Goal: Task Accomplishment & Management: Manage account settings

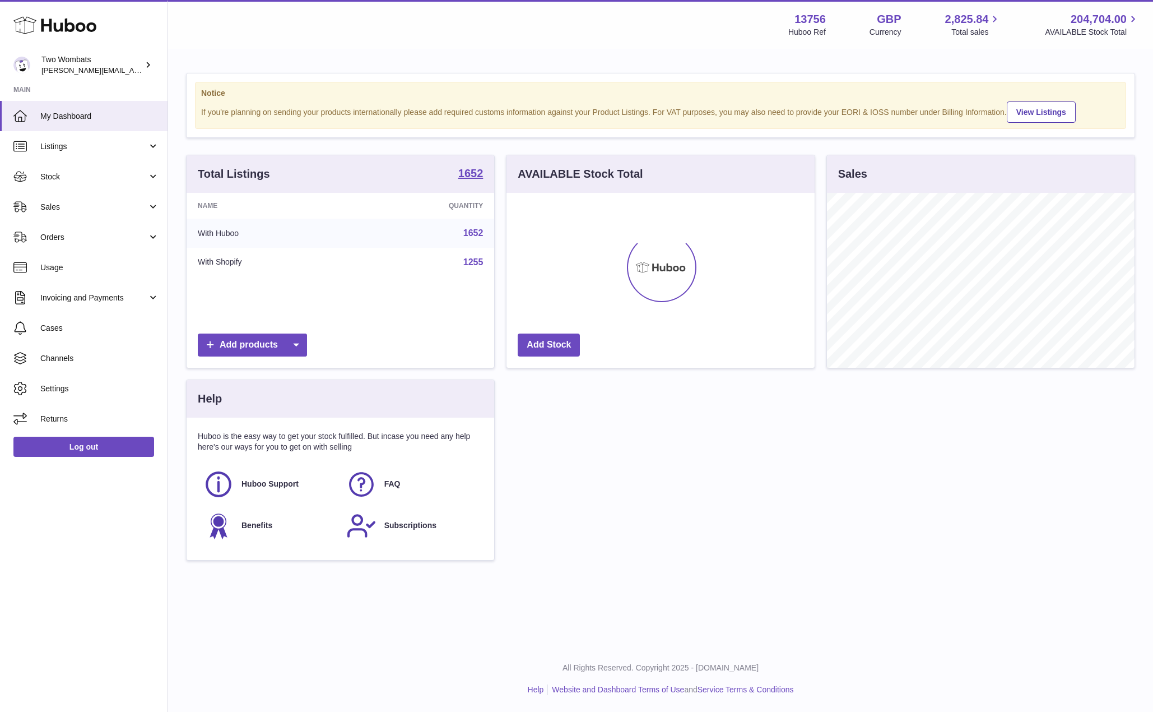
scroll to position [175, 308]
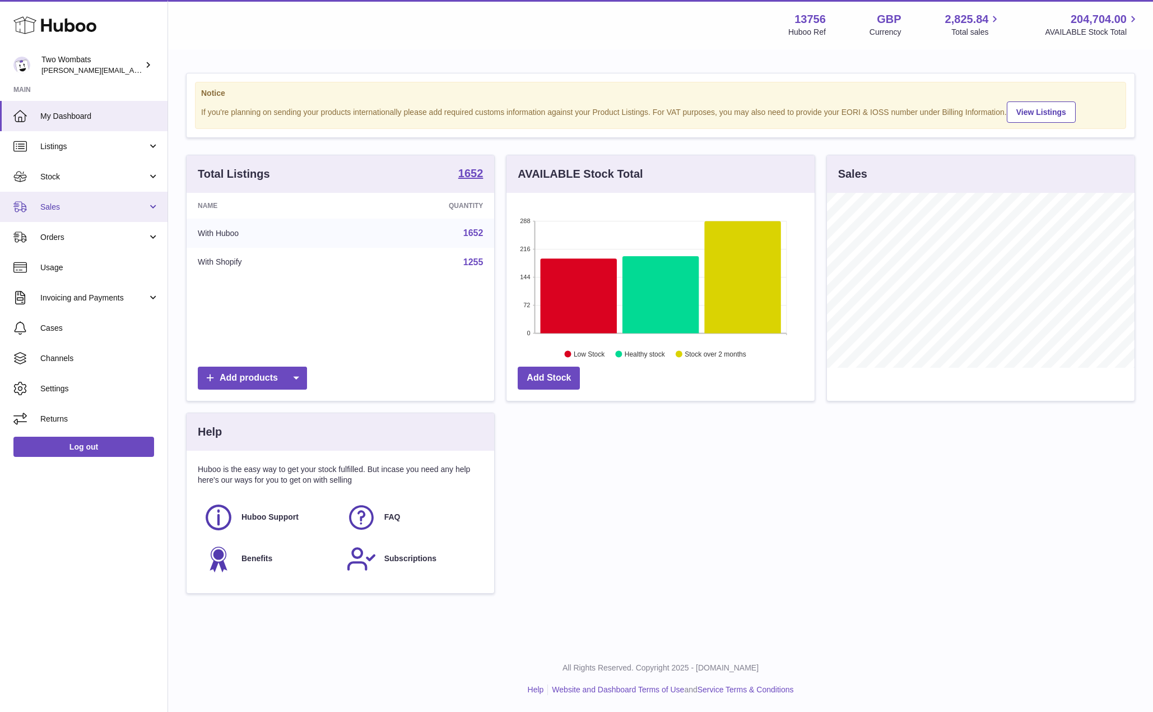
click at [69, 208] on span "Sales" at bounding box center [93, 207] width 107 height 11
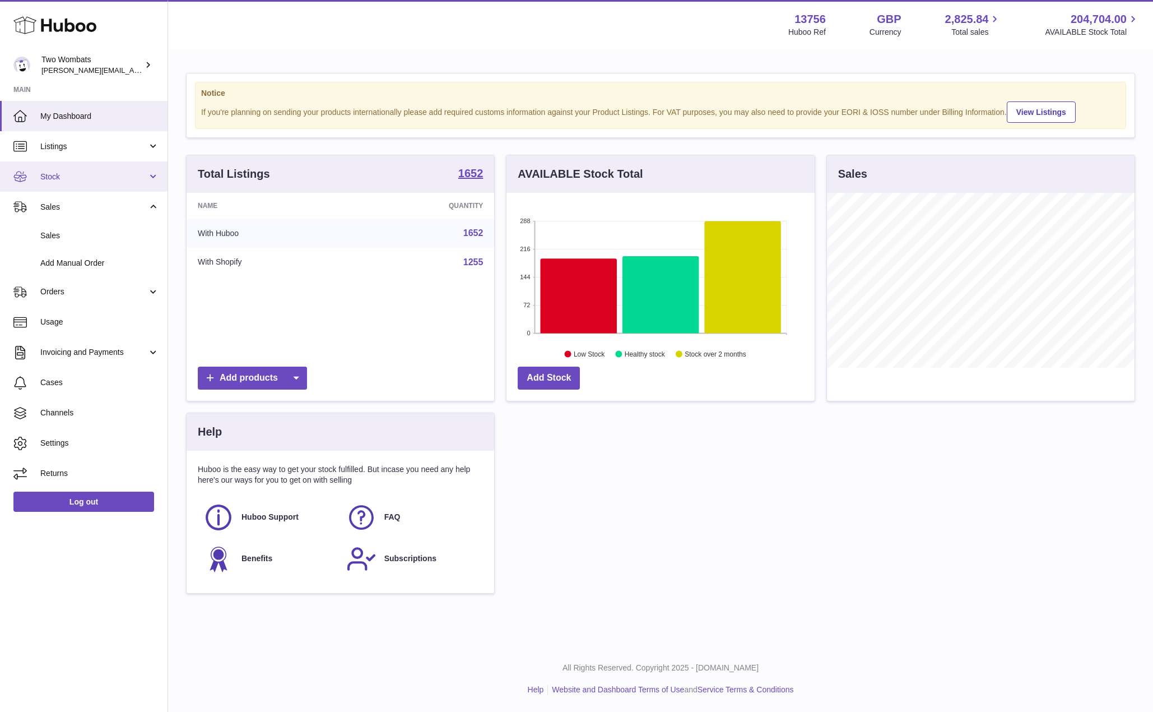
click at [99, 174] on span "Stock" at bounding box center [93, 176] width 107 height 11
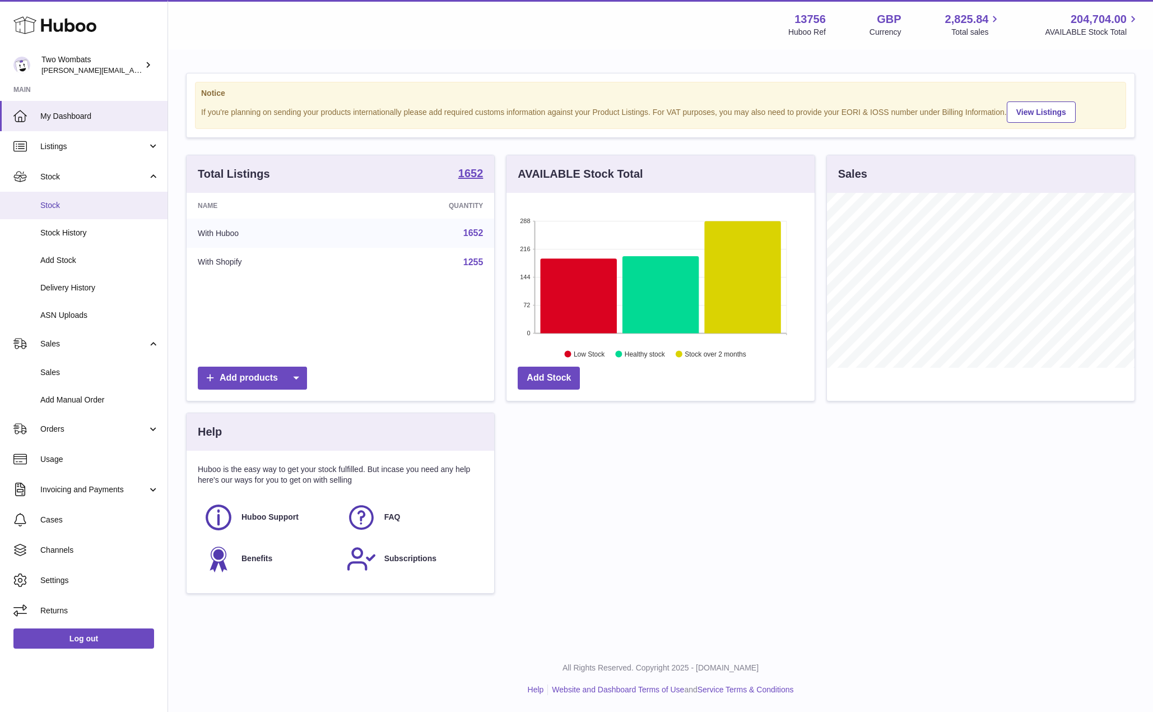
click at [86, 206] on span "Stock" at bounding box center [99, 205] width 119 height 11
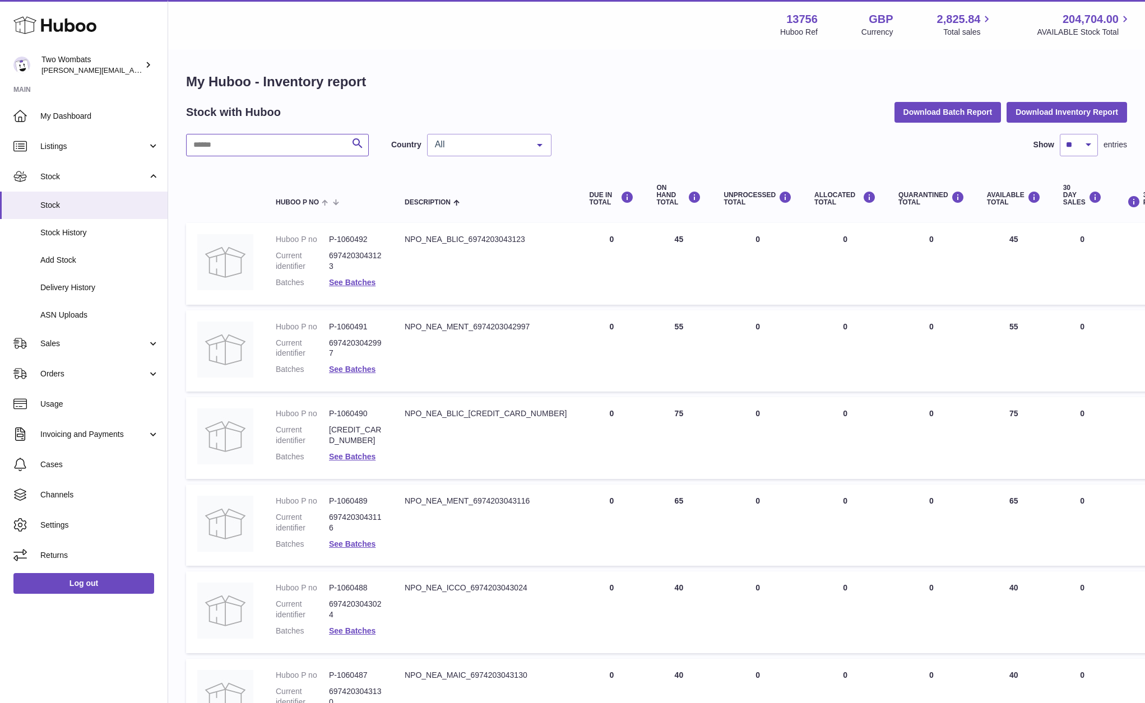
click at [268, 155] on input "text" at bounding box center [277, 145] width 183 height 22
paste input "*******"
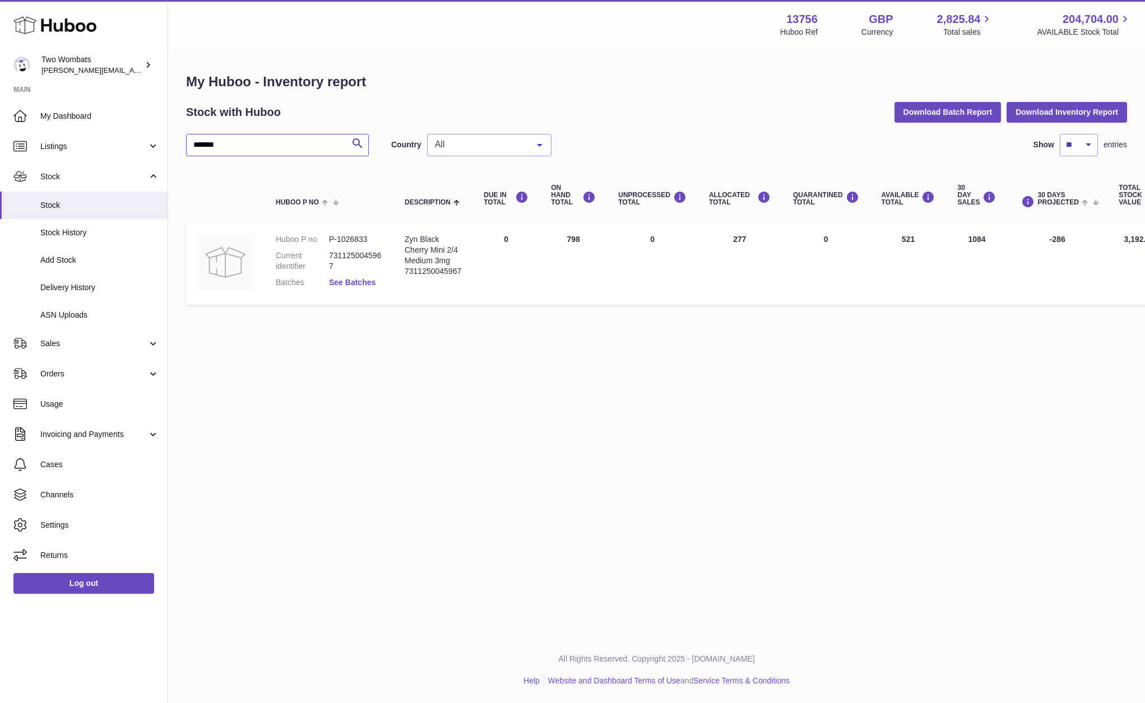
type input "*******"
click at [355, 278] on link "See Batches" at bounding box center [352, 282] width 47 height 9
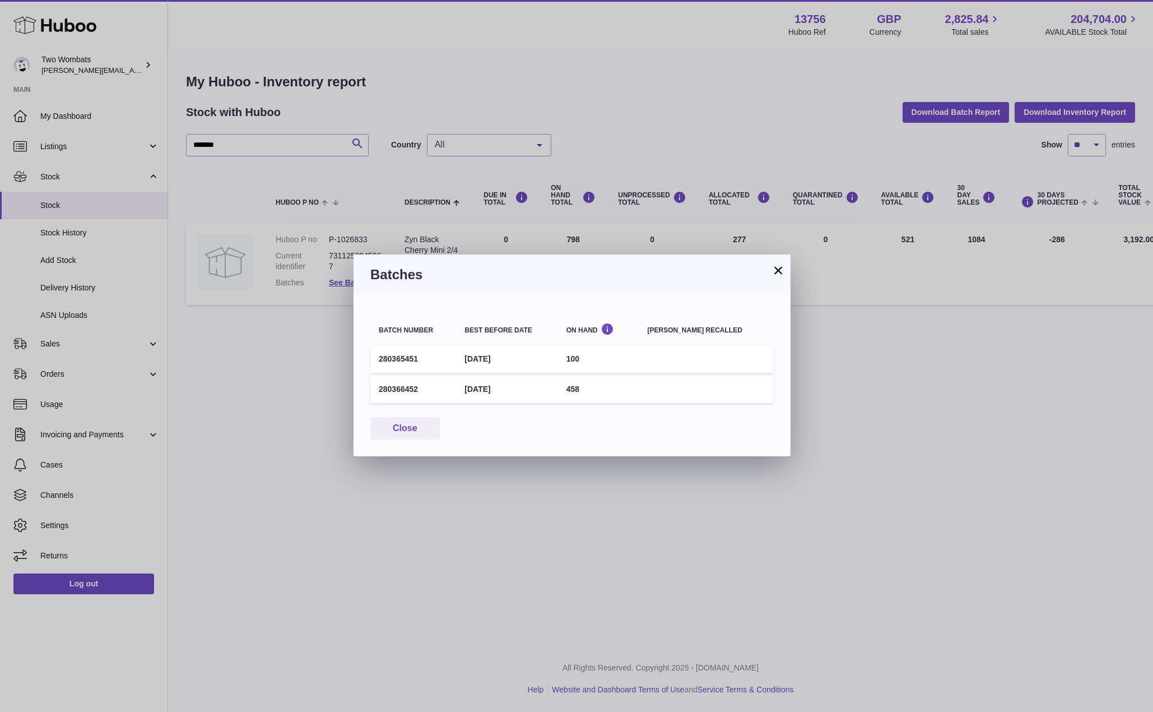
drag, startPoint x: 779, startPoint y: 267, endPoint x: 768, endPoint y: 257, distance: 15.5
click at [780, 268] on button "×" at bounding box center [778, 269] width 13 height 13
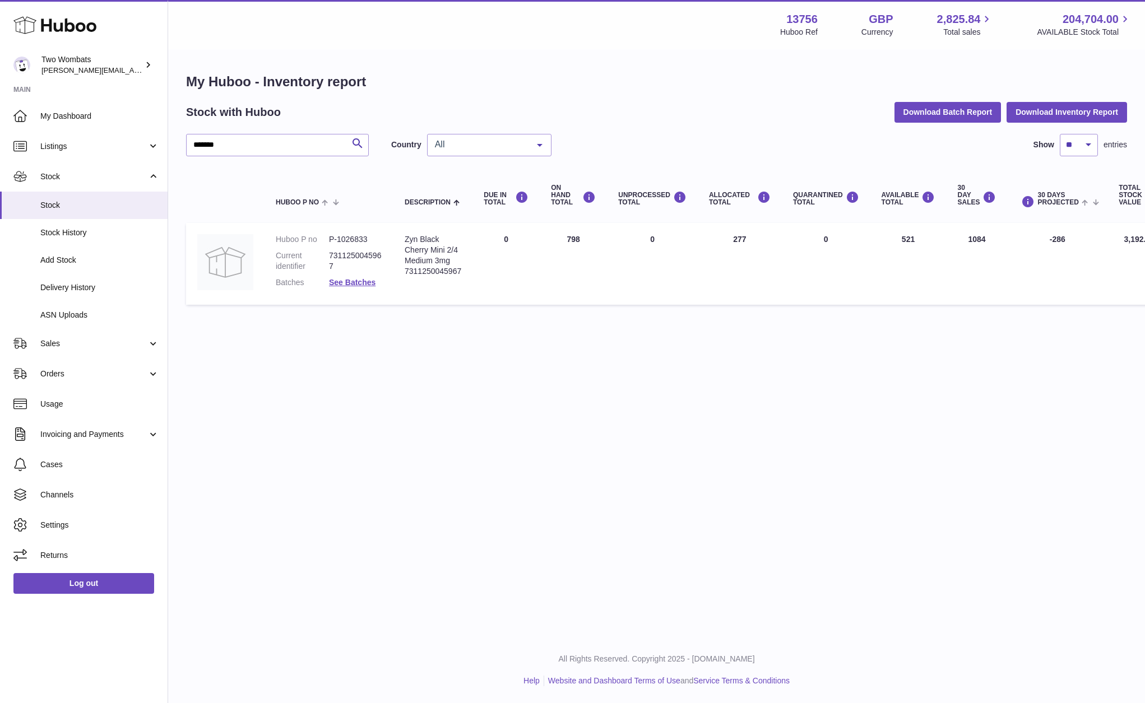
drag, startPoint x: 728, startPoint y: 239, endPoint x: 804, endPoint y: 246, distance: 76.5
click at [803, 250] on tr "Huboo P no P-1026833 Current identifier 7311250045967 Batches See Batches Descr…" at bounding box center [702, 264] width 1033 height 82
click at [750, 231] on td "ALLOCATED Total 277" at bounding box center [740, 264] width 84 height 82
click at [736, 243] on td "ALLOCATED Total 277" at bounding box center [740, 264] width 84 height 82
drag, startPoint x: 736, startPoint y: 243, endPoint x: 688, endPoint y: 236, distance: 48.6
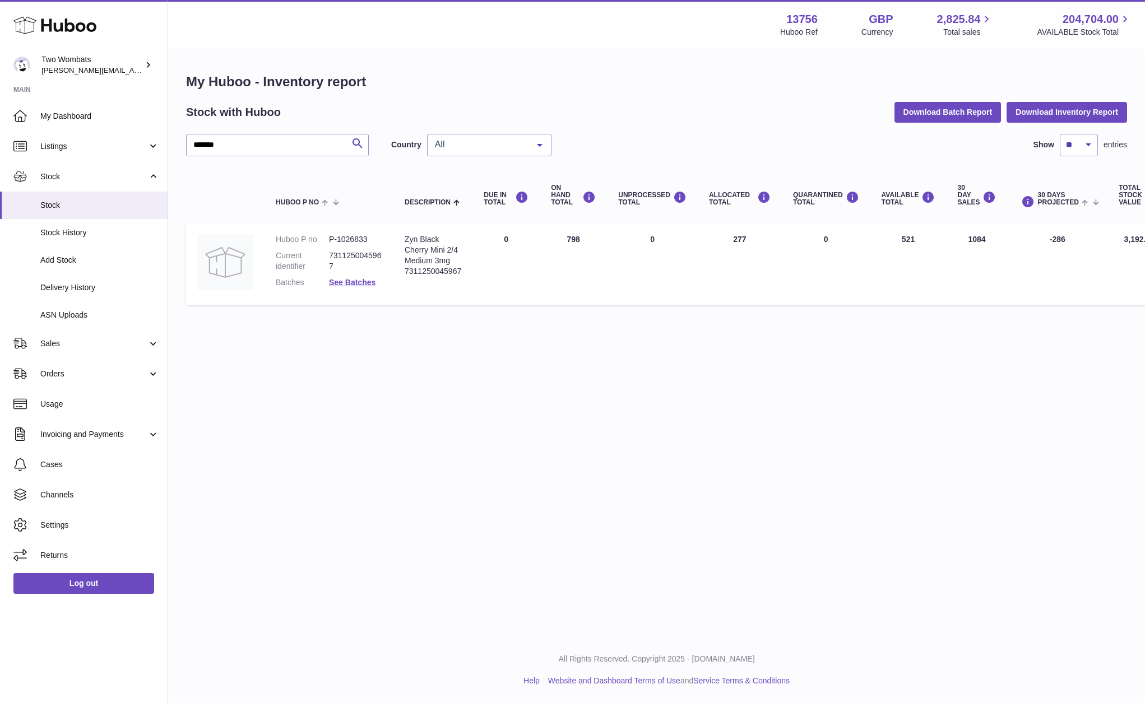
click at [737, 243] on td "ALLOCATED Total 277" at bounding box center [740, 264] width 84 height 82
click at [351, 236] on dd "P-1026833" at bounding box center [355, 239] width 53 height 11
copy dd "1026833"
drag, startPoint x: 727, startPoint y: 241, endPoint x: 750, endPoint y: 243, distance: 22.5
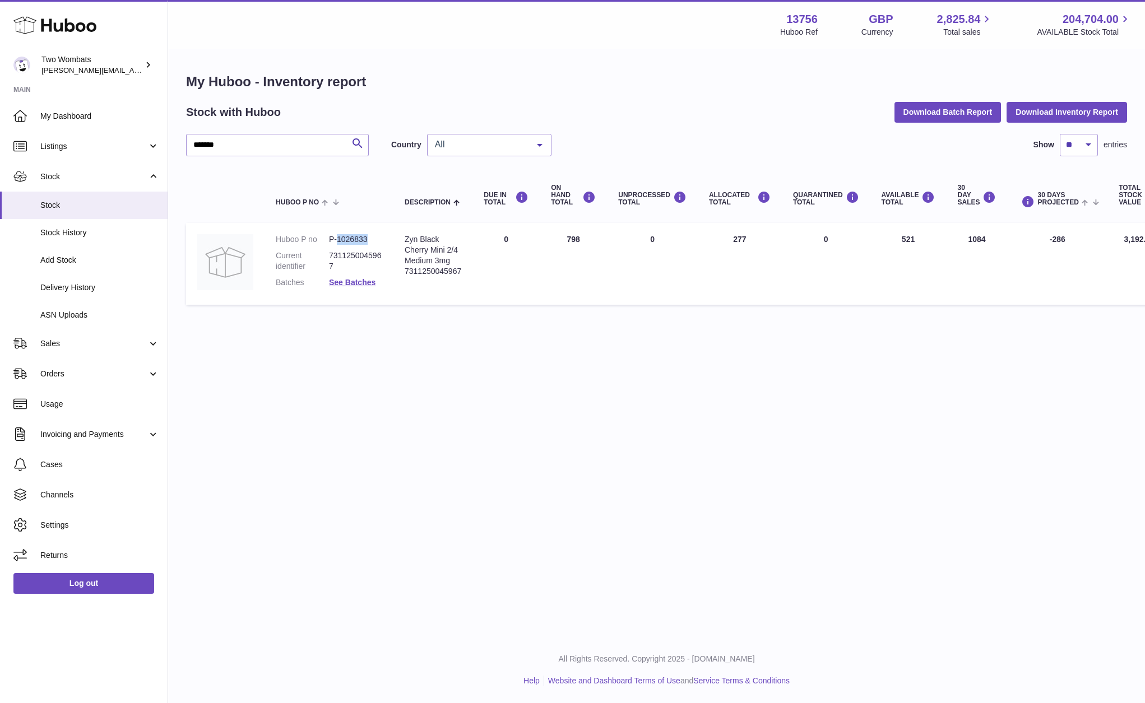
click at [750, 243] on td "ALLOCATED Total 277" at bounding box center [740, 264] width 84 height 82
drag, startPoint x: 728, startPoint y: 238, endPoint x: 756, endPoint y: 236, distance: 27.5
click at [756, 236] on td "ALLOCATED Total 277" at bounding box center [740, 264] width 84 height 82
click at [78, 341] on span "Sales" at bounding box center [93, 343] width 107 height 11
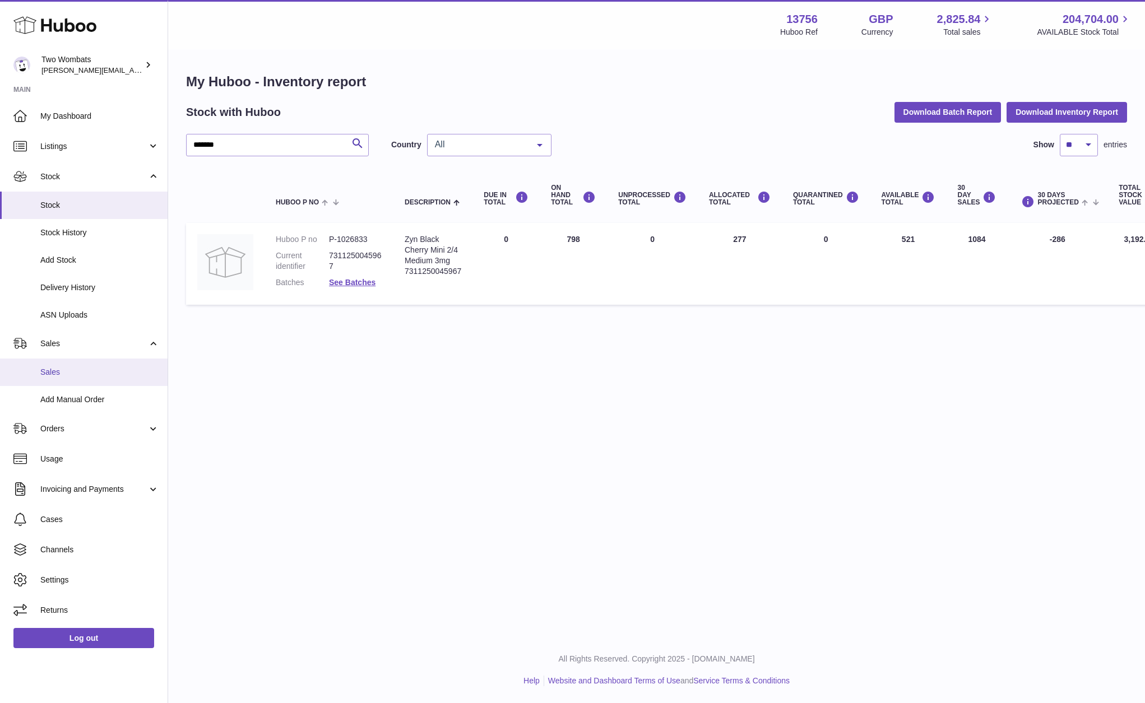
click at [90, 366] on link "Sales" at bounding box center [84, 372] width 168 height 27
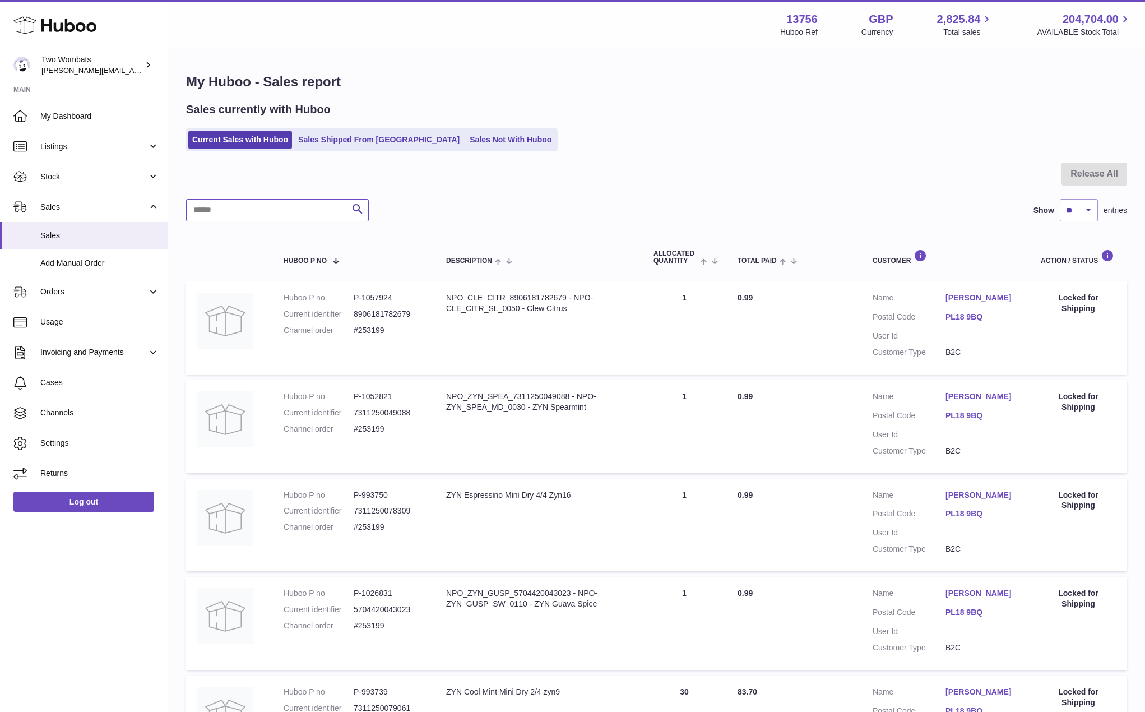
click at [264, 214] on input "text" at bounding box center [277, 210] width 183 height 22
paste input "*******"
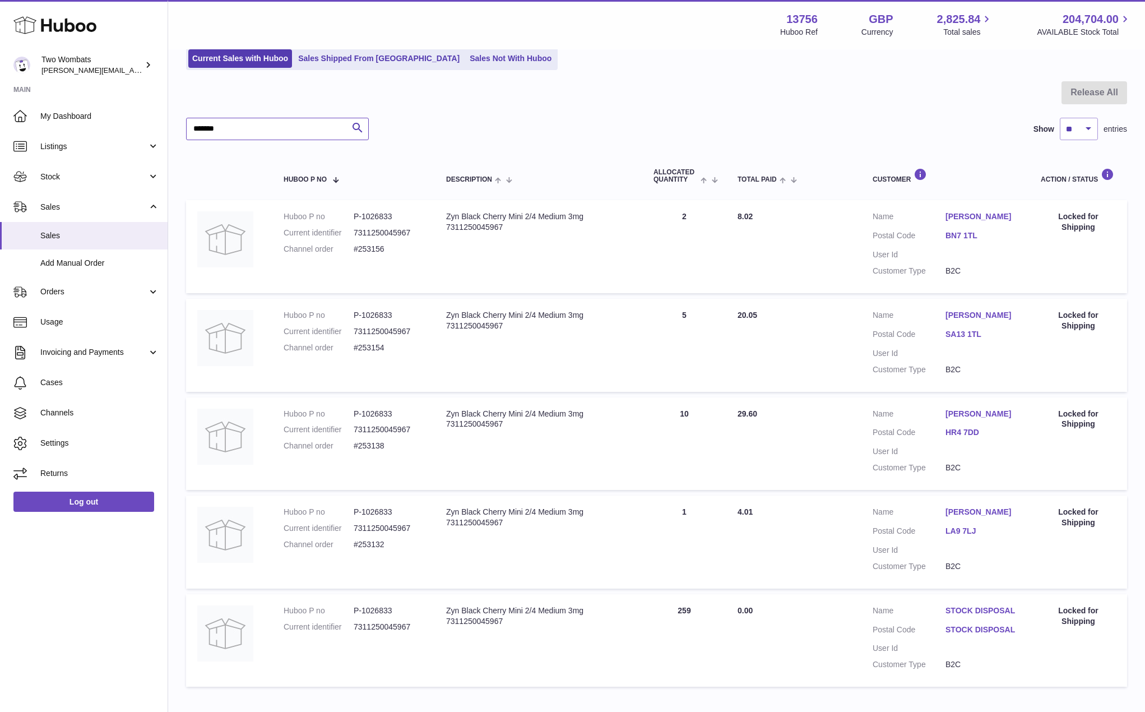
scroll to position [161, 0]
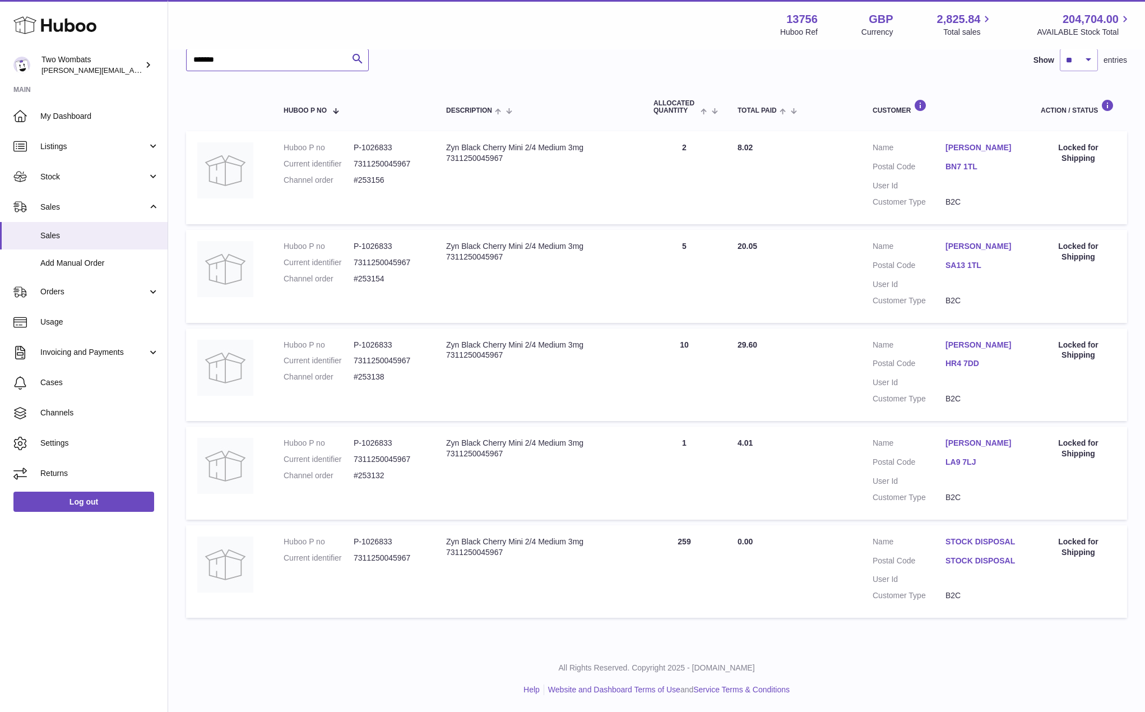
type input "*******"
drag, startPoint x: 670, startPoint y: 546, endPoint x: 860, endPoint y: 545, distance: 189.4
click at [857, 547] on tr "Huboo P no P-1026833 Current identifier 7311250045967 Description Zyn Black Che…" at bounding box center [656, 571] width 941 height 93
drag, startPoint x: 860, startPoint y: 524, endPoint x: 871, endPoint y: 503, distance: 24.1
click at [860, 519] on table "Huboo P no Description ALLOCATED Quantity Total paid Customer Action / Status H…" at bounding box center [656, 352] width 941 height 541
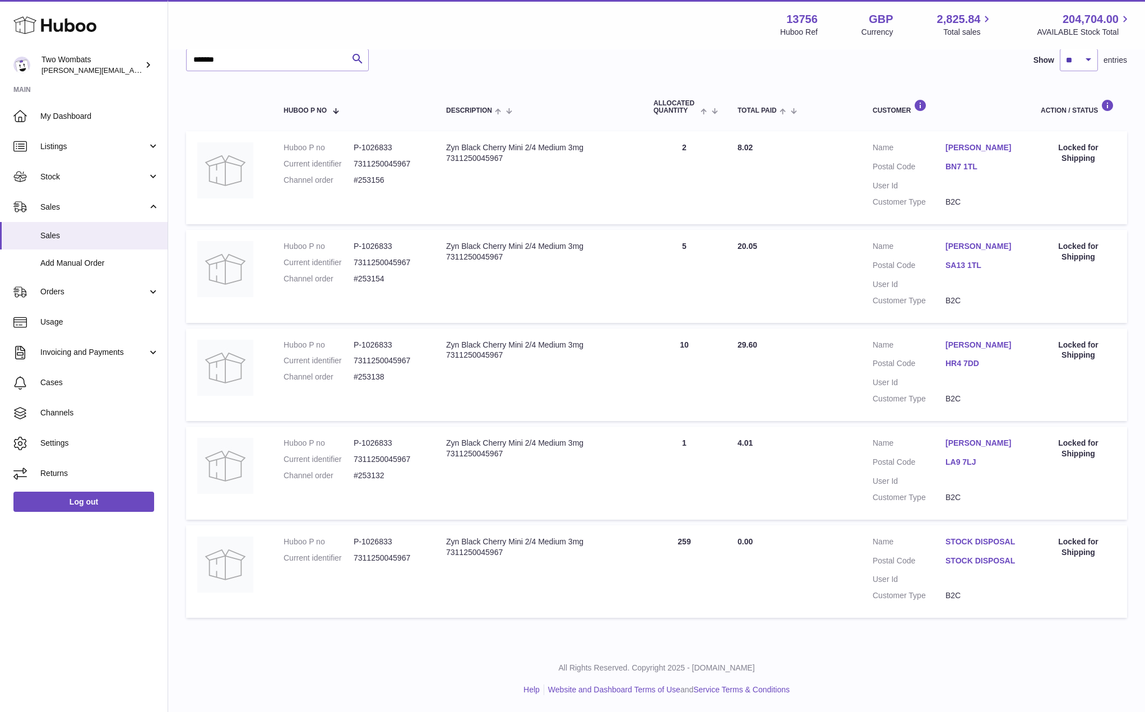
click at [802, 317] on table "Huboo P no Description ALLOCATED Quantity Total paid Customer Action / Status H…" at bounding box center [656, 352] width 941 height 541
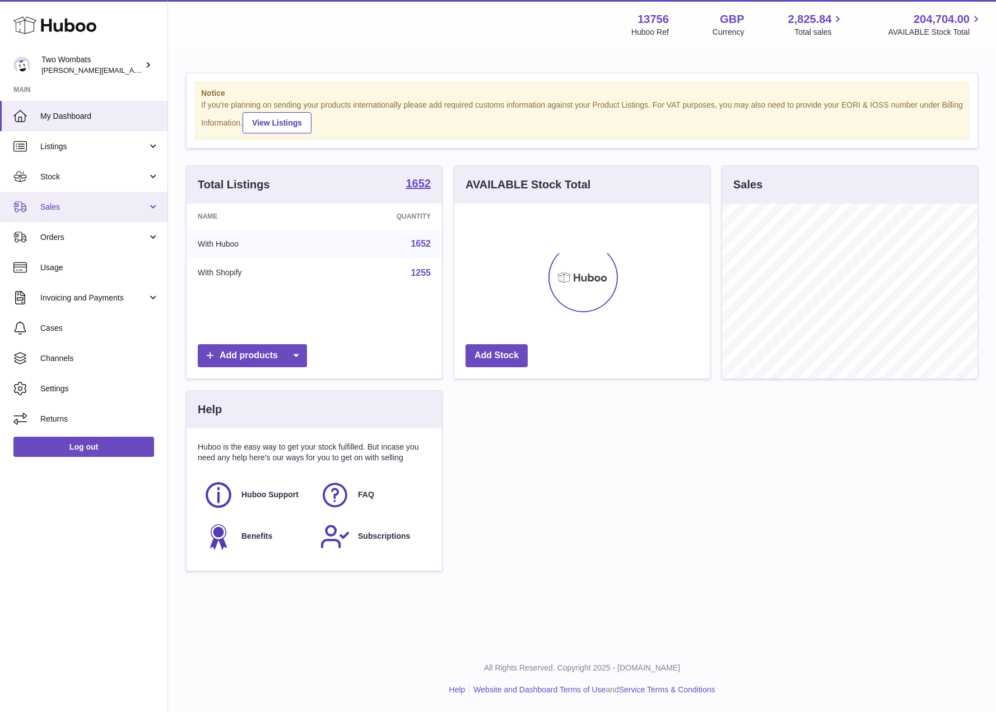
scroll to position [175, 256]
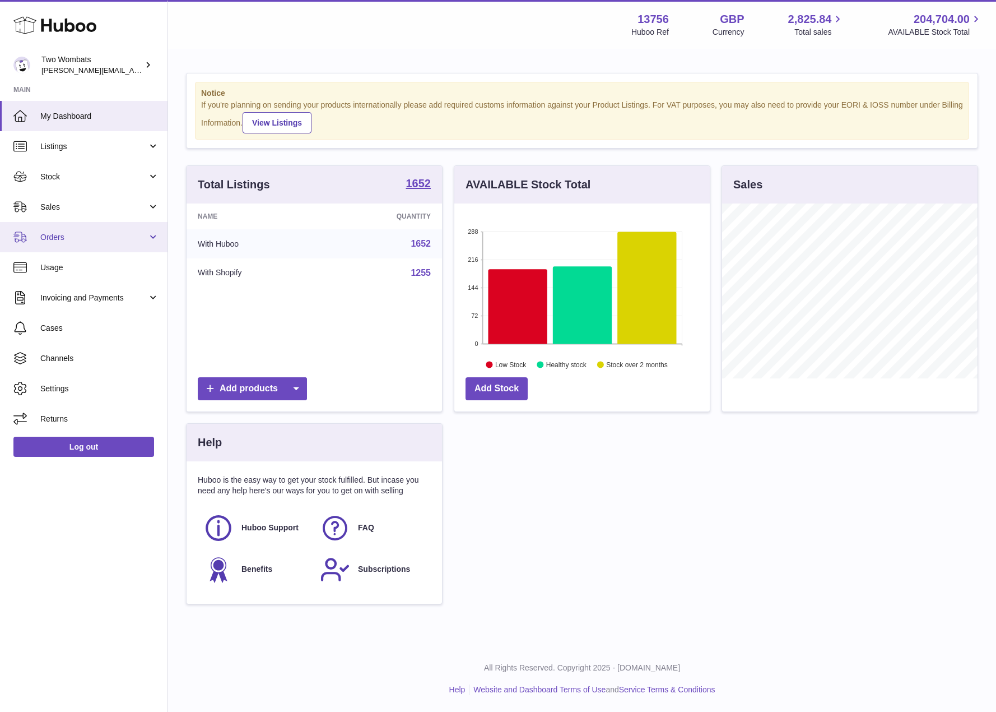
click at [91, 230] on link "Orders" at bounding box center [84, 237] width 168 height 30
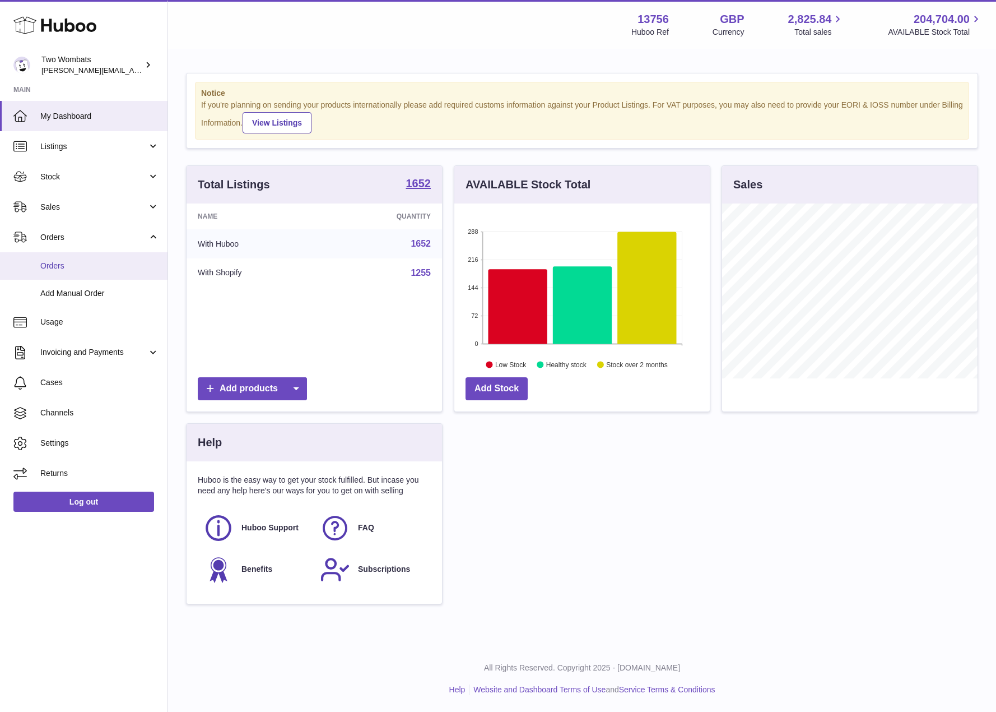
click at [85, 271] on span "Orders" at bounding box center [99, 266] width 119 height 11
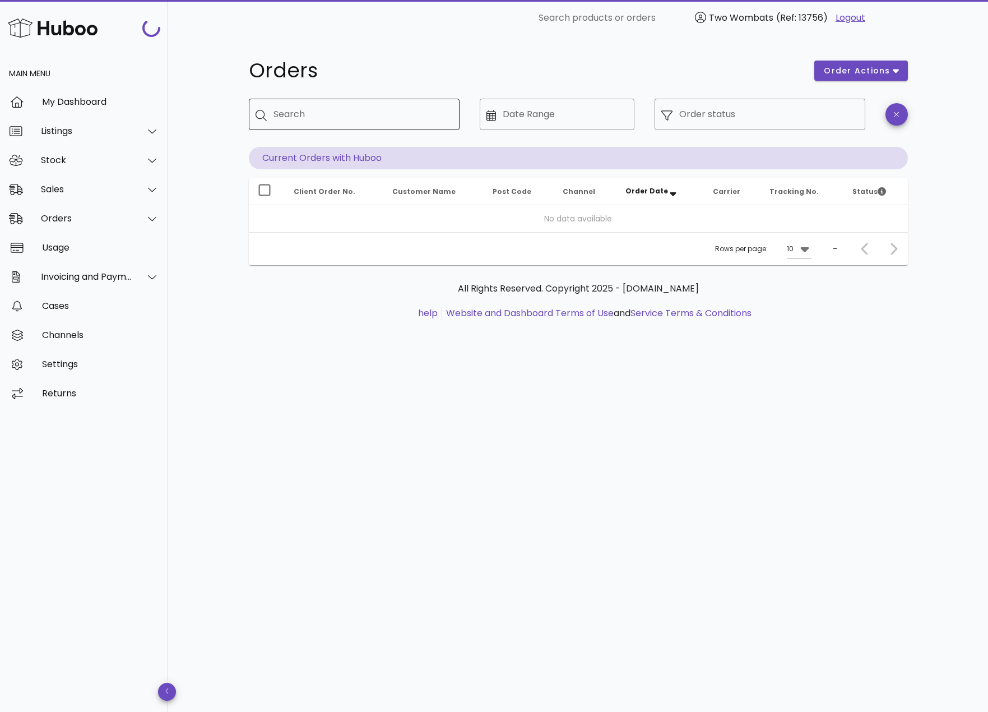
click at [299, 117] on input "Search" at bounding box center [361, 114] width 177 height 18
paste input "******"
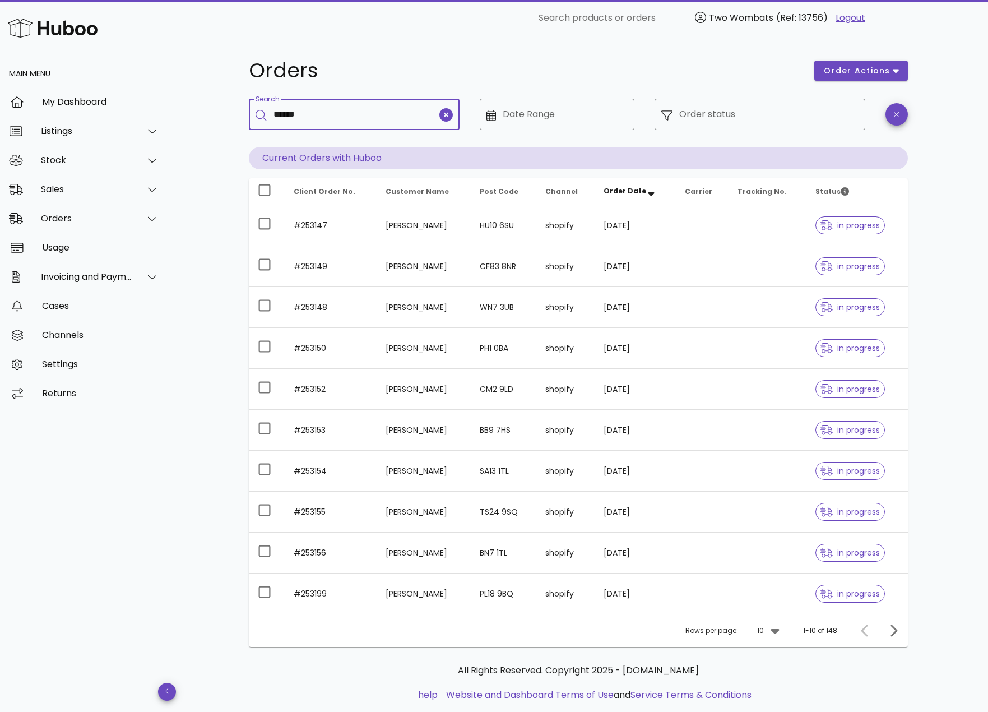
type input "******"
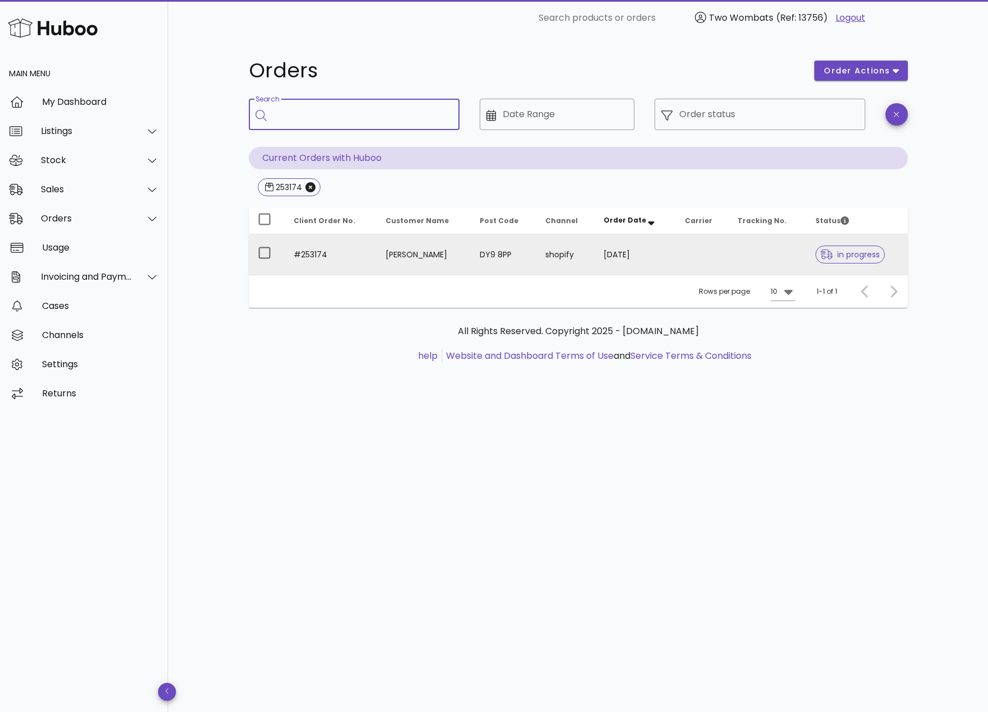
click at [770, 251] on td at bounding box center [767, 254] width 78 height 40
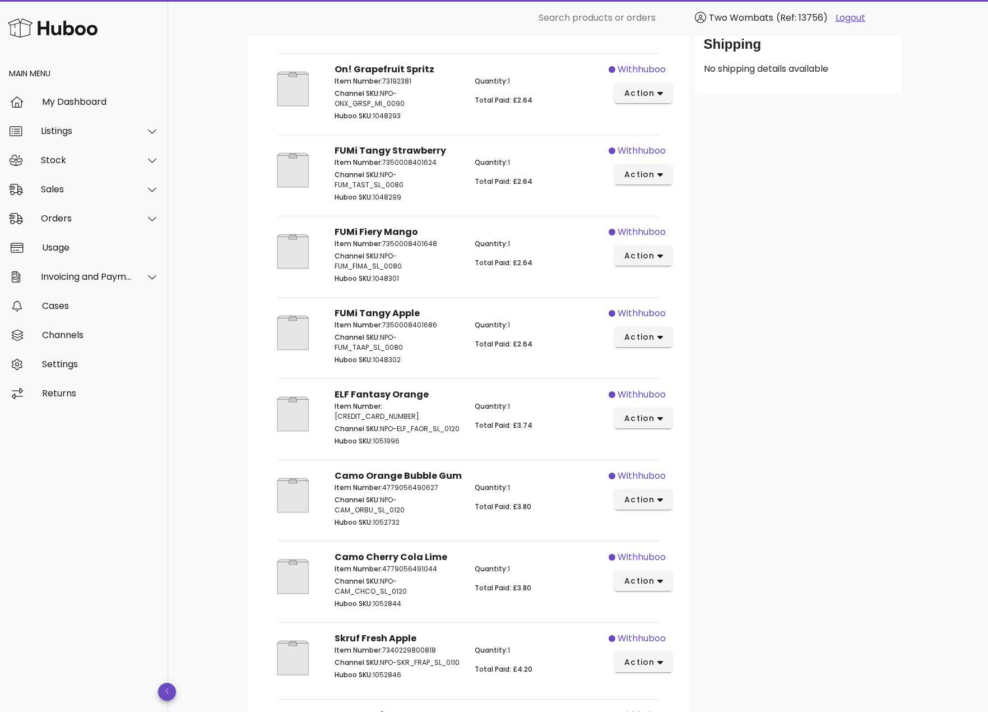
scroll to position [275, 0]
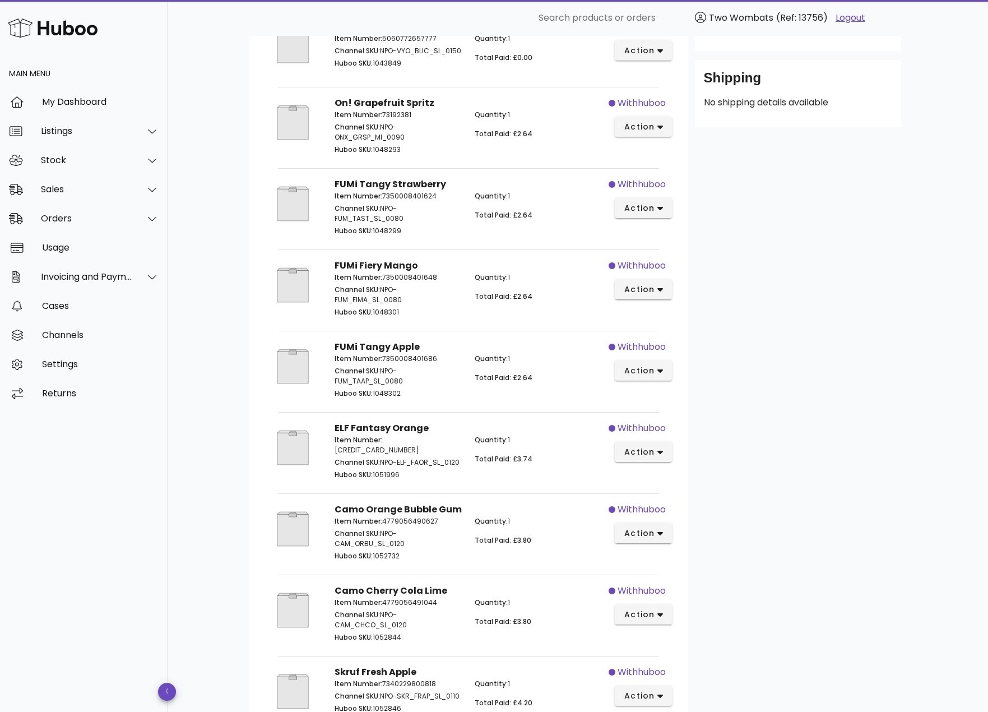
click at [651, 145] on div "withhuboo action" at bounding box center [644, 127] width 70 height 74
click at [655, 128] on span "action" at bounding box center [644, 127] width 40 height 12
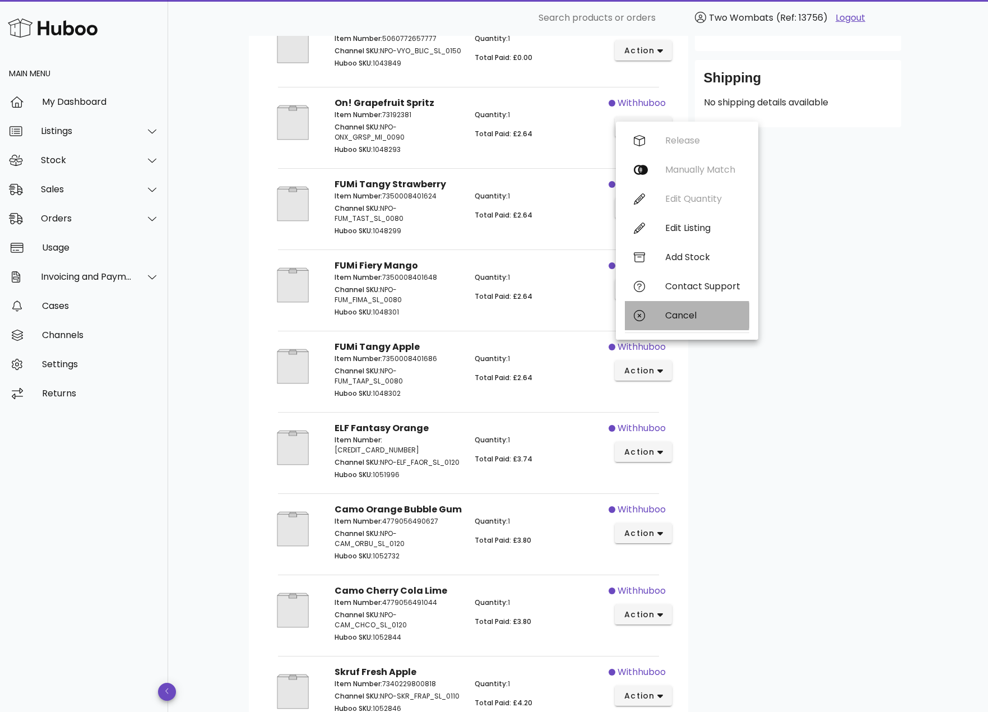
click at [689, 312] on div "Cancel" at bounding box center [702, 315] width 75 height 11
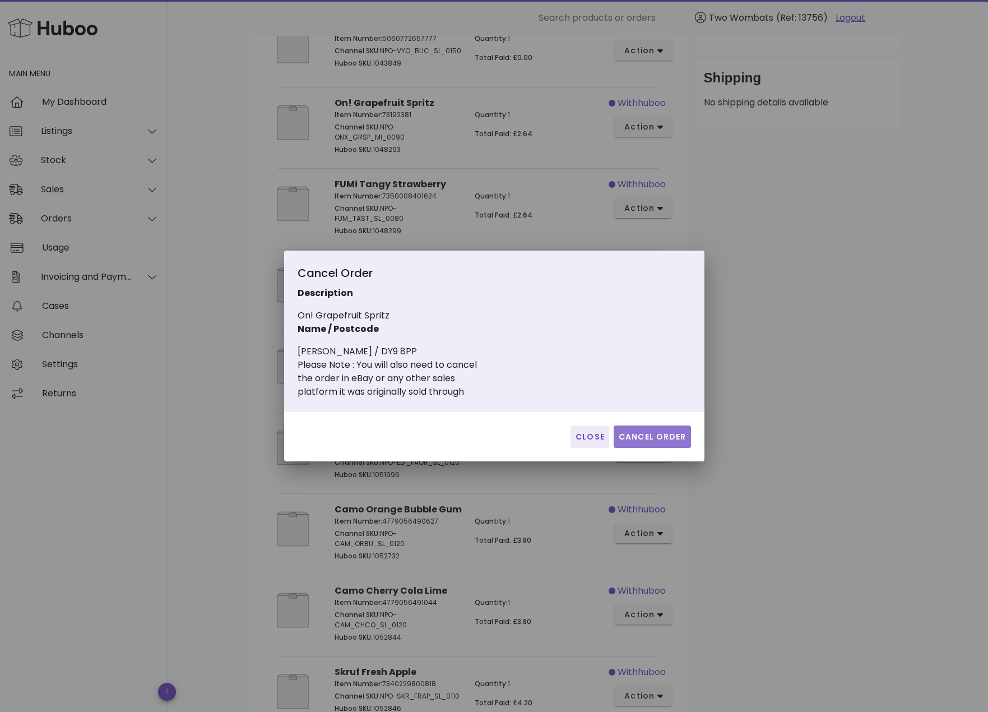
click at [646, 430] on button "Cancel Order" at bounding box center [652, 436] width 77 height 22
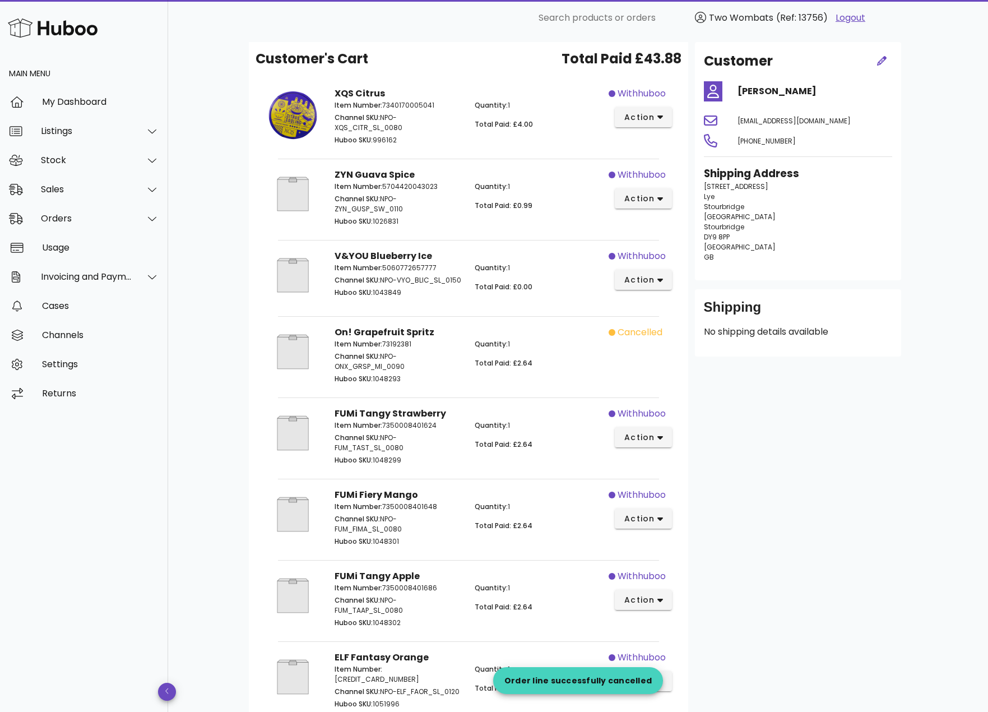
scroll to position [0, 0]
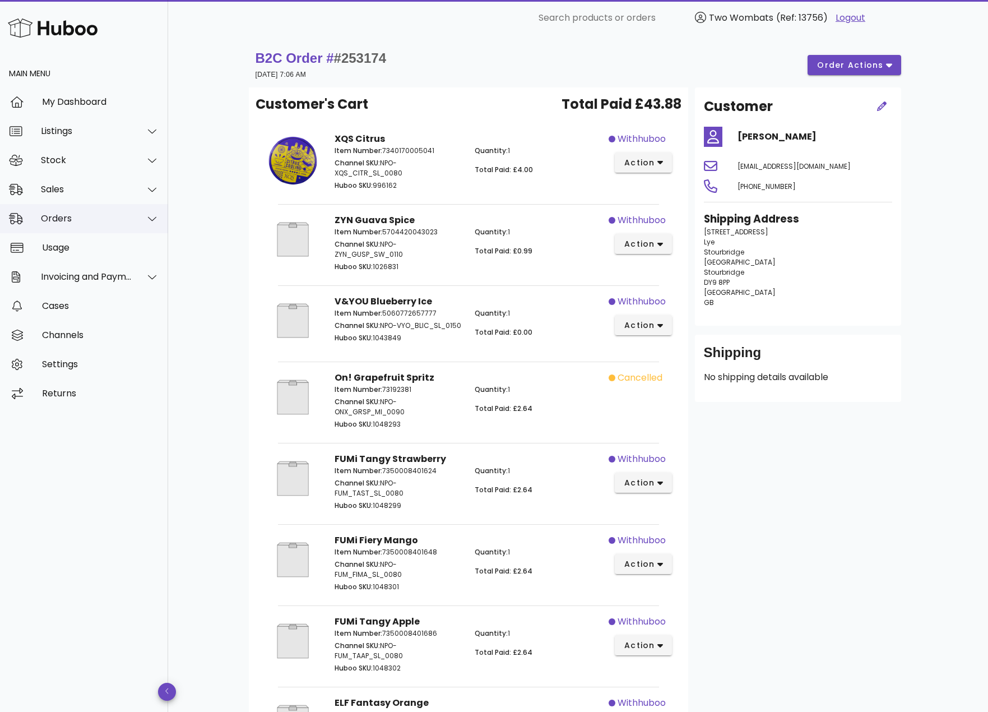
click at [58, 222] on div "Orders" at bounding box center [86, 218] width 91 height 11
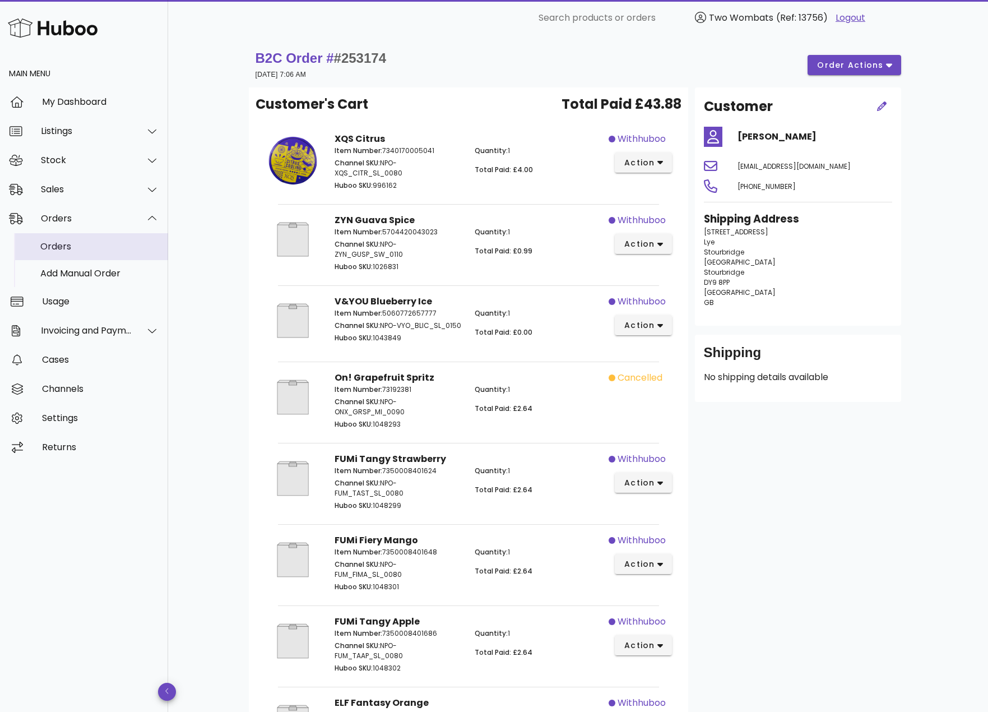
click at [71, 253] on div "Orders" at bounding box center [99, 246] width 119 height 24
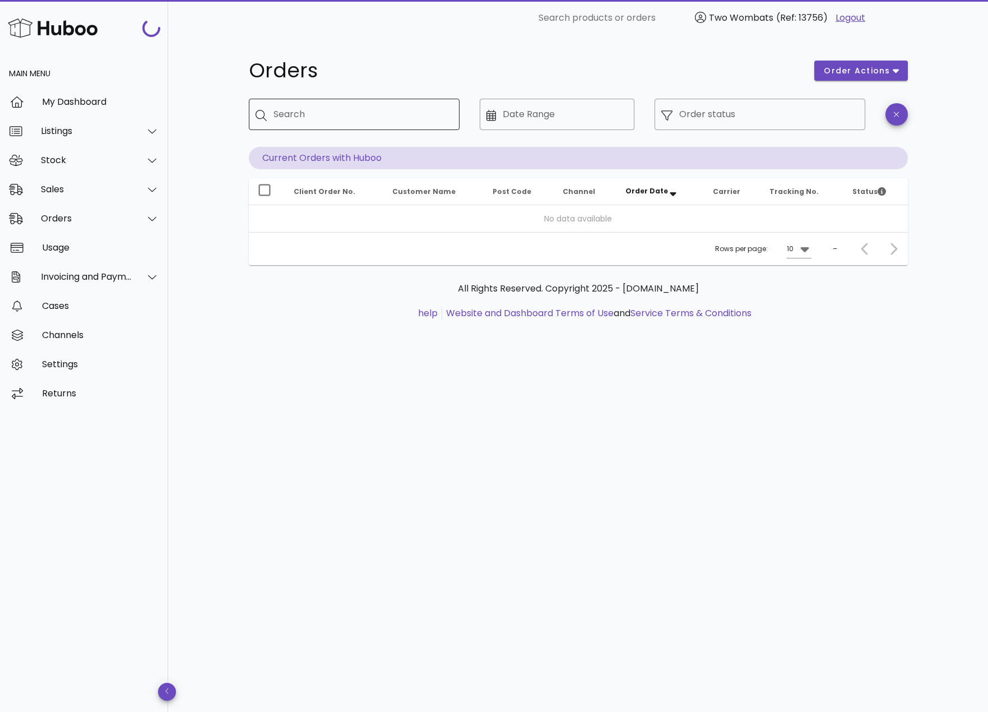
click at [353, 118] on input "Search" at bounding box center [361, 114] width 177 height 18
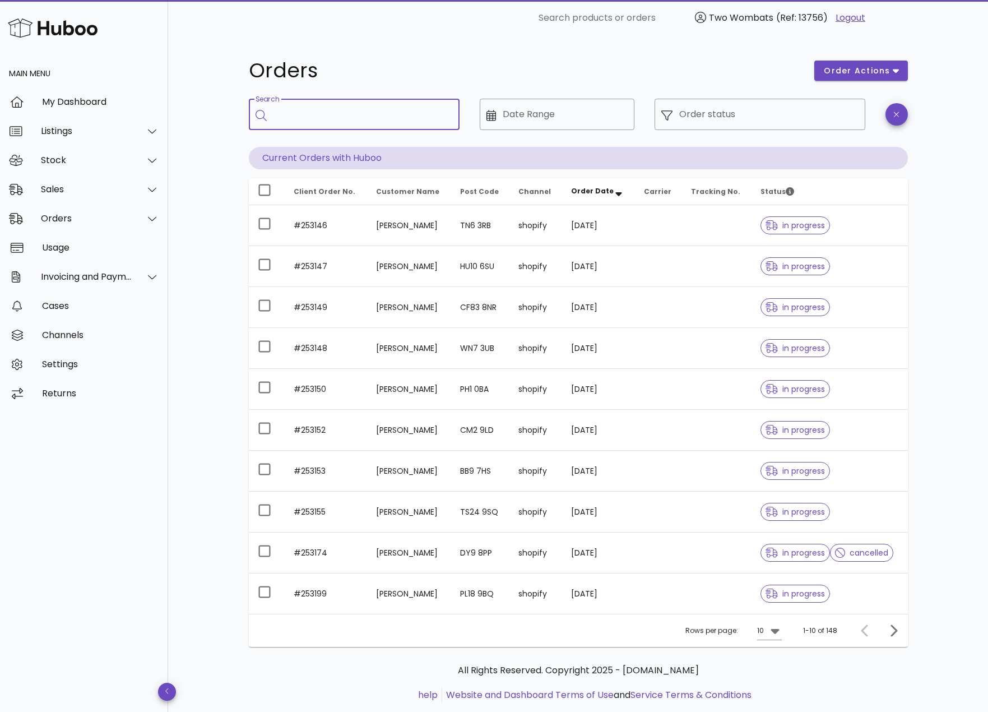
paste input "******"
type input "******"
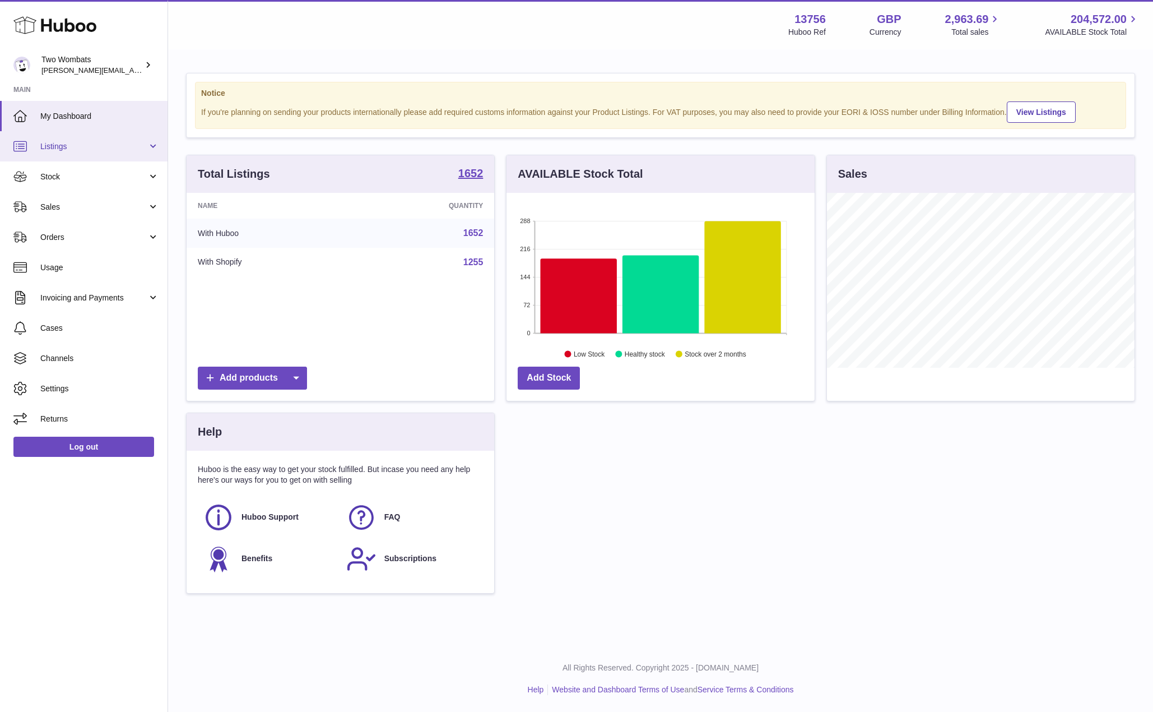
scroll to position [175, 308]
click at [104, 151] on span "Listings" at bounding box center [93, 146] width 107 height 11
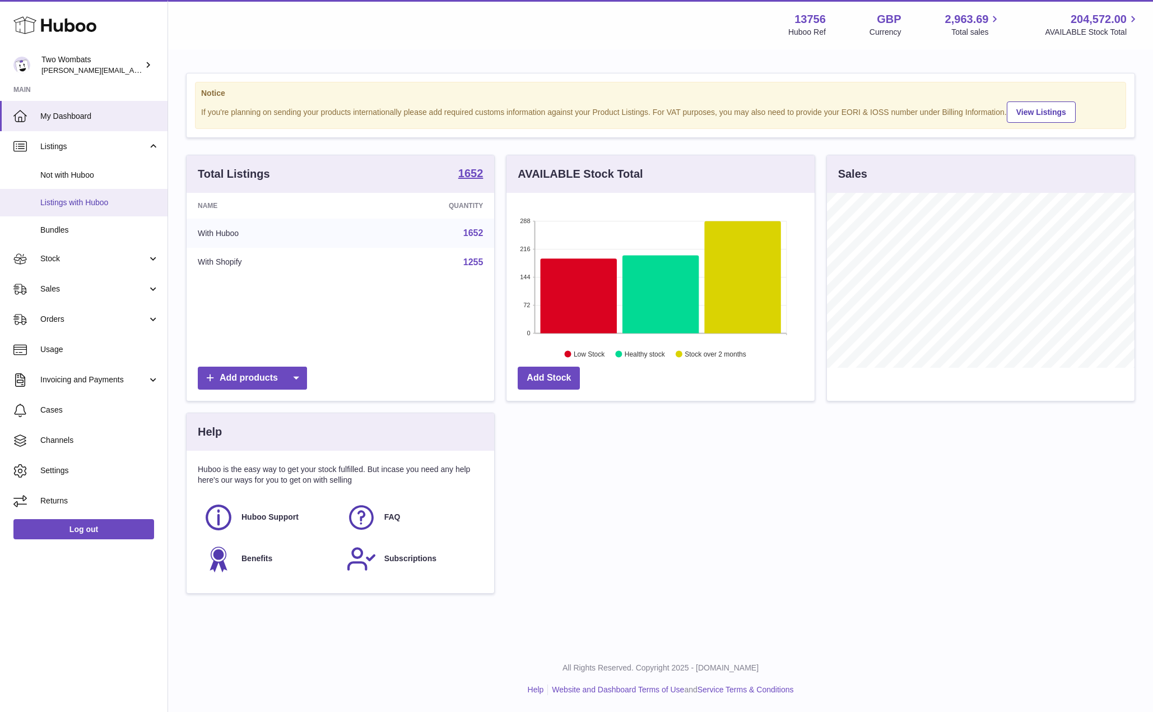
click at [53, 203] on span "Listings with Huboo" at bounding box center [99, 202] width 119 height 11
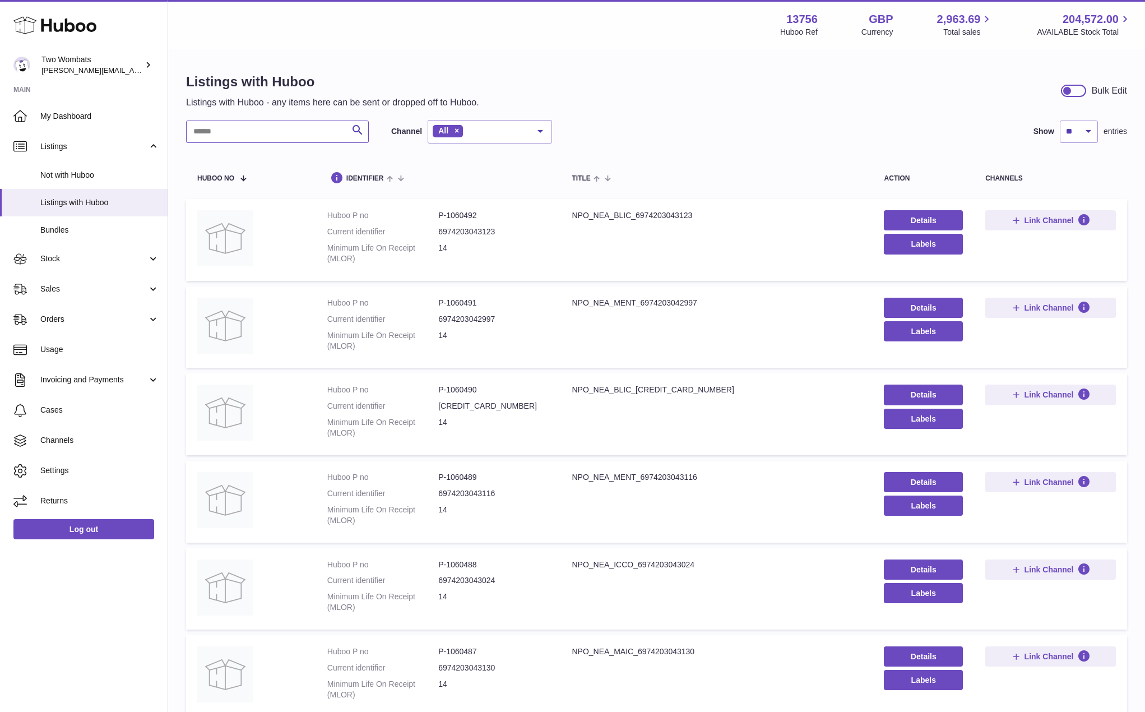
click at [313, 137] on input "text" at bounding box center [277, 131] width 183 height 22
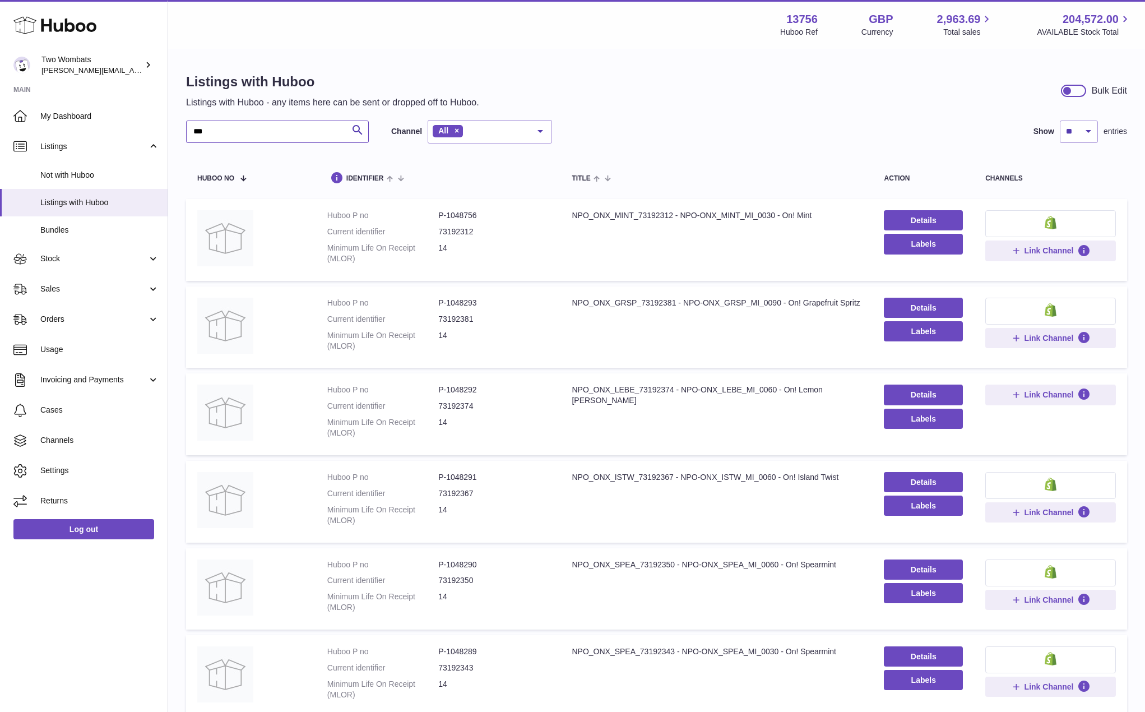
type input "***"
click at [1049, 220] on img at bounding box center [1050, 222] width 12 height 13
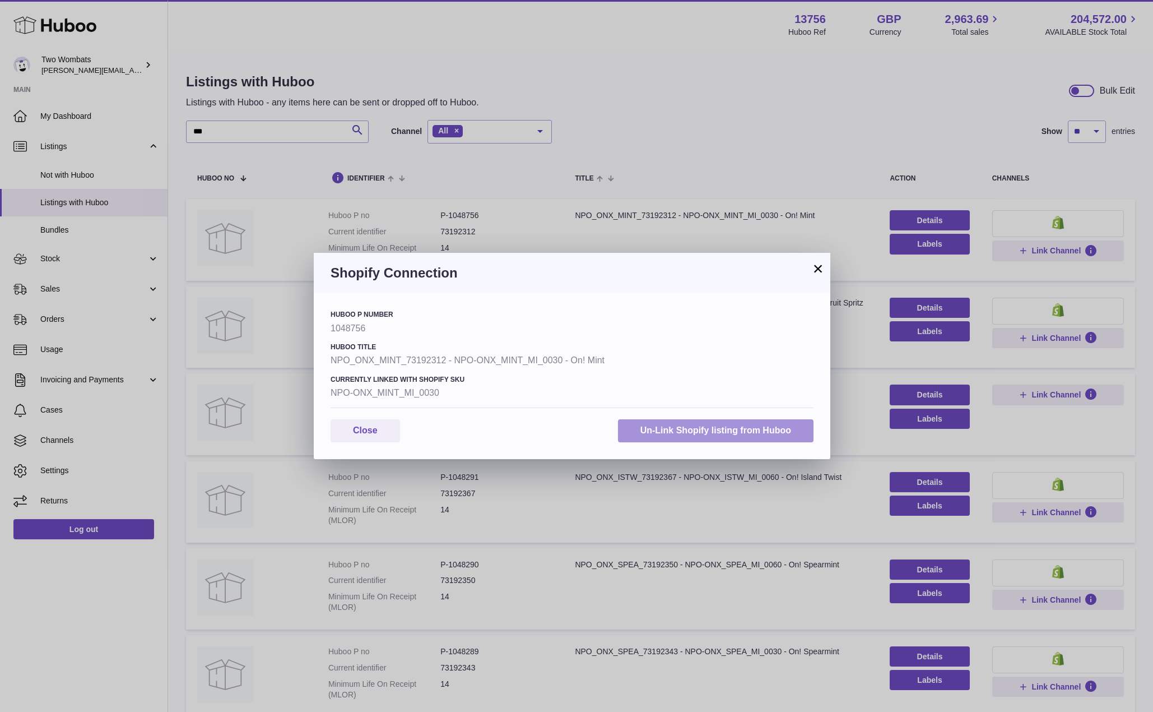
click at [759, 428] on button "Un-Link Shopify listing from Huboo" at bounding box center [716, 430] width 196 height 23
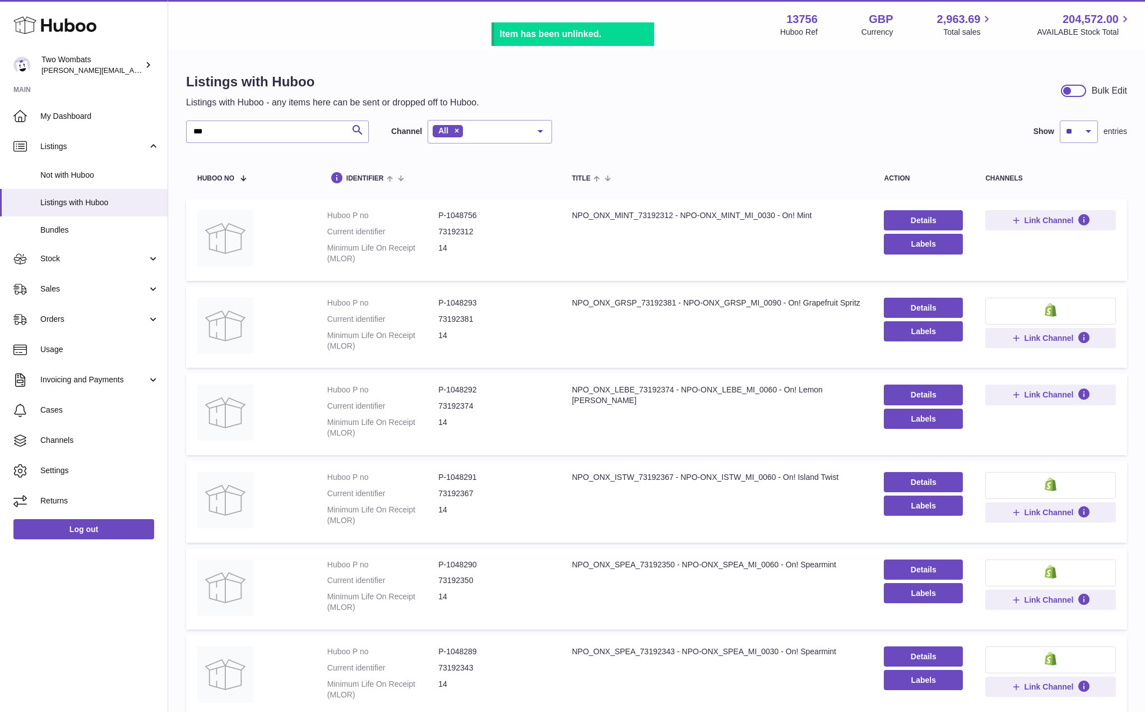
click at [1067, 312] on button at bounding box center [1050, 311] width 131 height 27
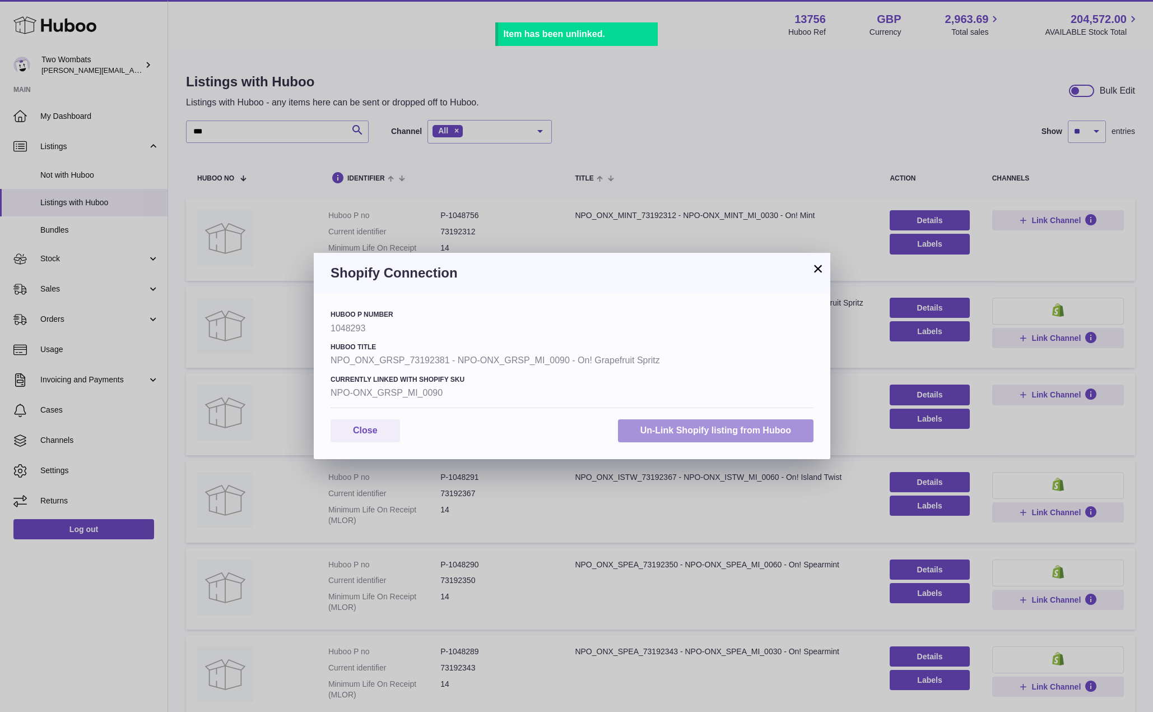
click at [687, 424] on button "Un-Link Shopify listing from Huboo" at bounding box center [716, 430] width 196 height 23
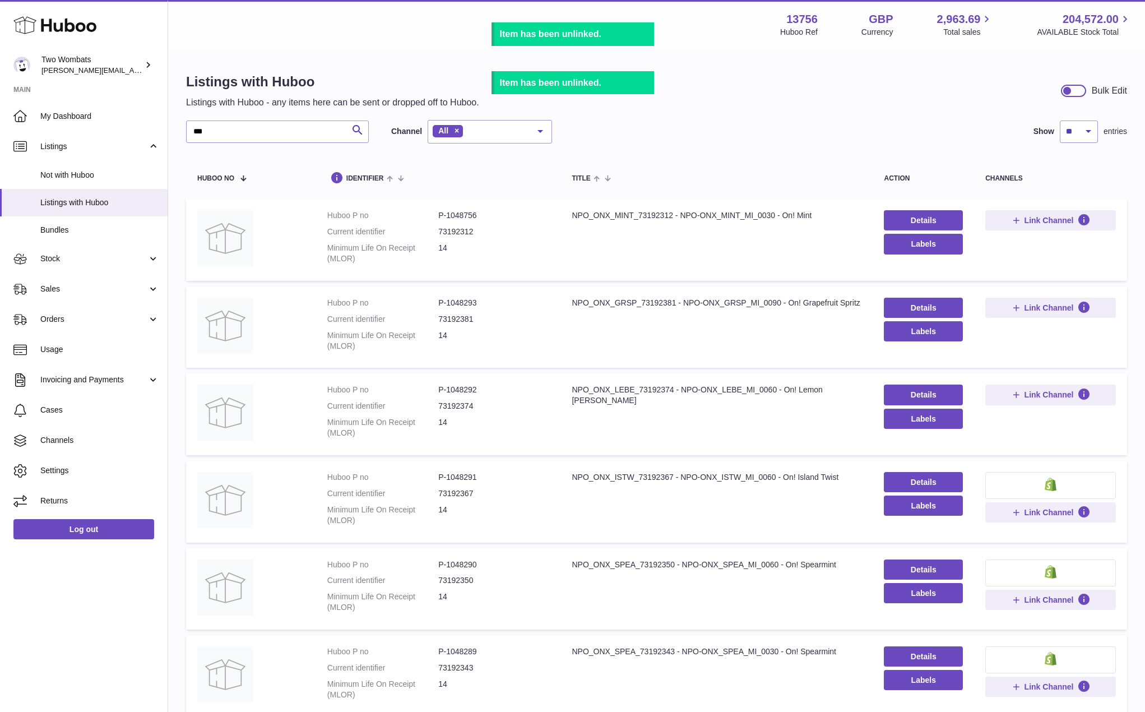
click at [1038, 479] on button at bounding box center [1050, 485] width 131 height 27
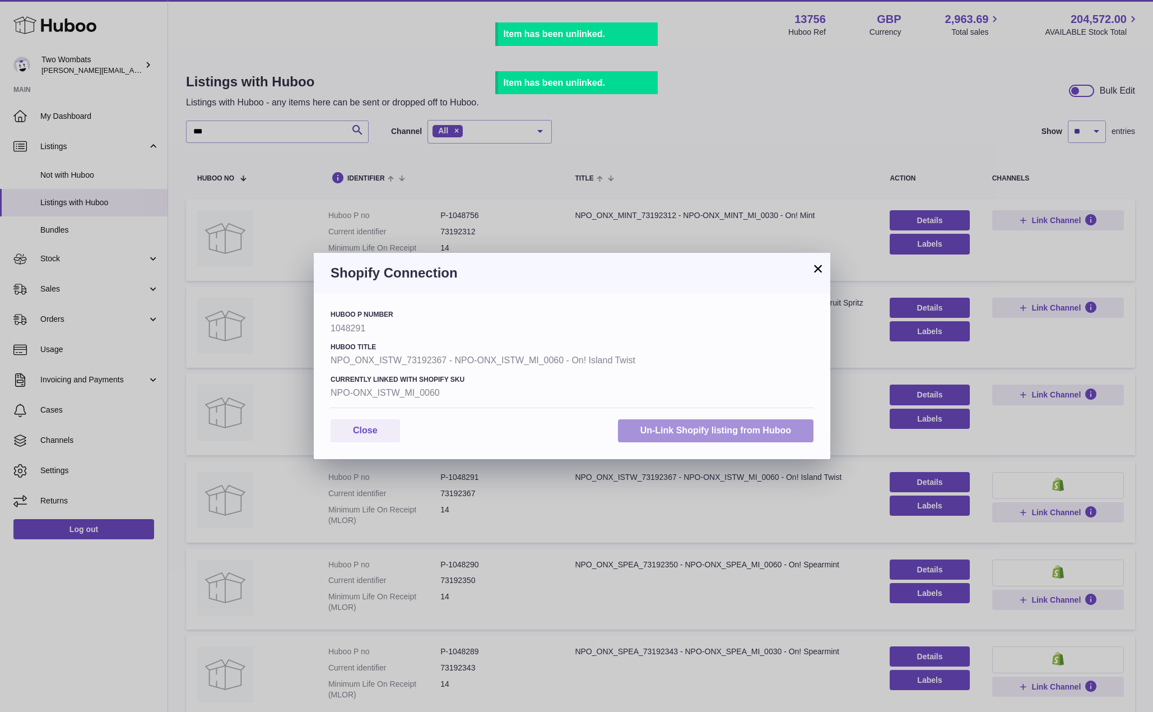
click at [751, 436] on button "Un-Link Shopify listing from Huboo" at bounding box center [716, 430] width 196 height 23
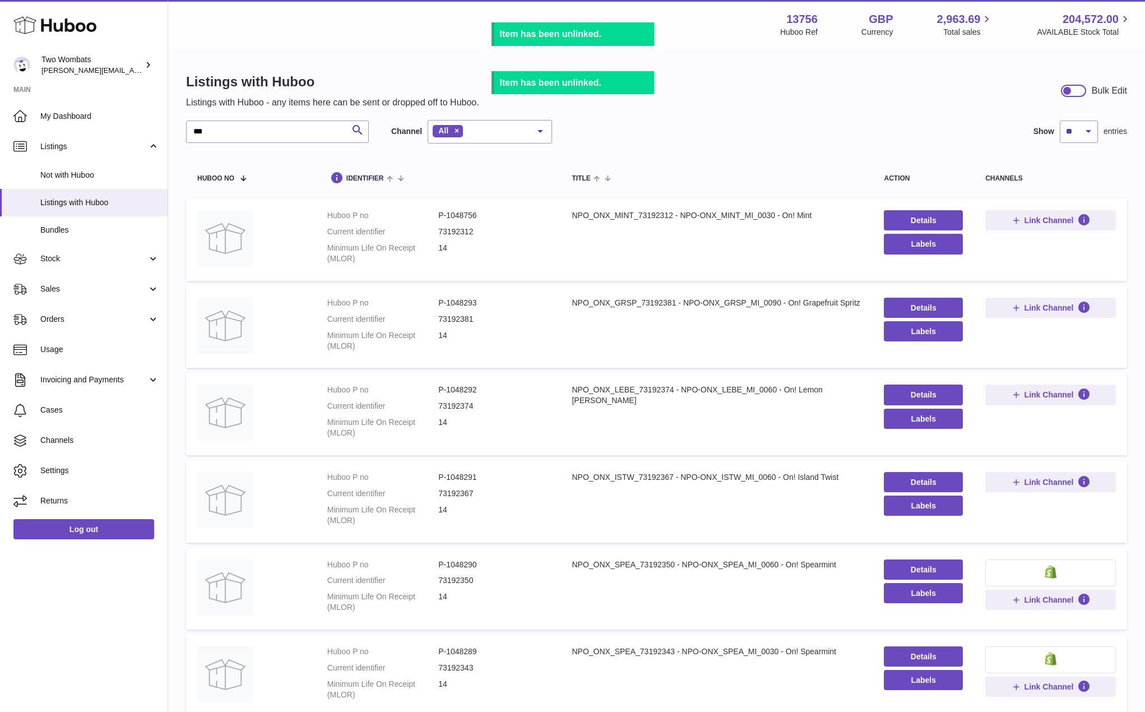
click at [1041, 563] on button at bounding box center [1050, 572] width 131 height 27
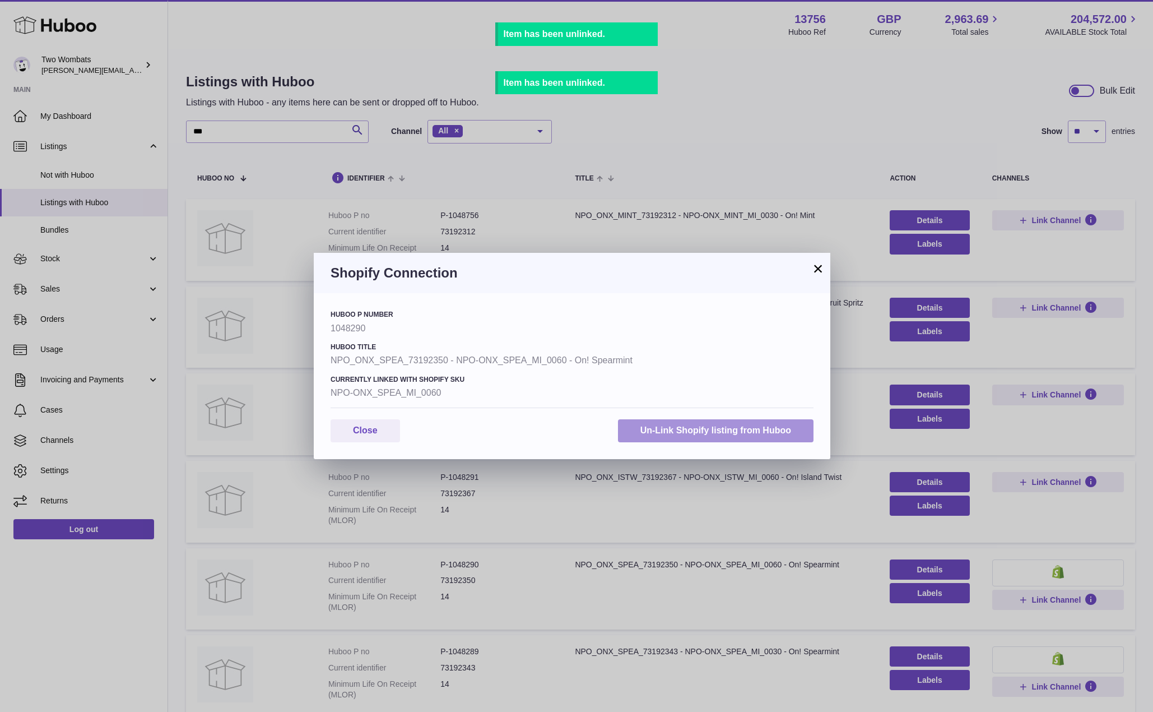
click at [771, 430] on button "Un-Link Shopify listing from Huboo" at bounding box center [716, 430] width 196 height 23
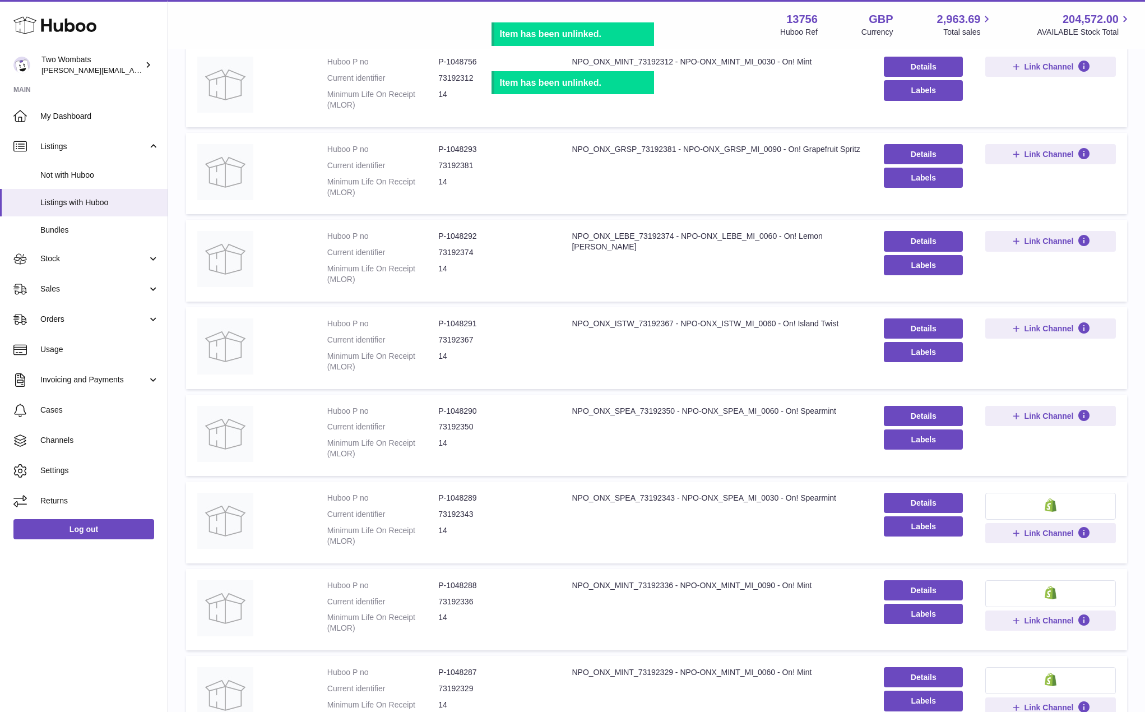
scroll to position [168, 0]
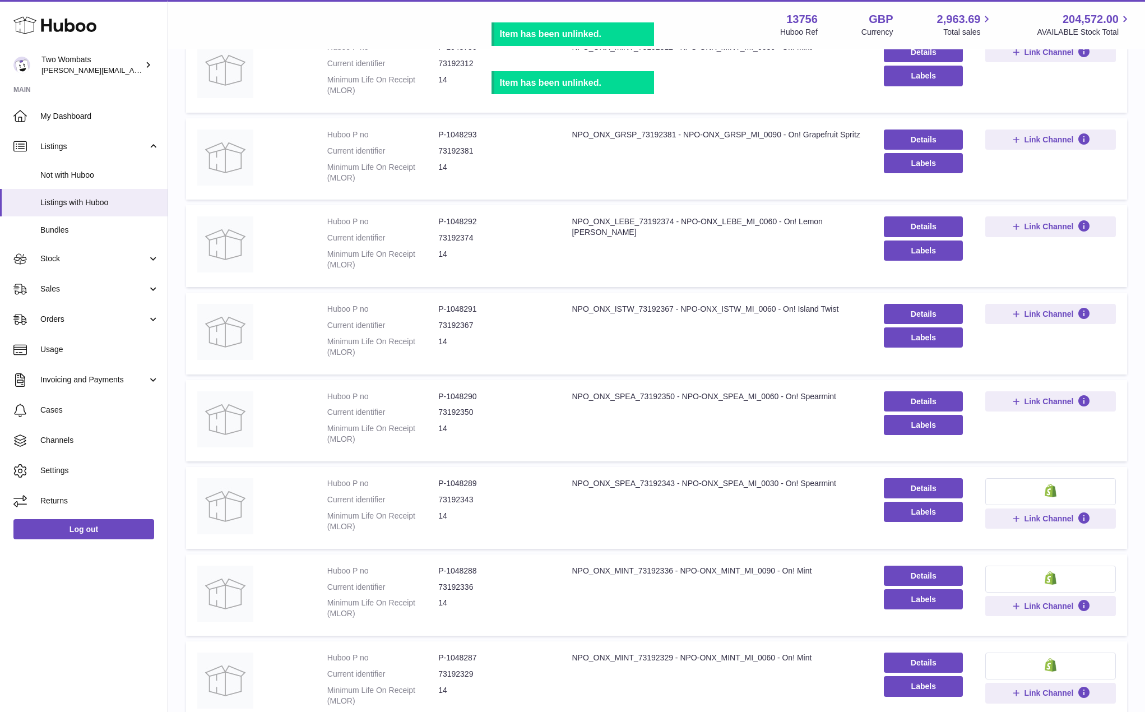
click at [1051, 499] on button at bounding box center [1050, 491] width 131 height 27
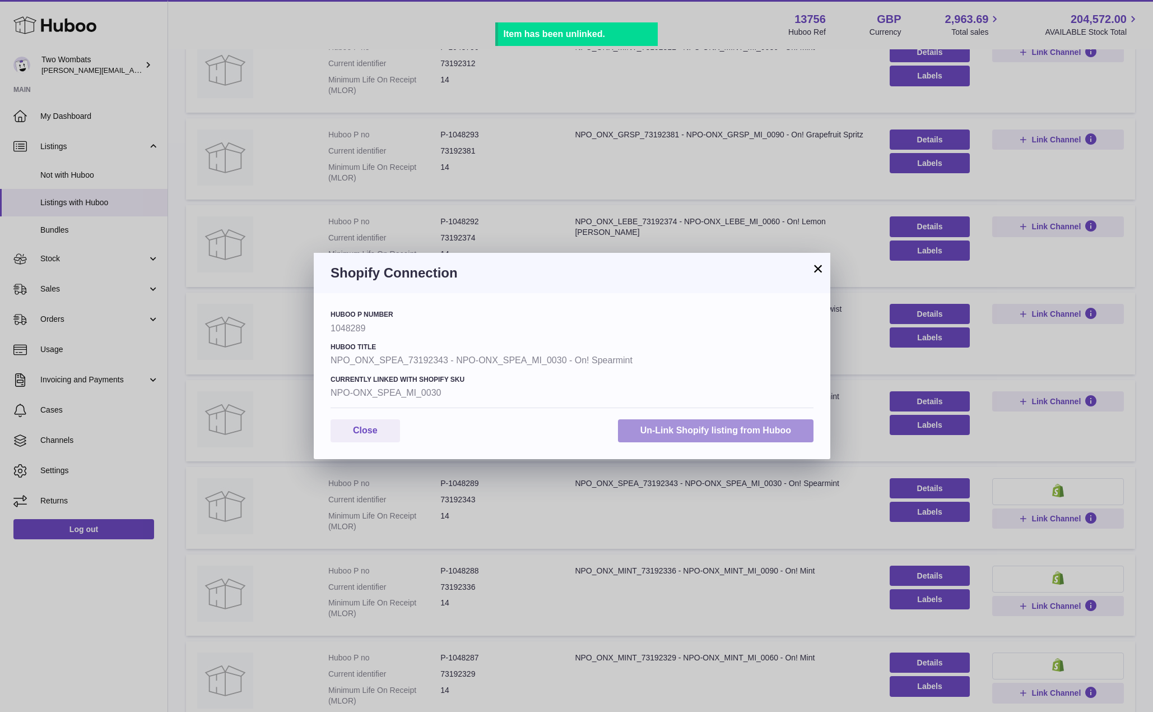
click at [778, 433] on button "Un-Link Shopify listing from Huboo" at bounding box center [716, 430] width 196 height 23
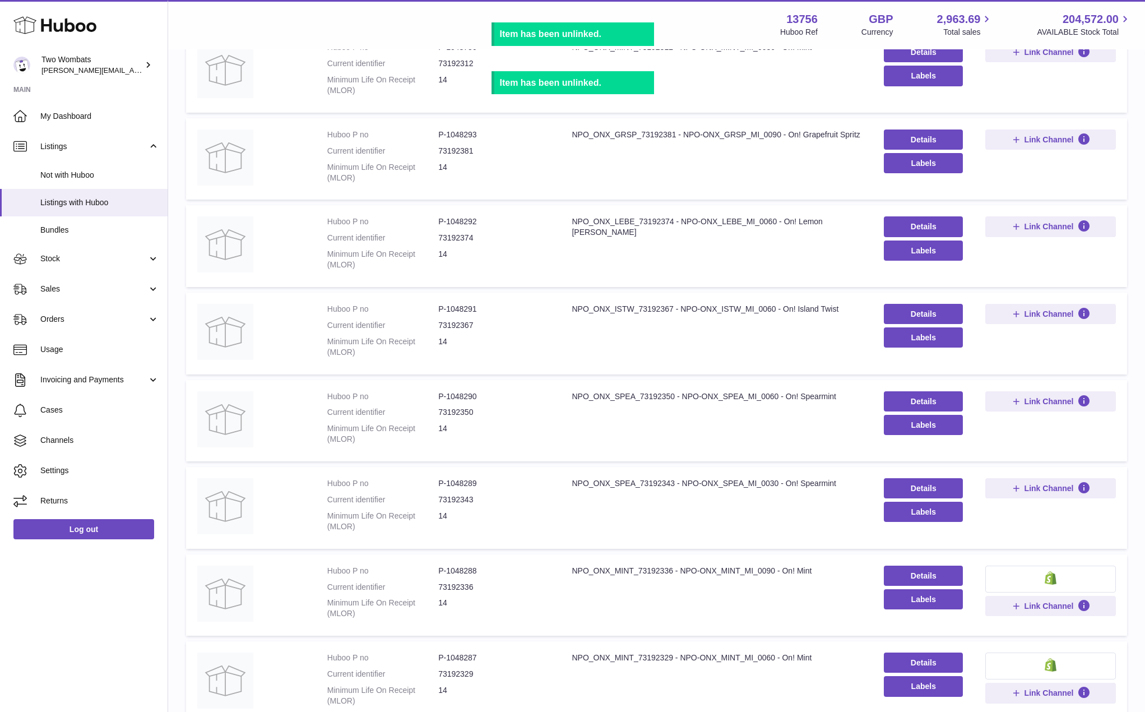
click at [1076, 581] on button at bounding box center [1050, 578] width 131 height 27
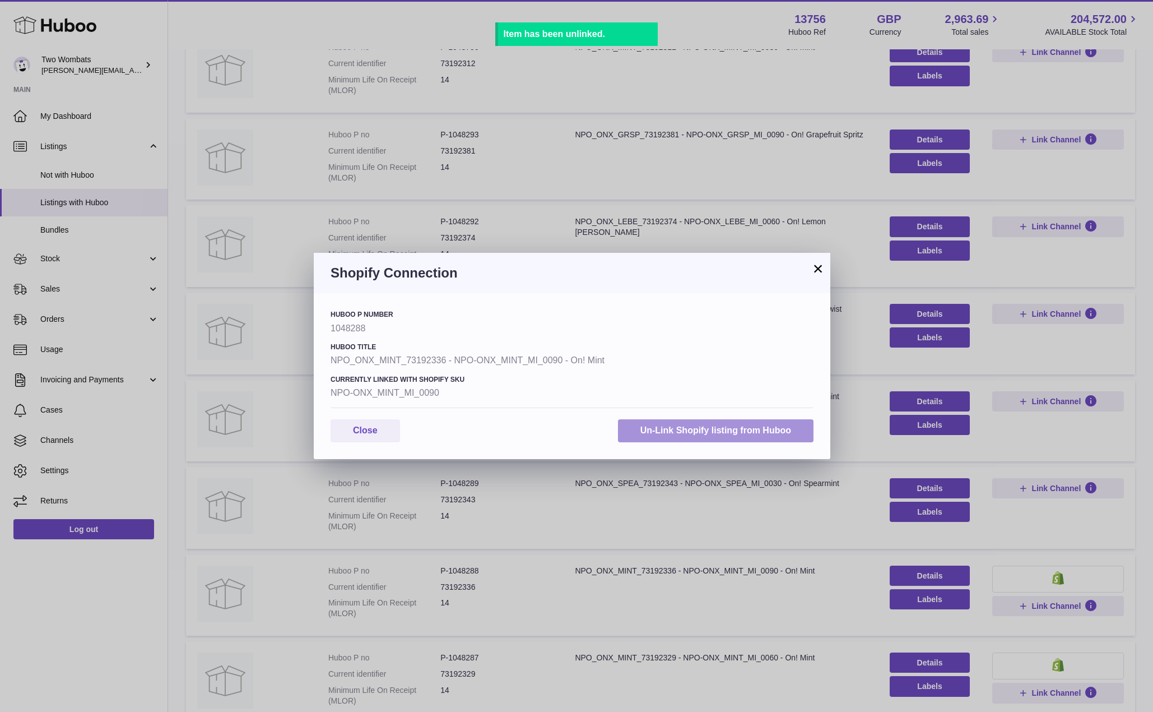
click at [756, 434] on button "Un-Link Shopify listing from Huboo" at bounding box center [716, 430] width 196 height 23
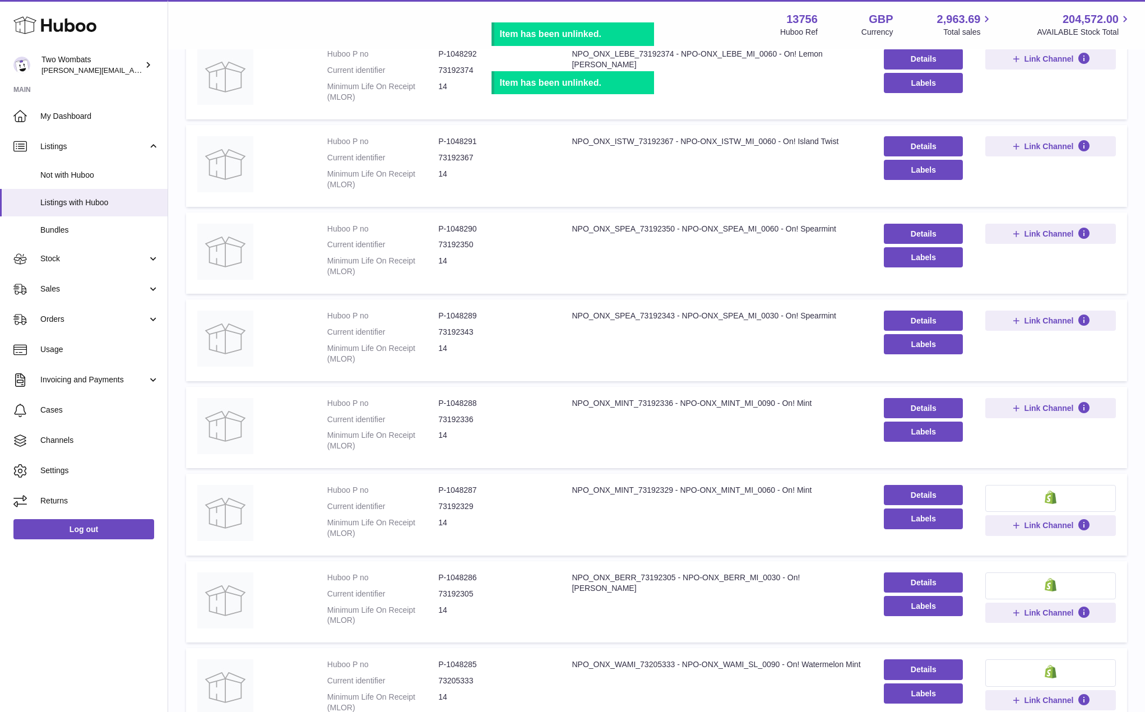
scroll to position [336, 0]
click at [1059, 494] on button at bounding box center [1050, 497] width 131 height 27
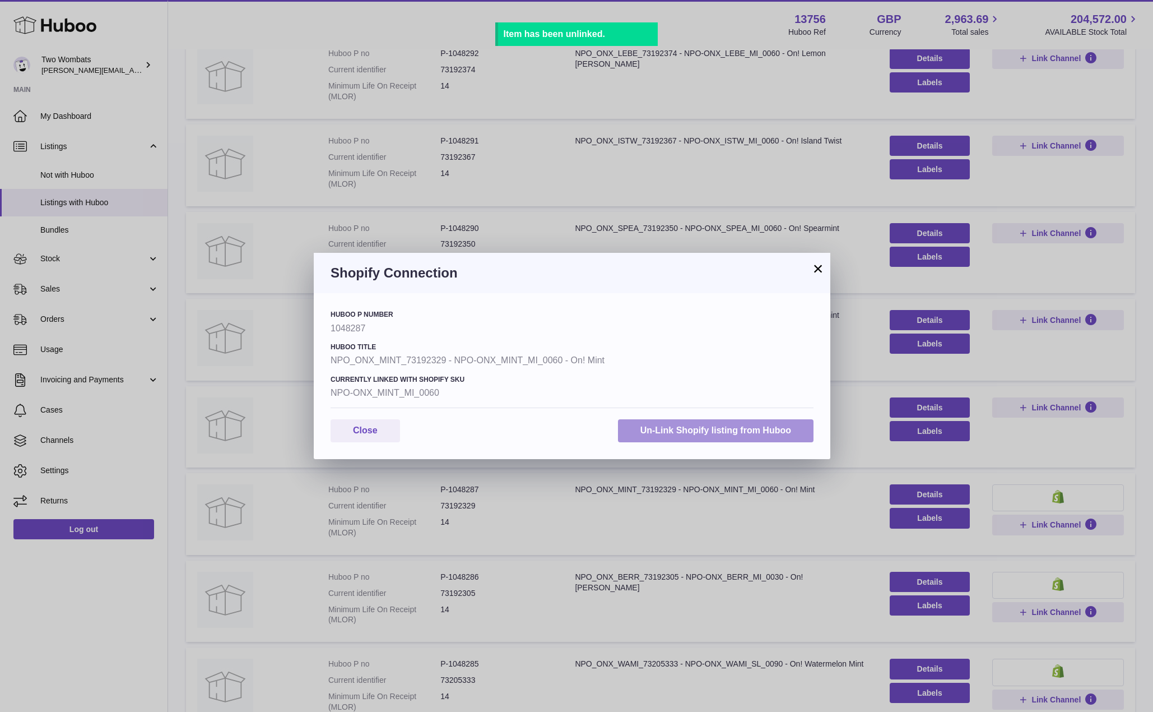
click at [792, 428] on button "Un-Link Shopify listing from Huboo" at bounding box center [716, 430] width 196 height 23
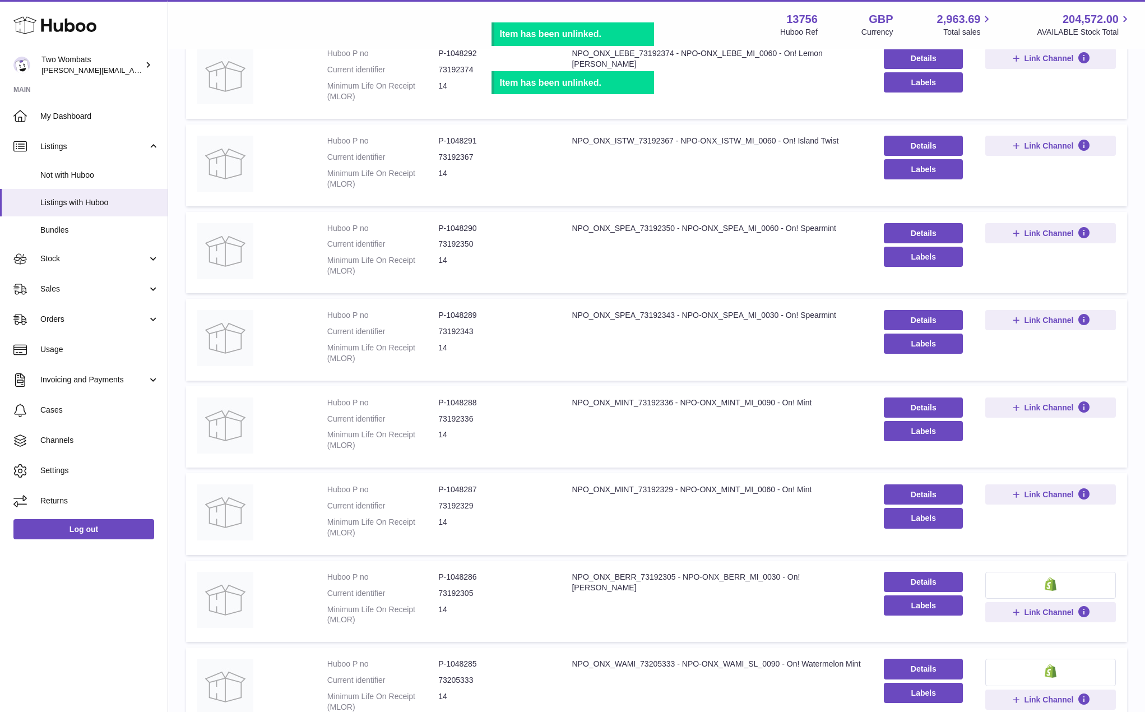
click at [1035, 589] on button at bounding box center [1050, 585] width 131 height 27
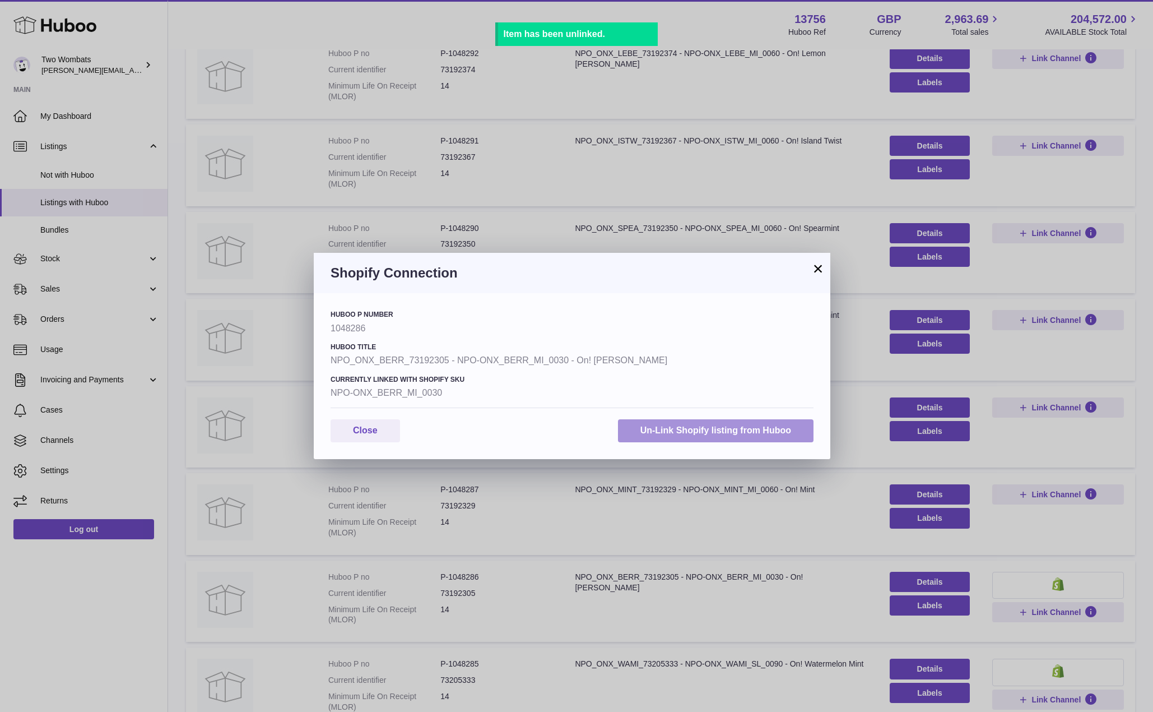
click at [767, 427] on button "Un-Link Shopify listing from Huboo" at bounding box center [716, 430] width 196 height 23
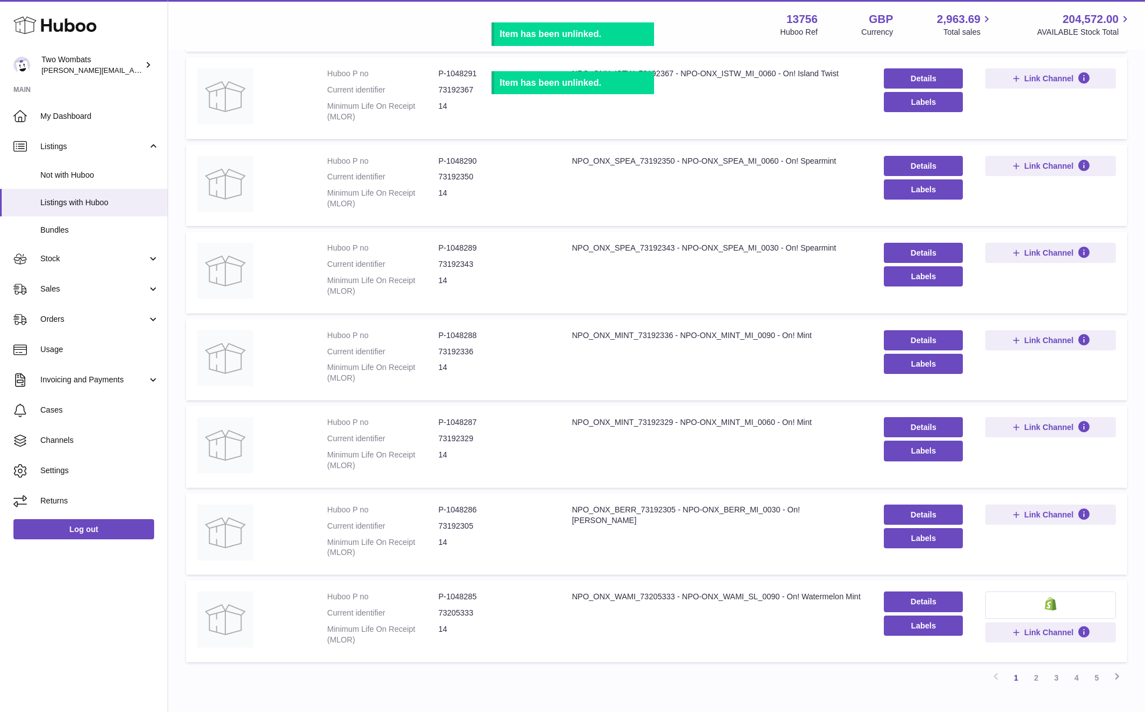
scroll to position [476, 0]
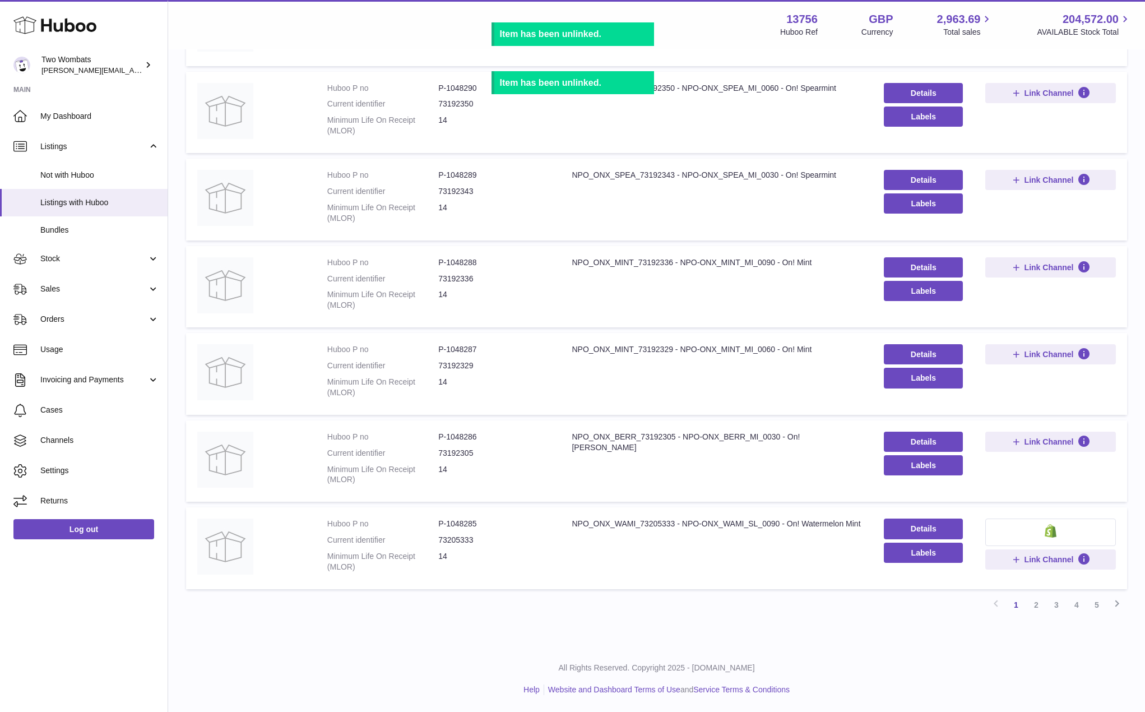
click at [1061, 534] on button at bounding box center [1050, 531] width 131 height 27
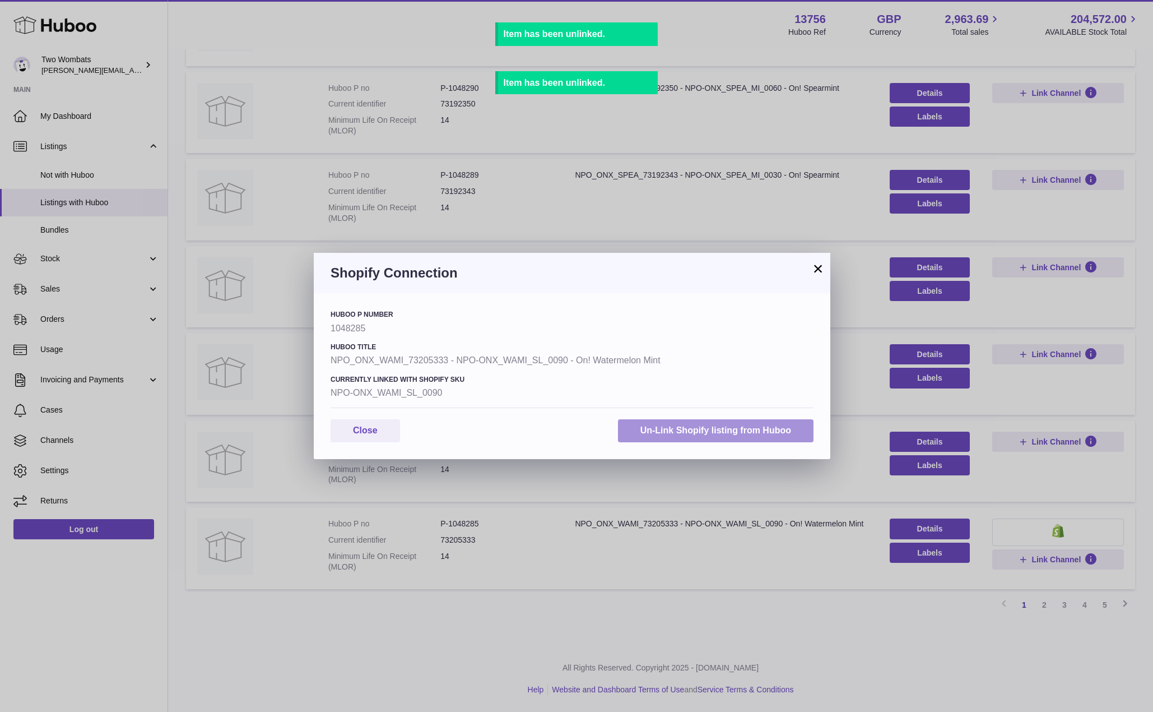
click at [755, 438] on button "Un-Link Shopify listing from Huboo" at bounding box center [716, 430] width 196 height 23
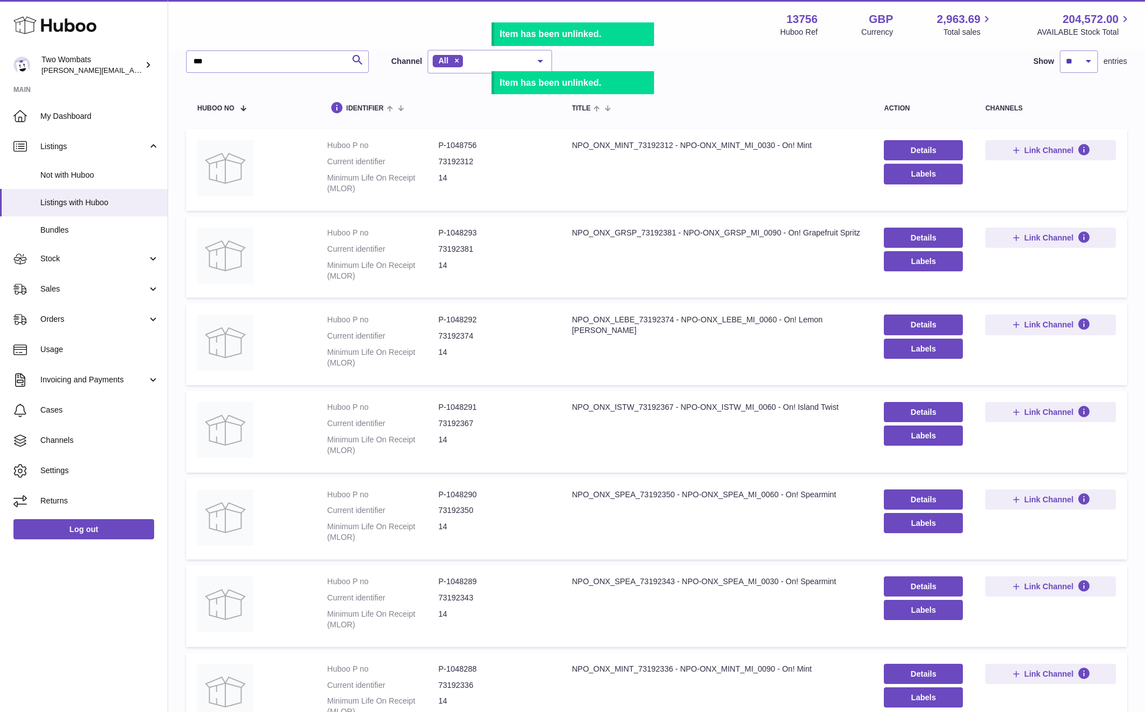
scroll to position [0, 0]
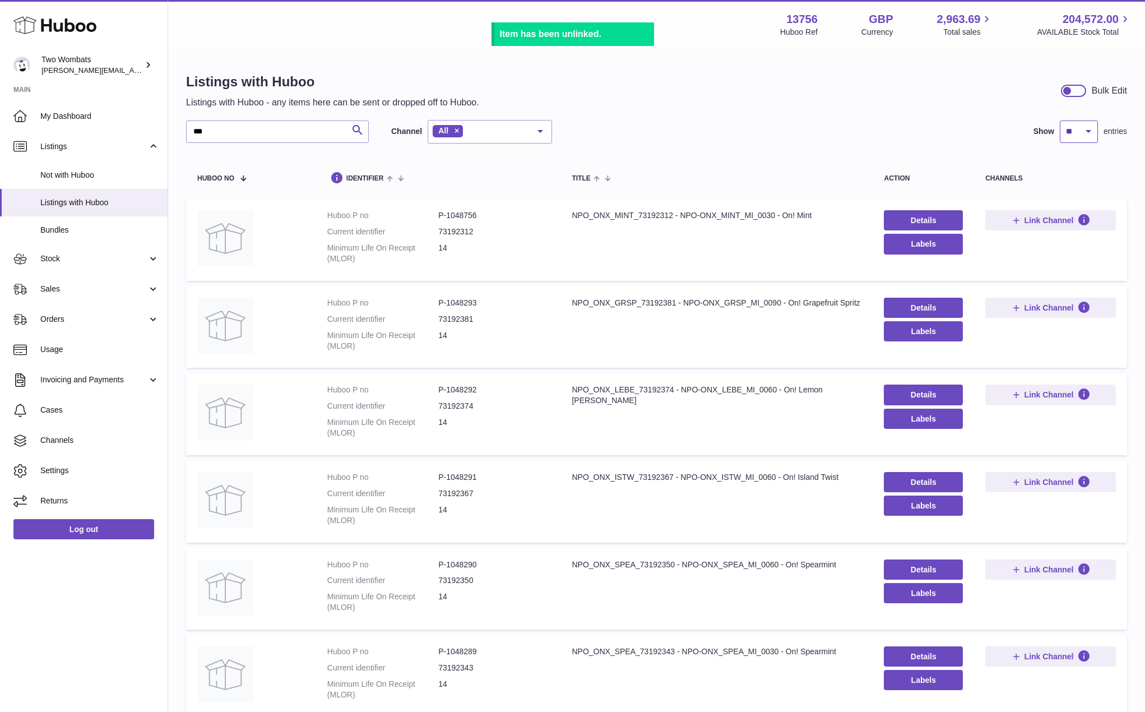
click at [1086, 133] on select "** ** ** ***" at bounding box center [1079, 131] width 38 height 22
select select "***"
click at [1060, 120] on select "** ** ** ***" at bounding box center [1079, 131] width 38 height 22
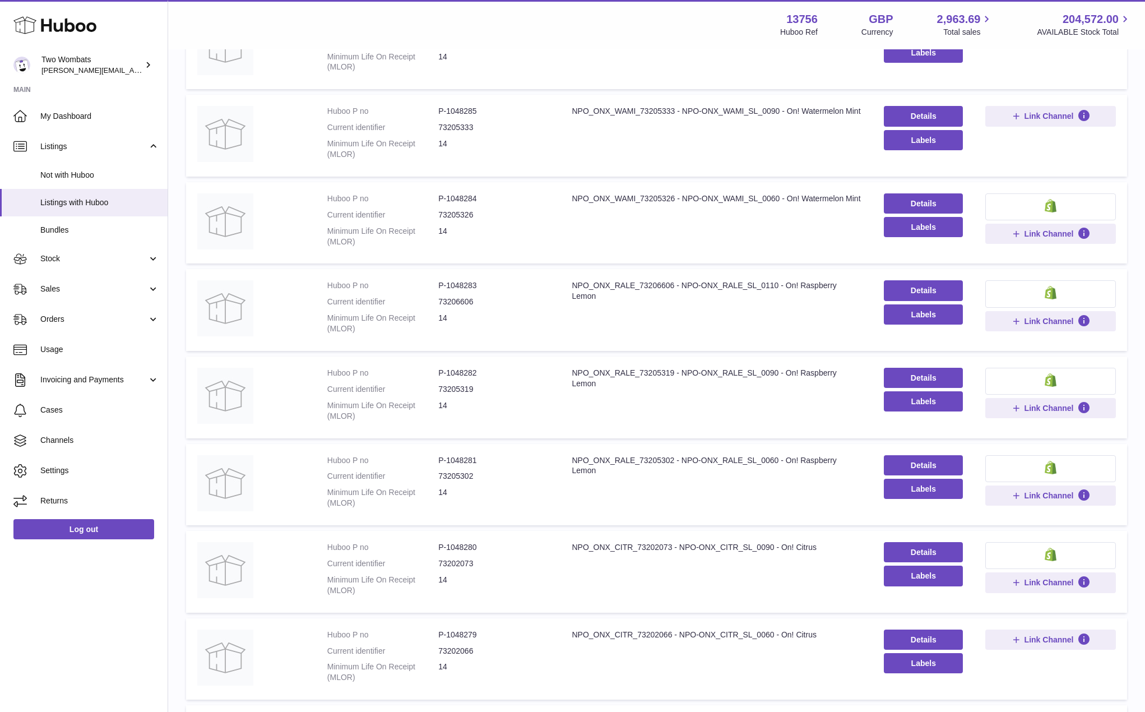
scroll to position [897, 0]
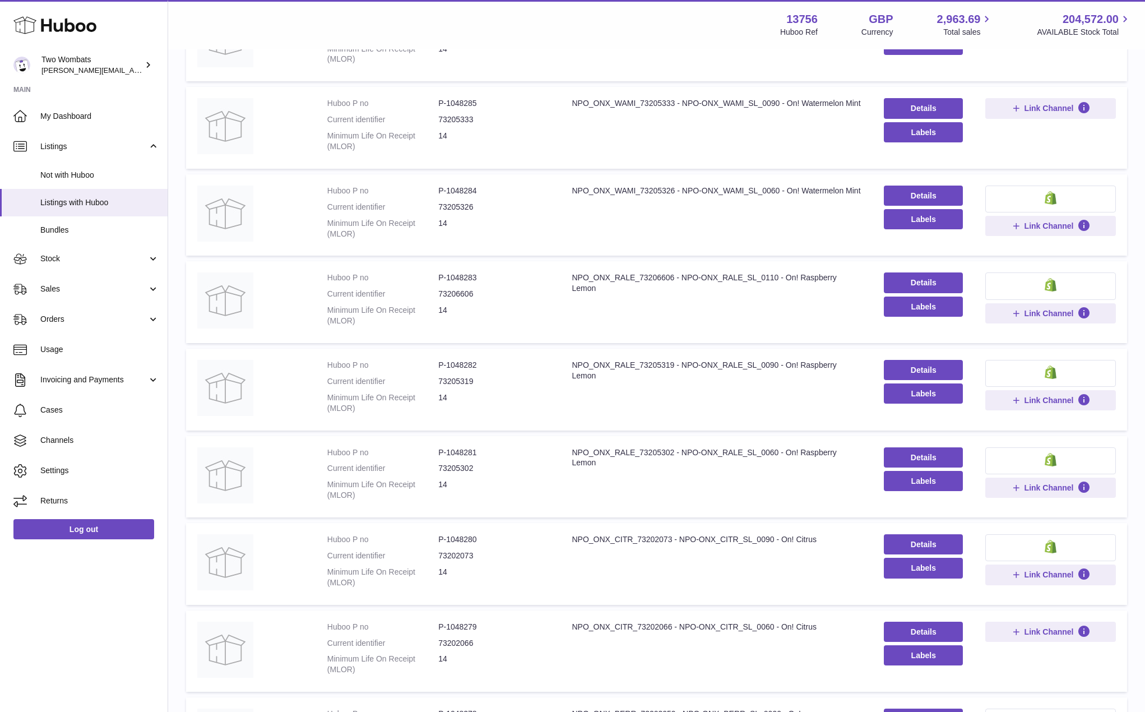
click at [1074, 201] on button at bounding box center [1050, 198] width 131 height 27
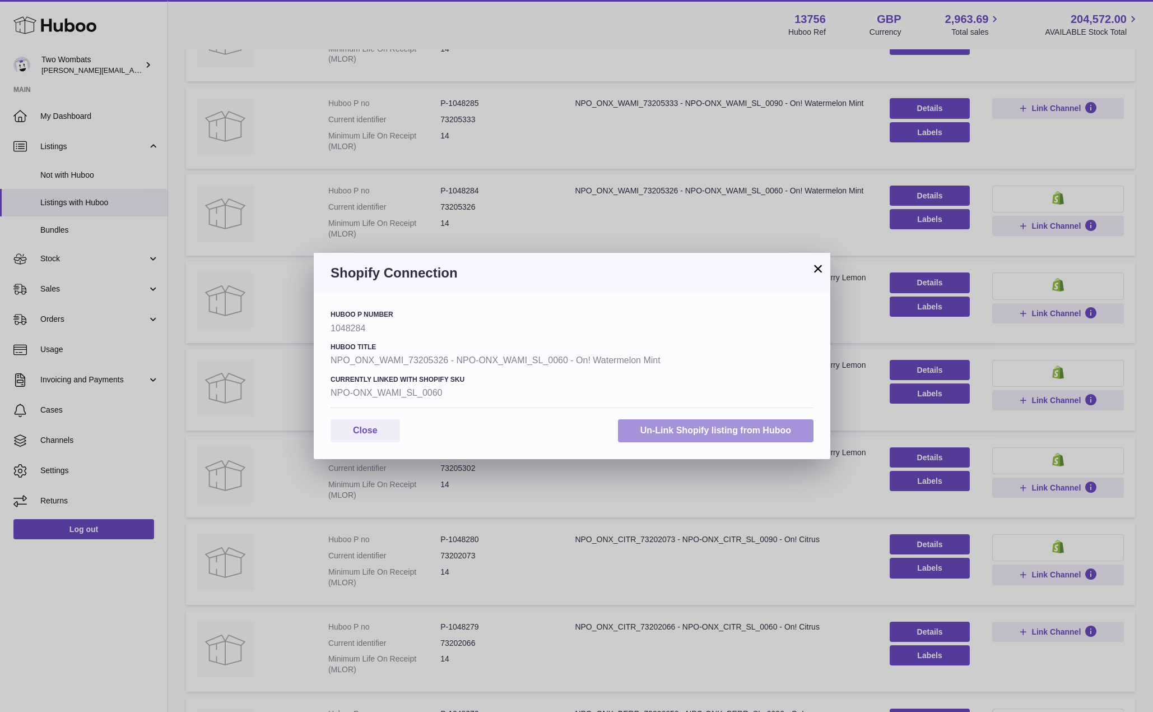
click at [758, 428] on button "Un-Link Shopify listing from Huboo" at bounding box center [716, 430] width 196 height 23
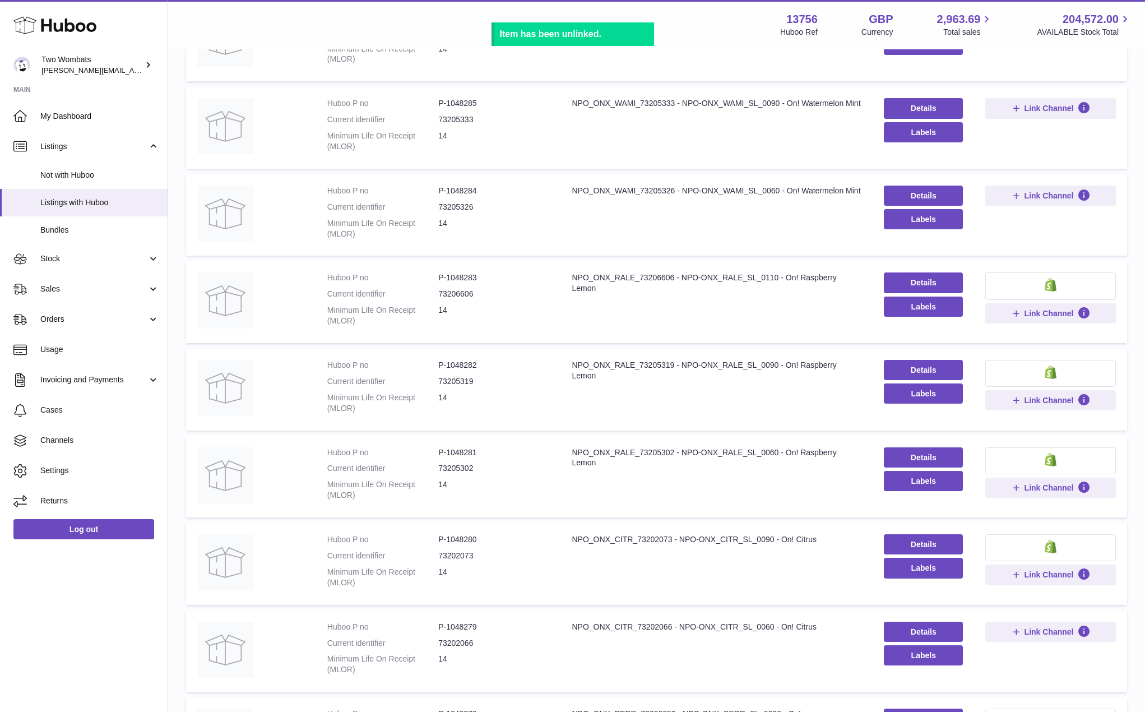
click at [1071, 287] on button at bounding box center [1050, 285] width 131 height 27
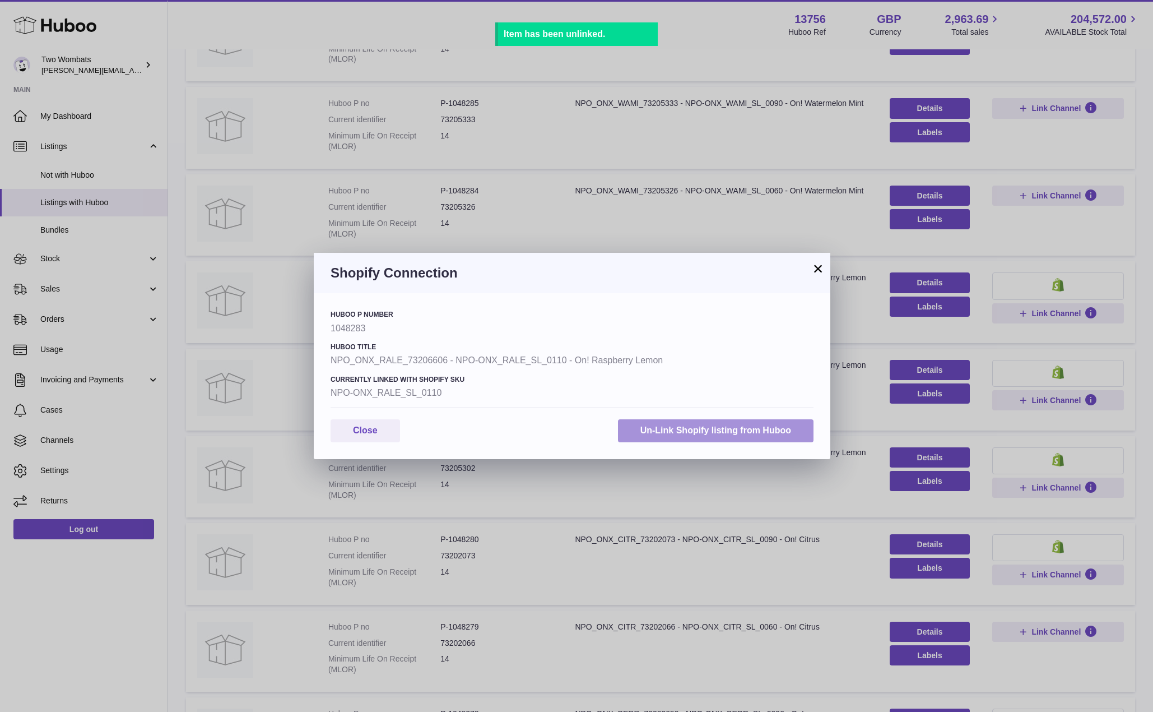
click at [801, 431] on button "Un-Link Shopify listing from Huboo" at bounding box center [716, 430] width 196 height 23
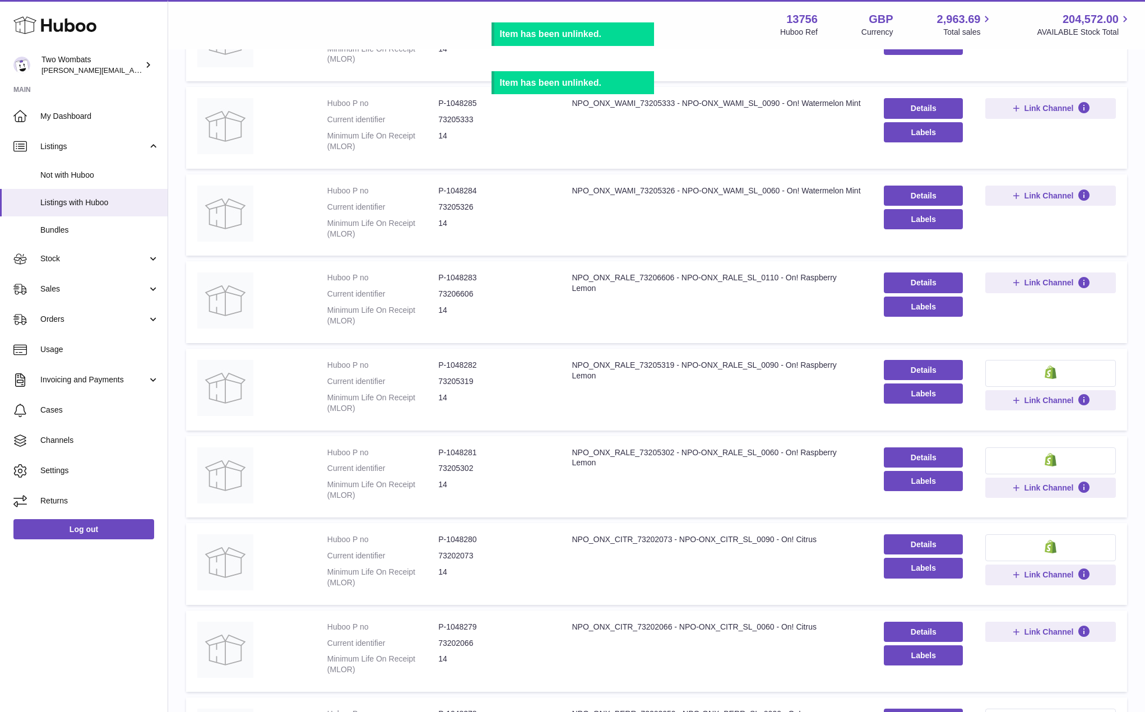
click at [1041, 371] on button at bounding box center [1050, 373] width 131 height 27
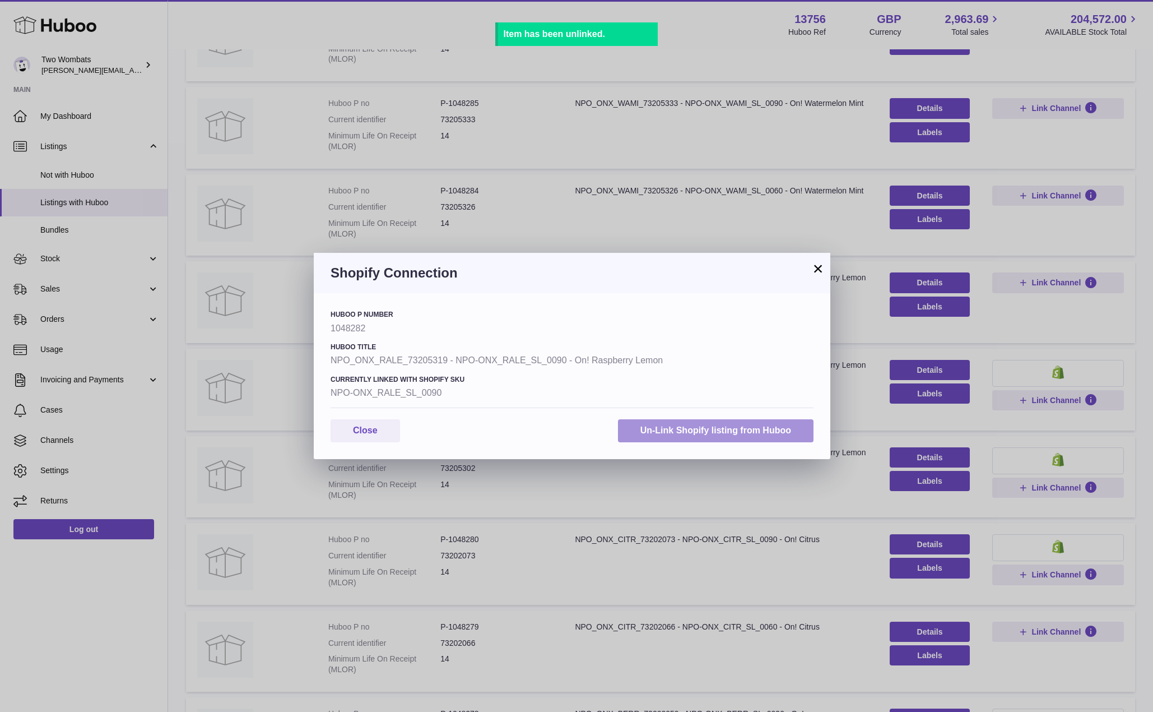
click at [781, 428] on button "Un-Link Shopify listing from Huboo" at bounding box center [716, 430] width 196 height 23
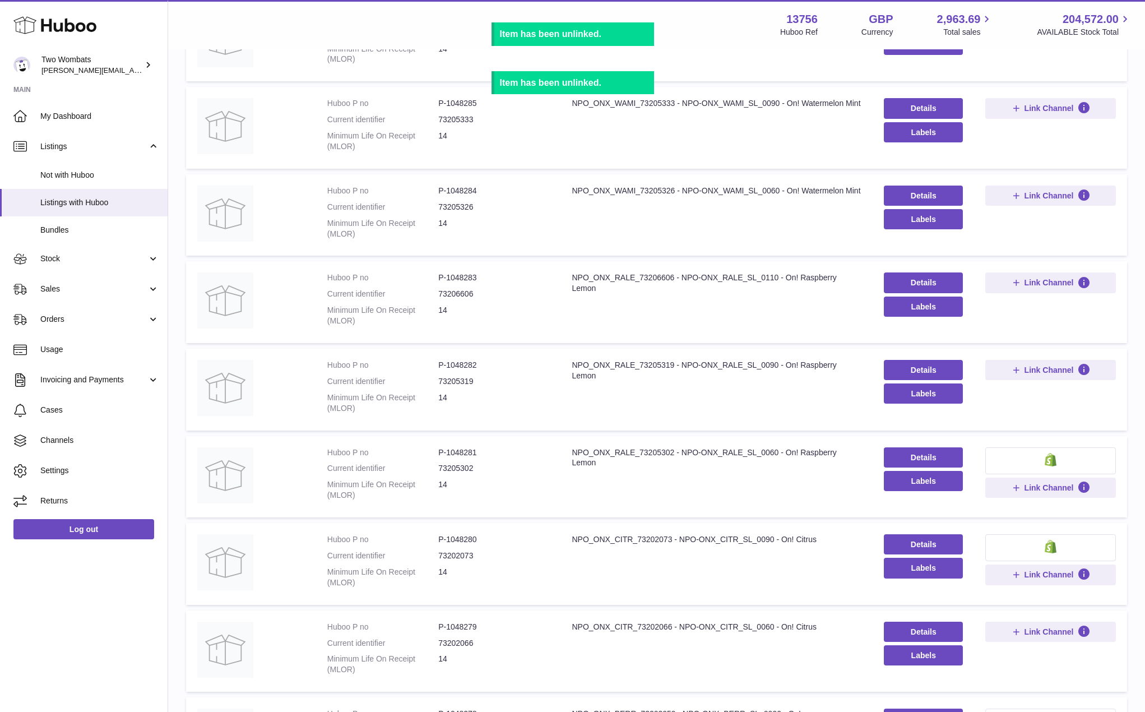
click at [1063, 456] on button at bounding box center [1050, 460] width 131 height 27
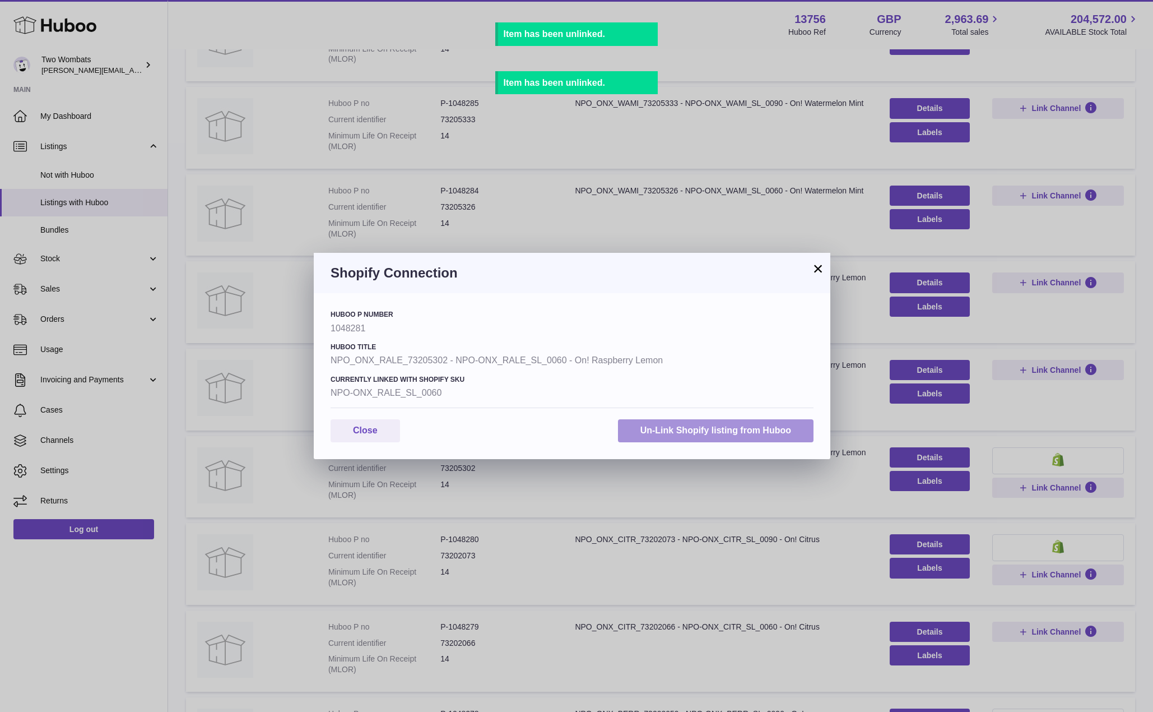
click at [779, 429] on button "Un-Link Shopify listing from Huboo" at bounding box center [716, 430] width 196 height 23
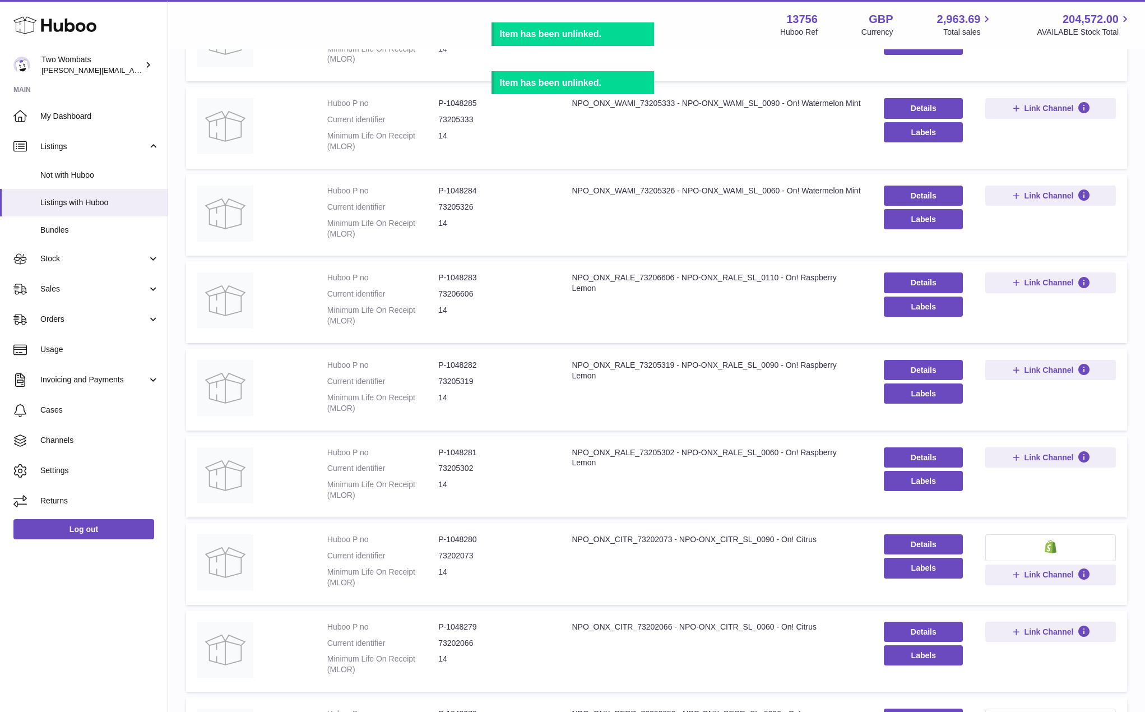
click at [1071, 545] on button at bounding box center [1050, 547] width 131 height 27
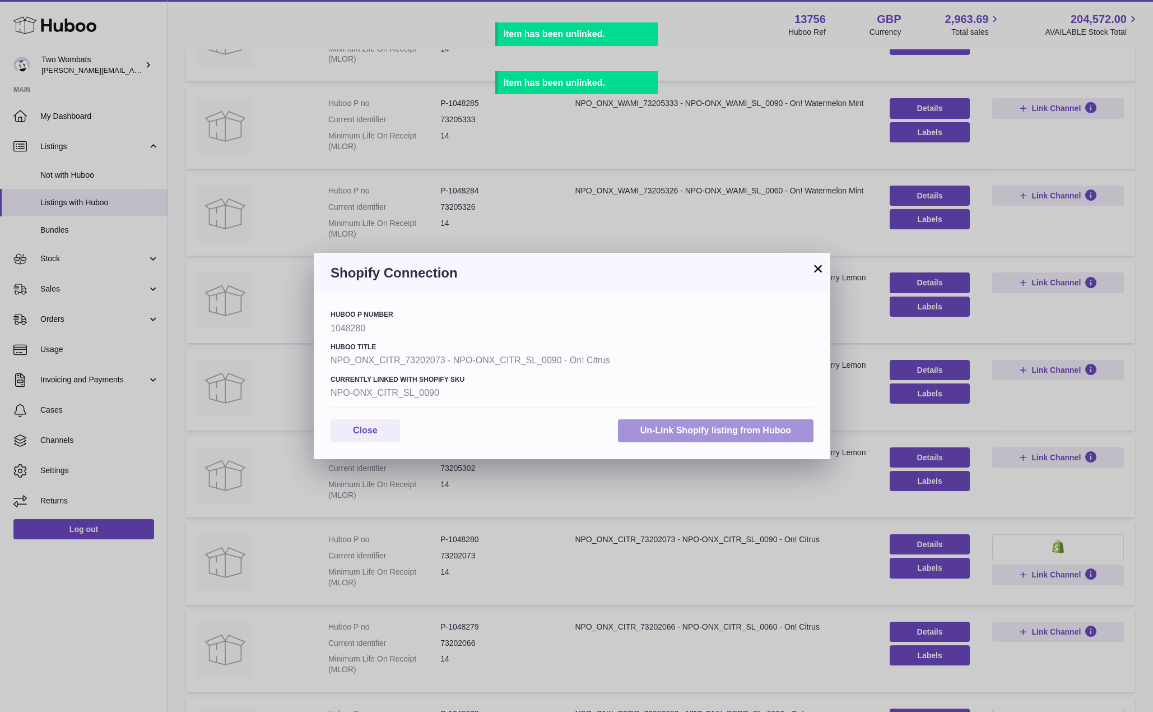
click at [774, 435] on button "Un-Link Shopify listing from Huboo" at bounding box center [716, 430] width 196 height 23
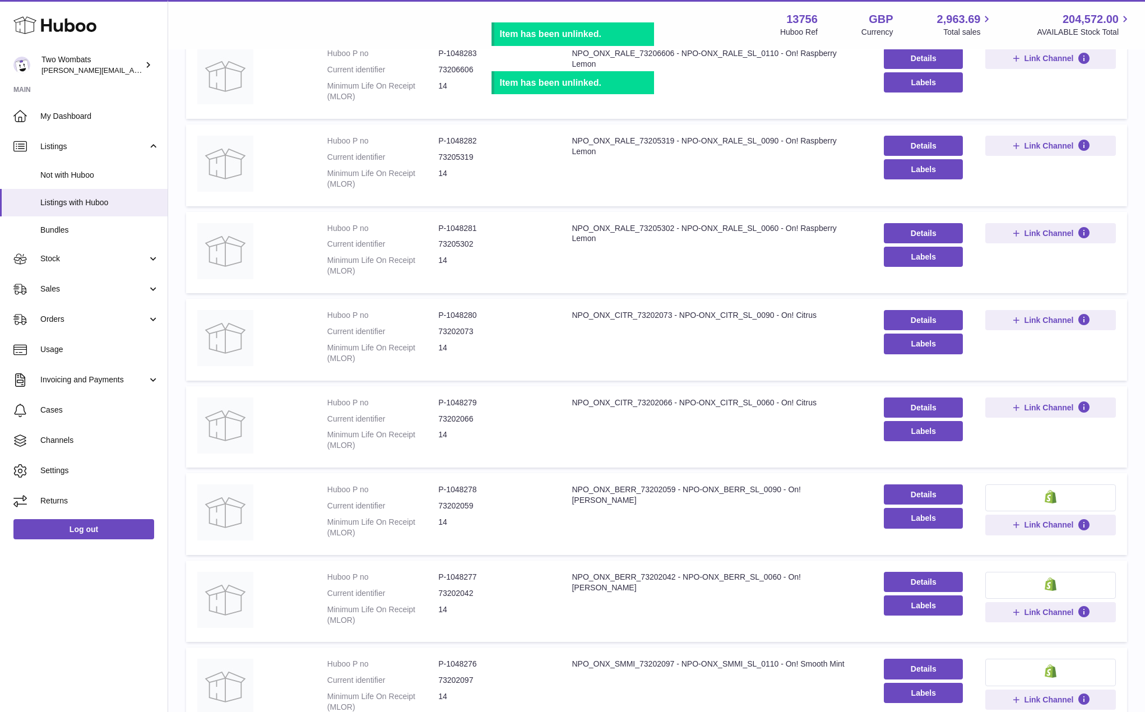
scroll to position [1177, 0]
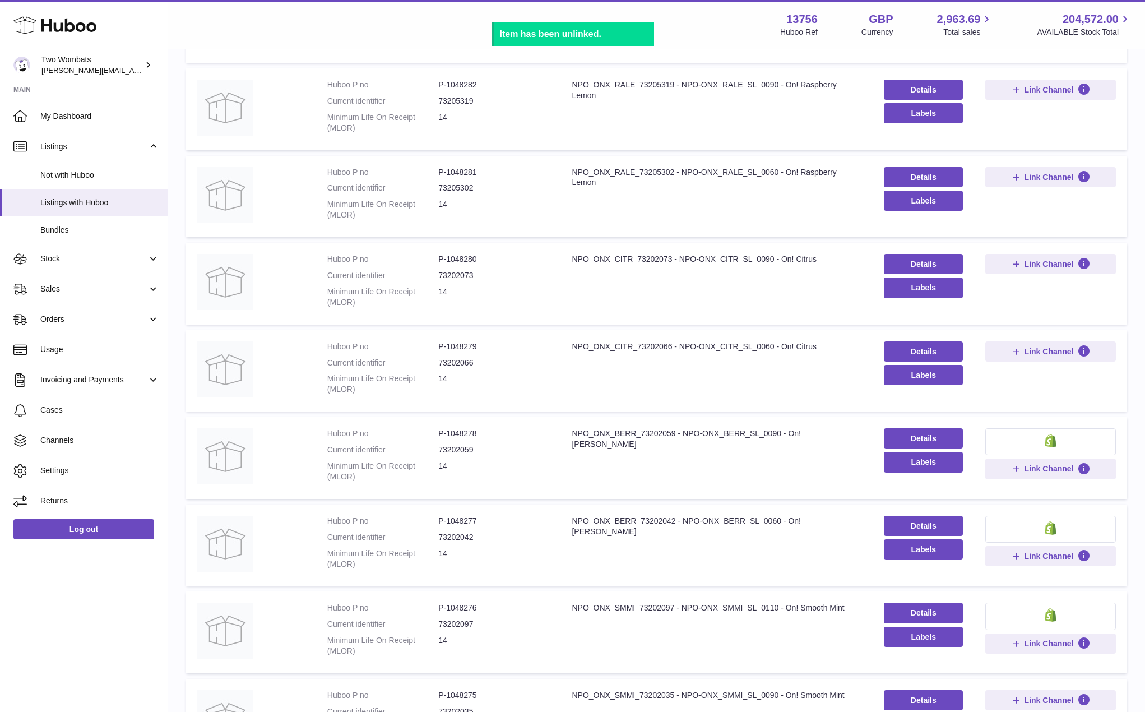
click at [1066, 452] on button at bounding box center [1050, 441] width 131 height 27
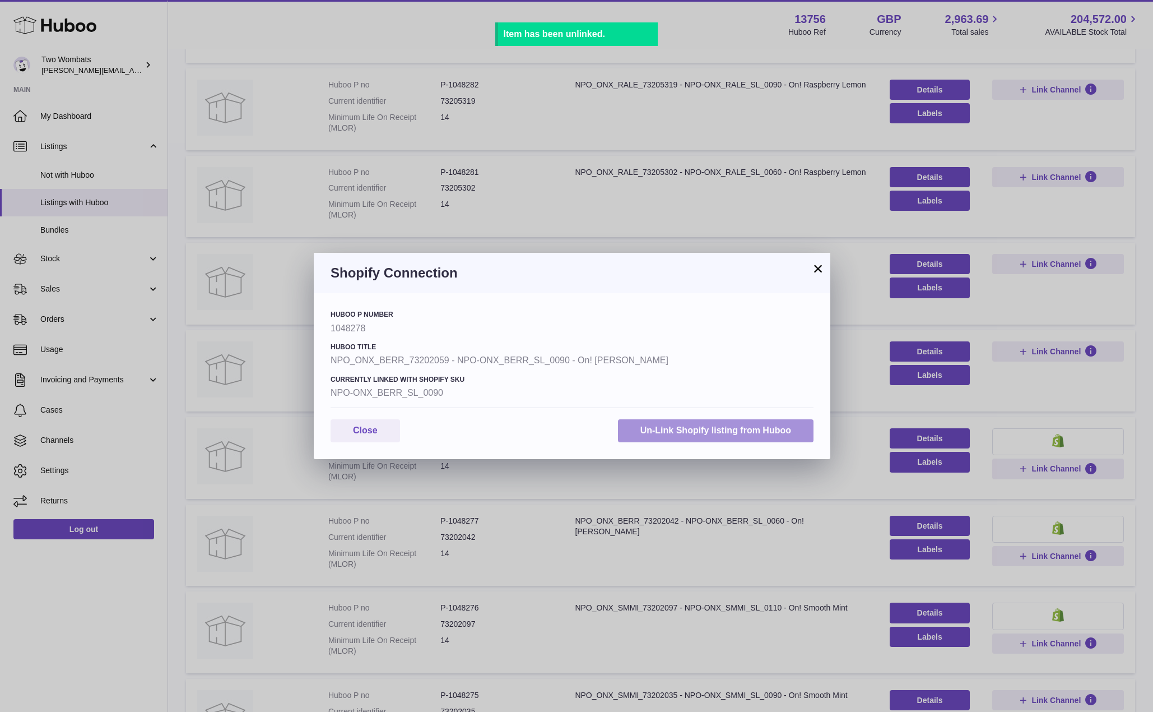
click at [798, 433] on button "Un-Link Shopify listing from Huboo" at bounding box center [716, 430] width 196 height 23
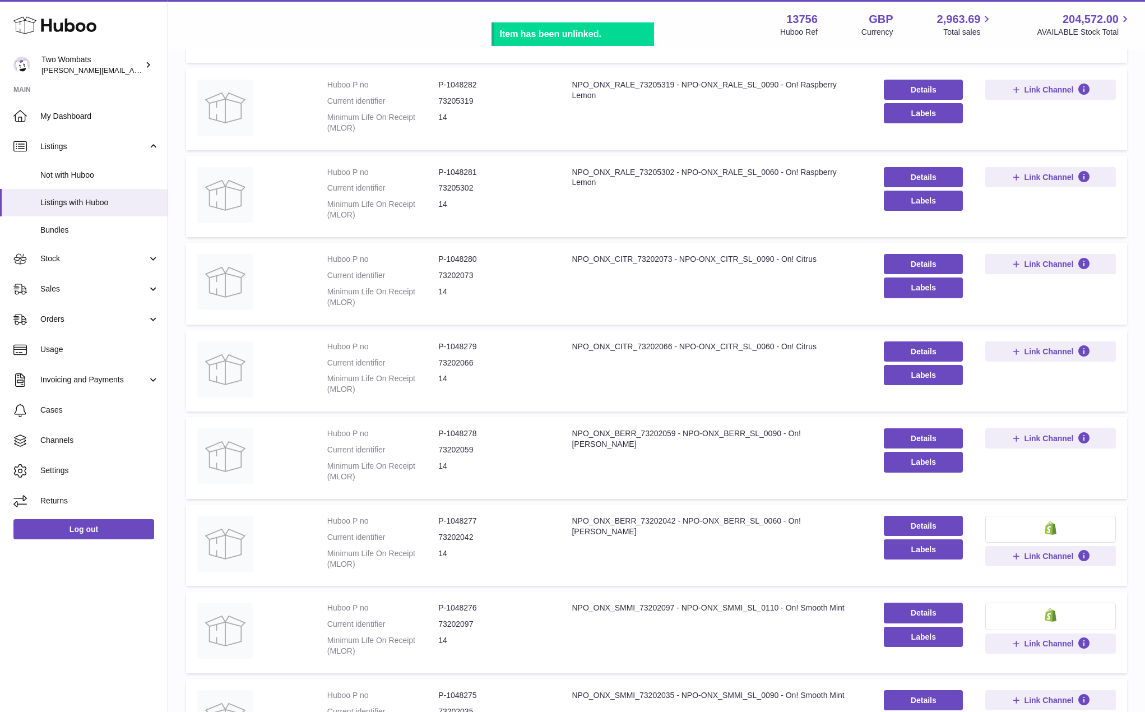
click at [1085, 524] on button at bounding box center [1050, 528] width 131 height 27
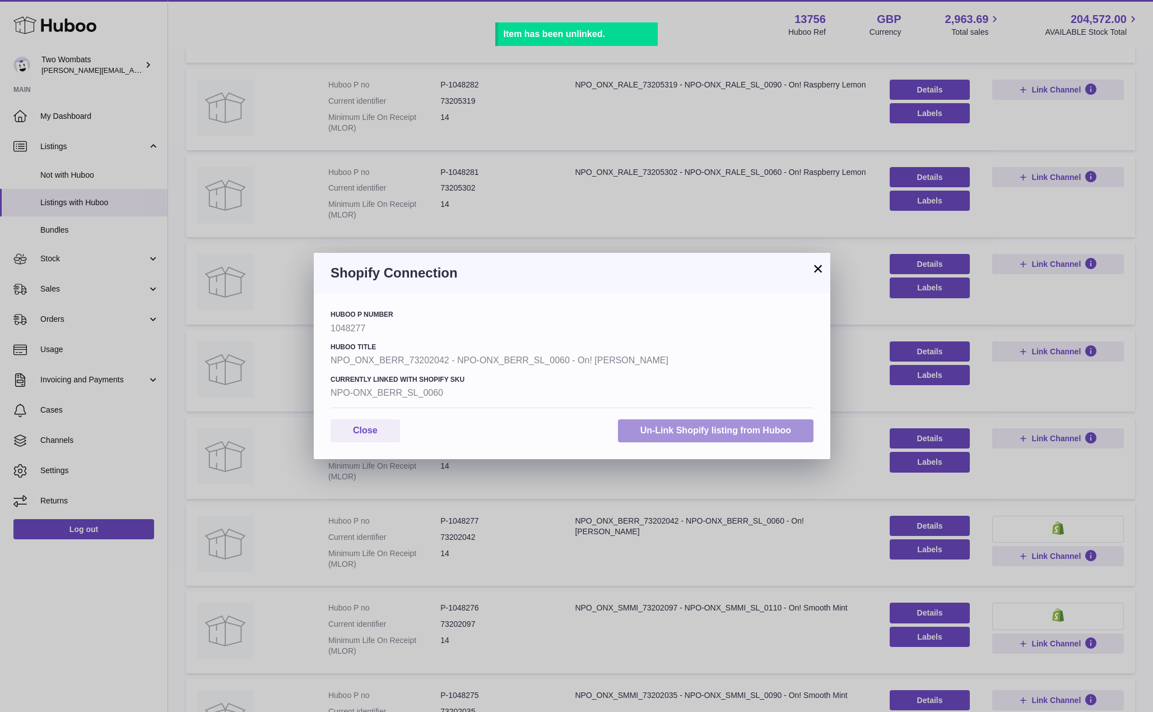
click at [774, 428] on button "Un-Link Shopify listing from Huboo" at bounding box center [716, 430] width 196 height 23
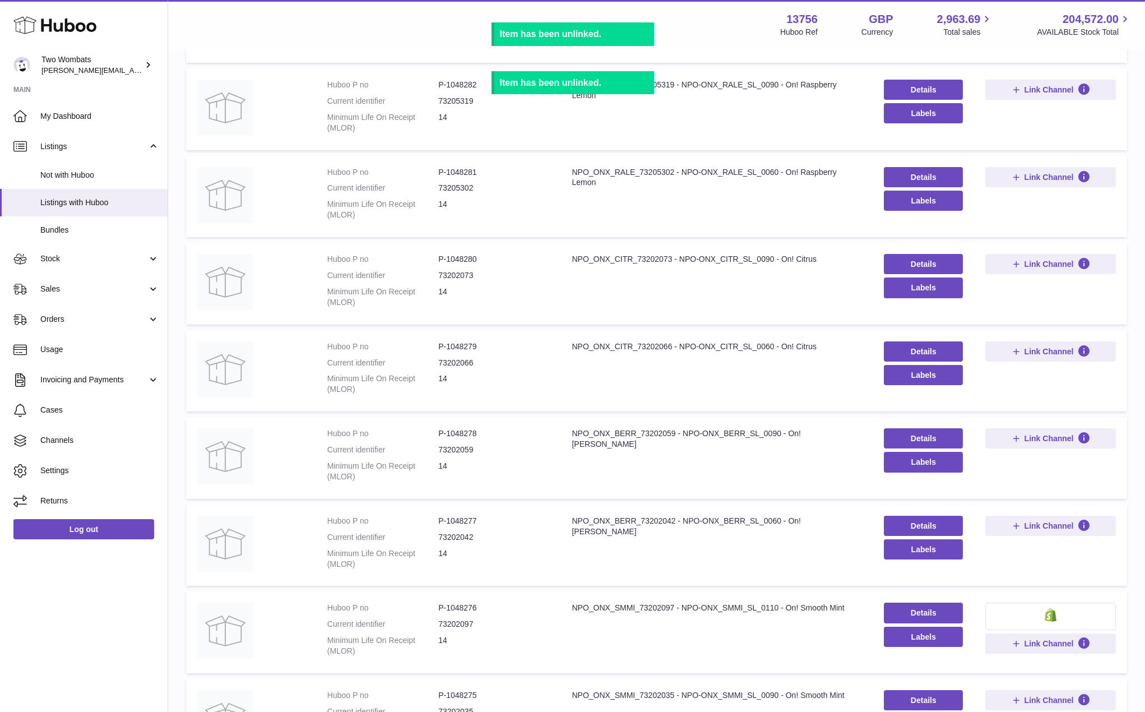
click at [1034, 607] on button at bounding box center [1050, 615] width 131 height 27
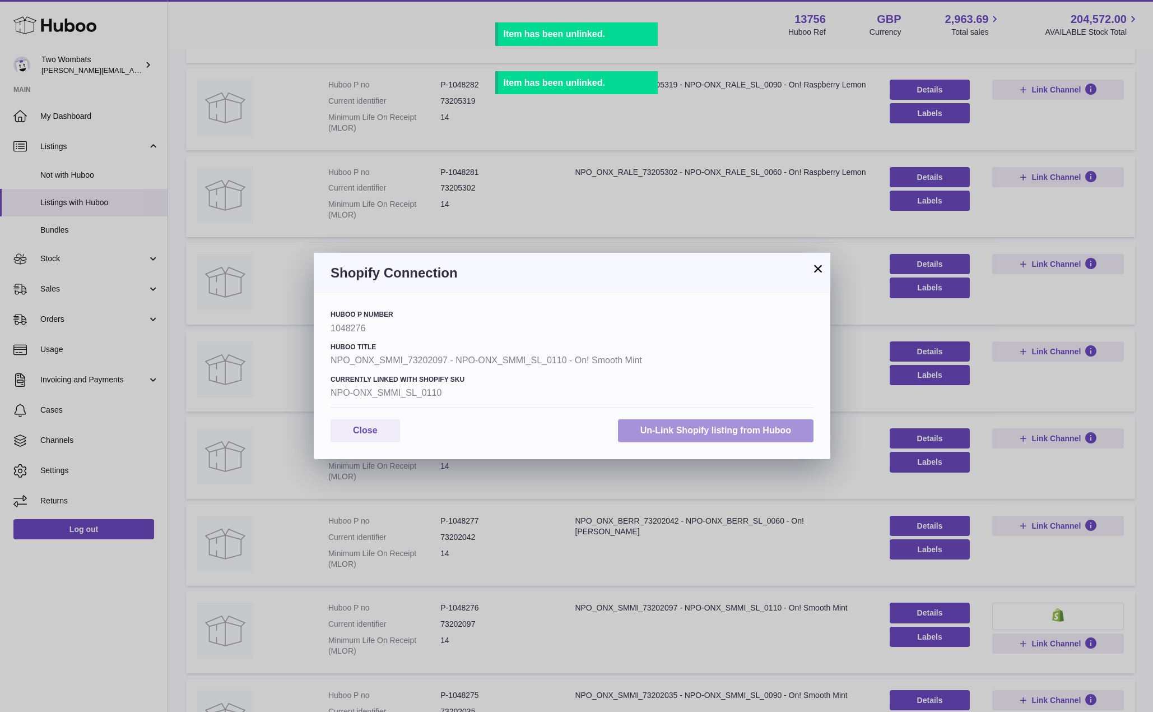
click at [763, 433] on button "Un-Link Shopify listing from Huboo" at bounding box center [716, 430] width 196 height 23
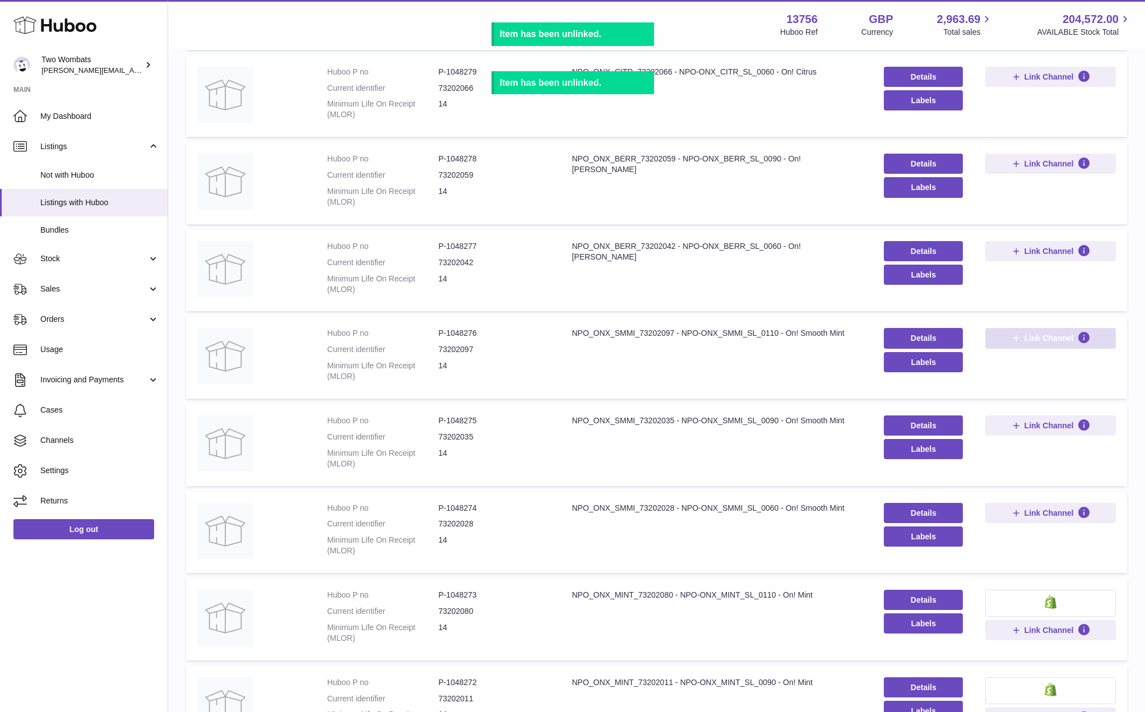
scroll to position [1569, 0]
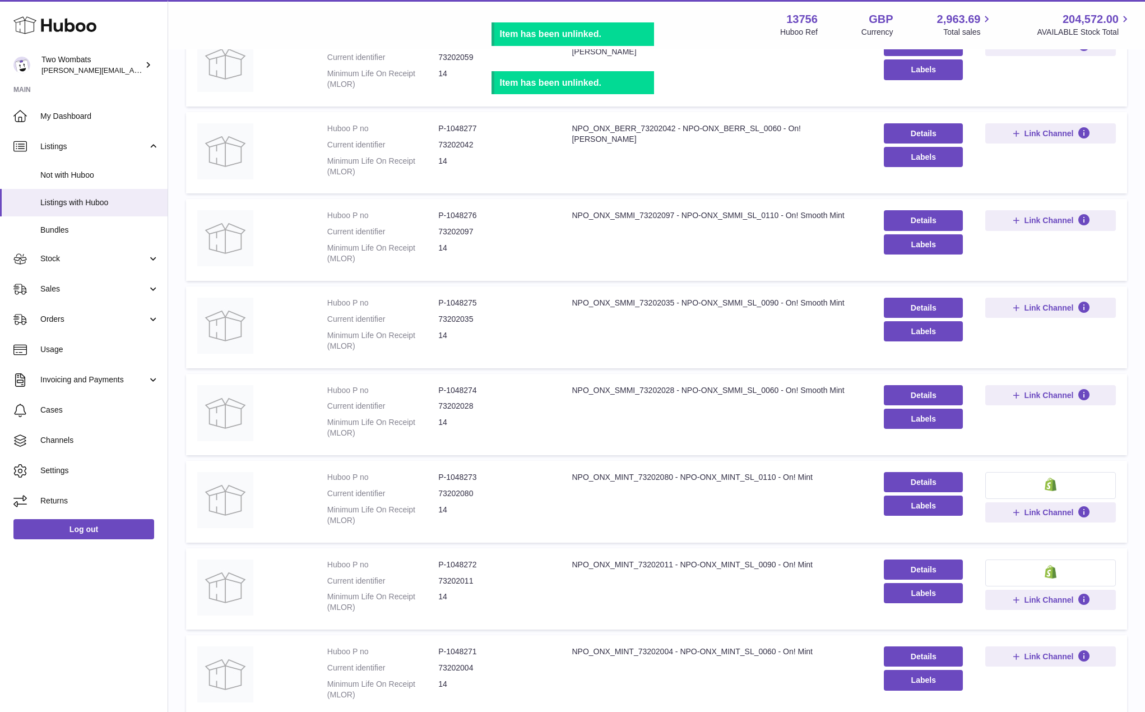
click at [1050, 487] on img at bounding box center [1050, 483] width 12 height 13
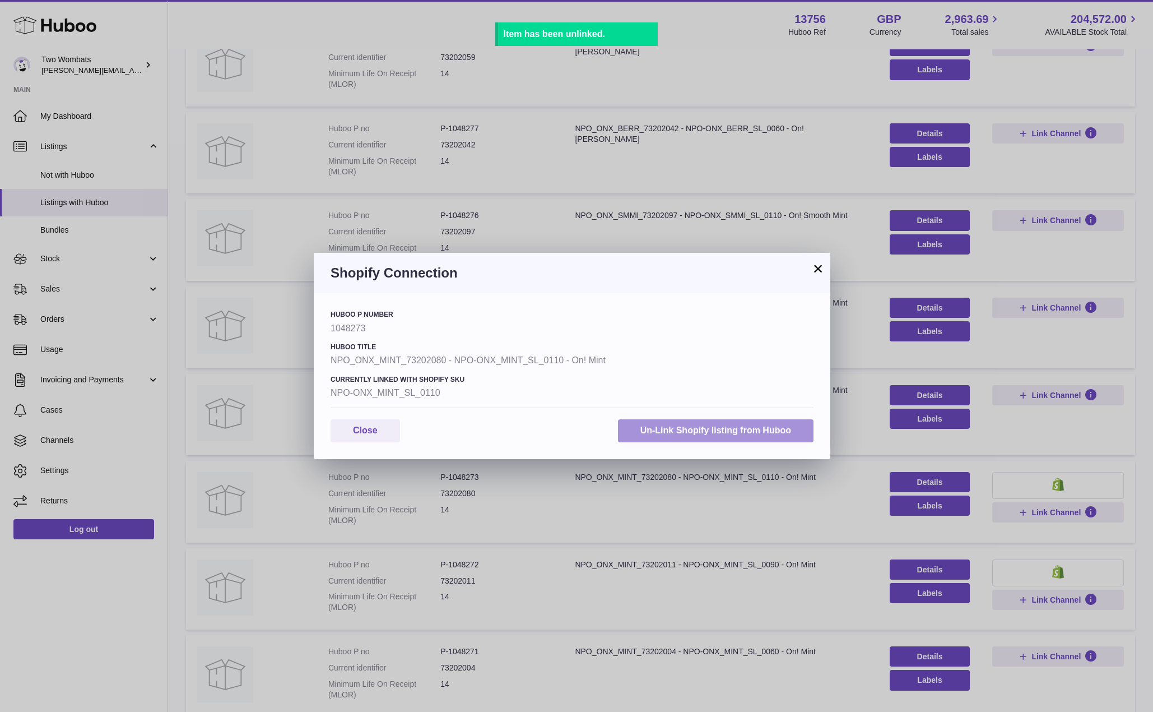
click at [762, 432] on button "Un-Link Shopify listing from Huboo" at bounding box center [716, 430] width 196 height 23
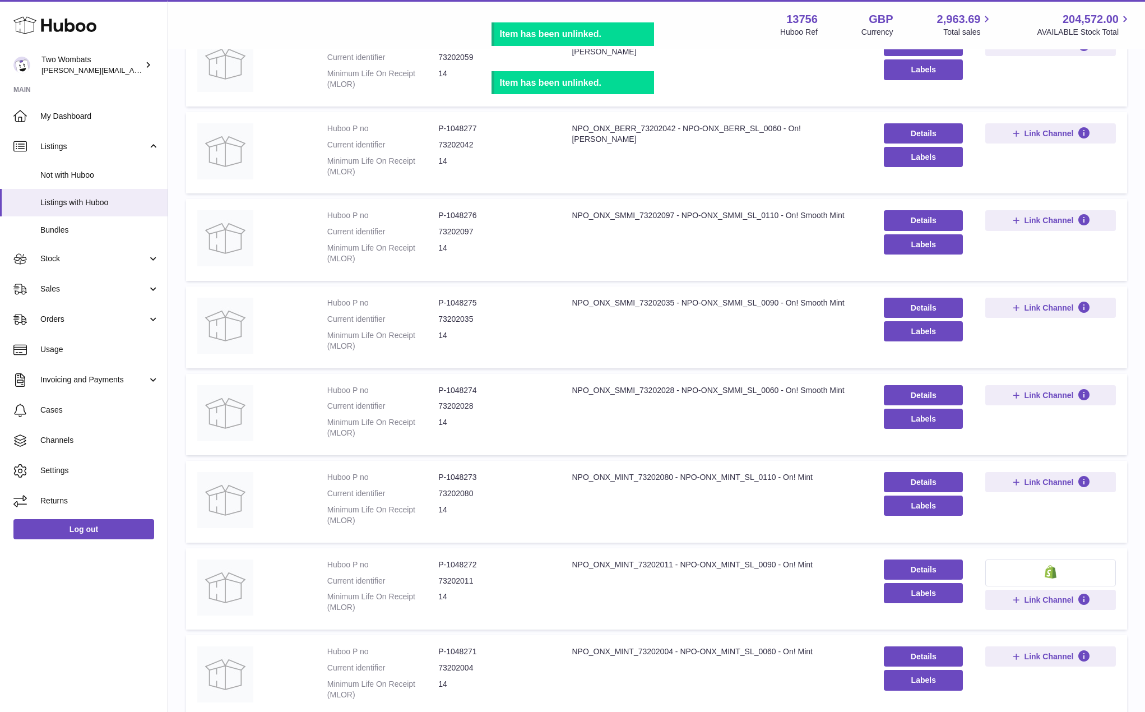
click at [1028, 572] on button at bounding box center [1050, 572] width 131 height 27
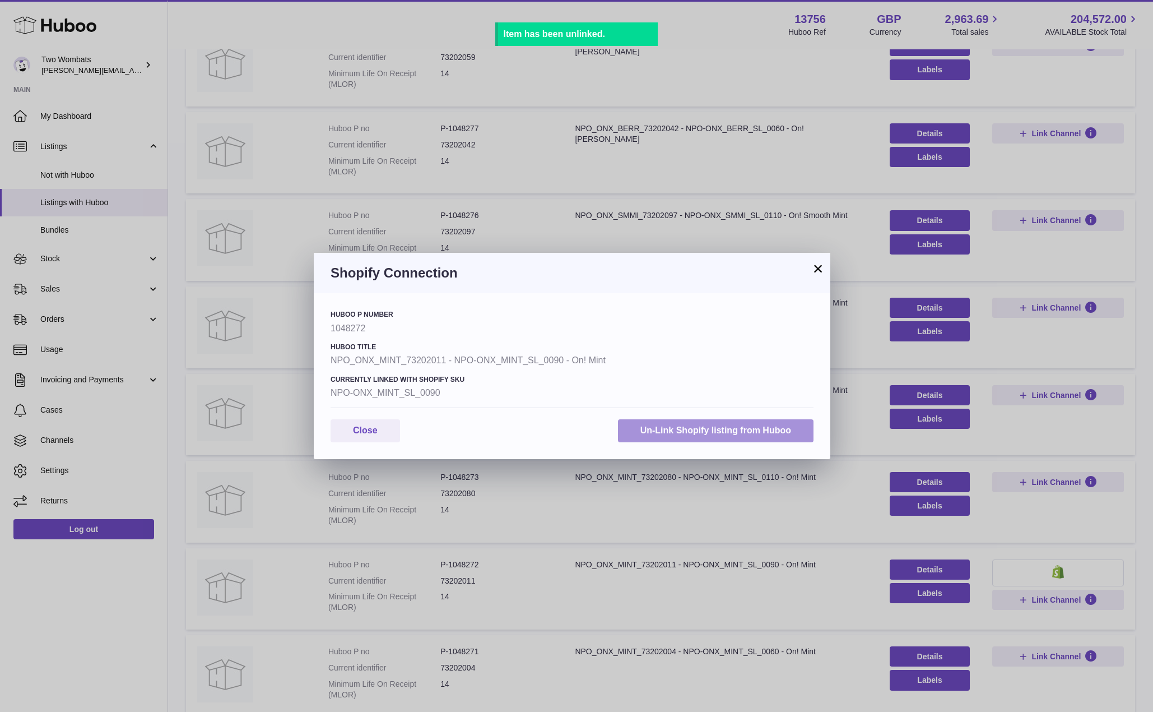
click at [787, 433] on button "Un-Link Shopify listing from Huboo" at bounding box center [716, 430] width 196 height 23
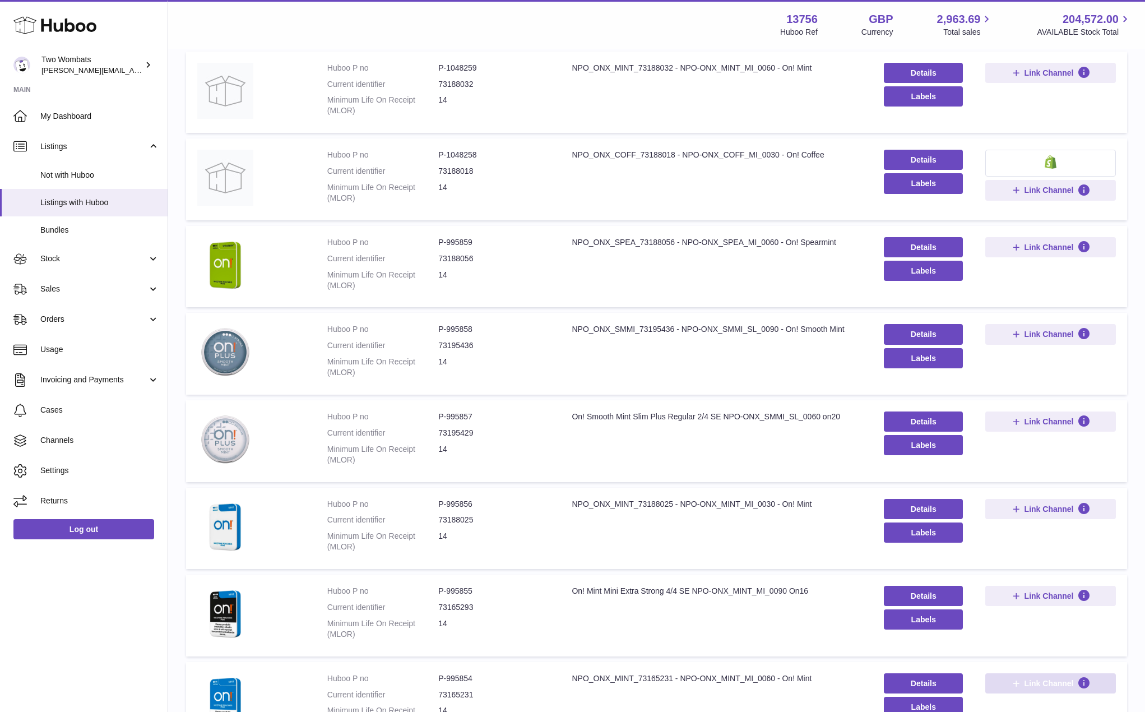
scroll to position [2690, 0]
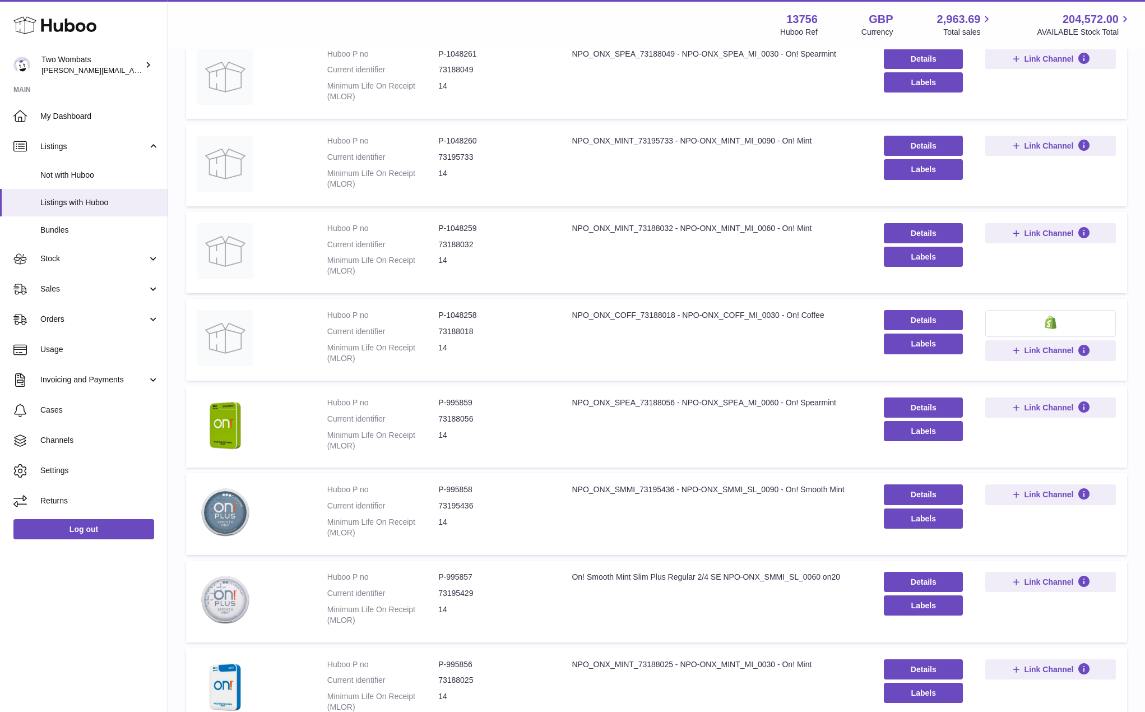
click at [1053, 317] on img at bounding box center [1050, 321] width 12 height 13
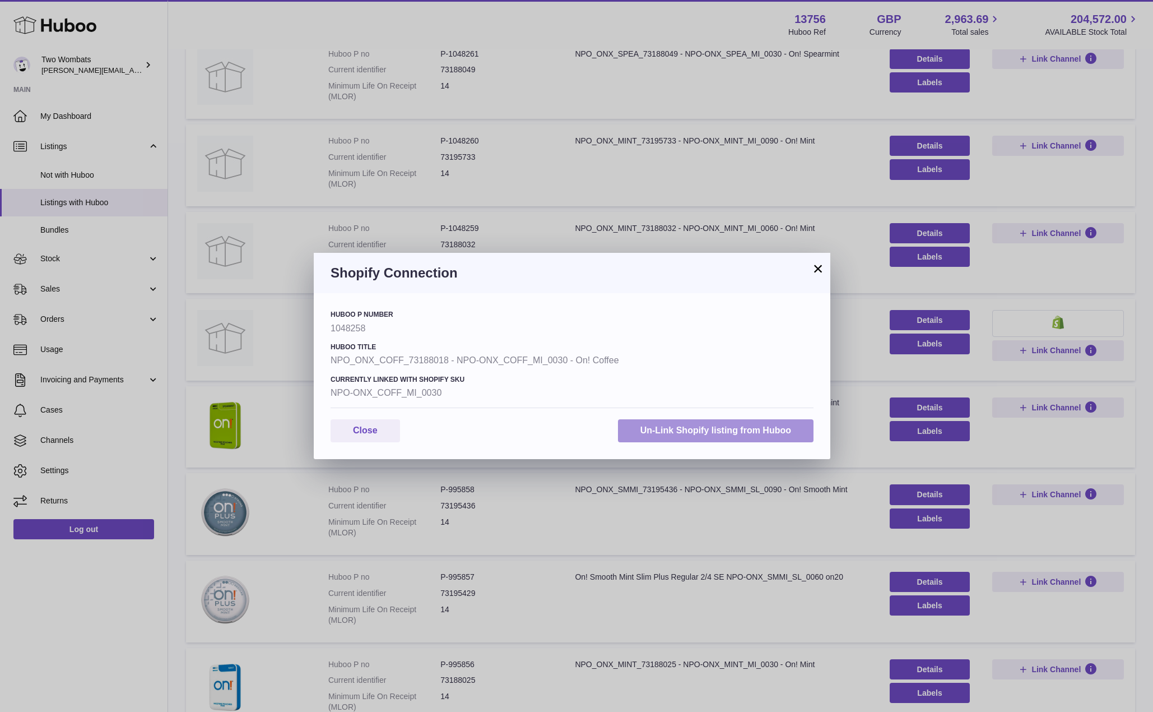
click at [713, 428] on button "Un-Link Shopify listing from Huboo" at bounding box center [716, 430] width 196 height 23
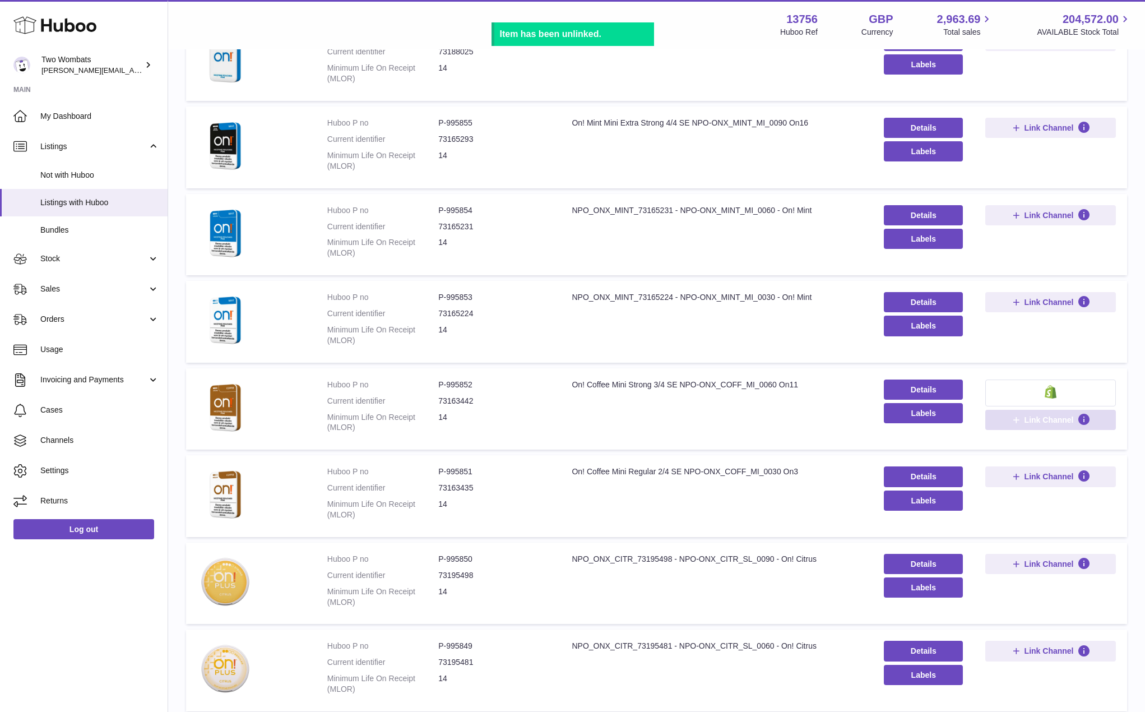
scroll to position [3280, 0]
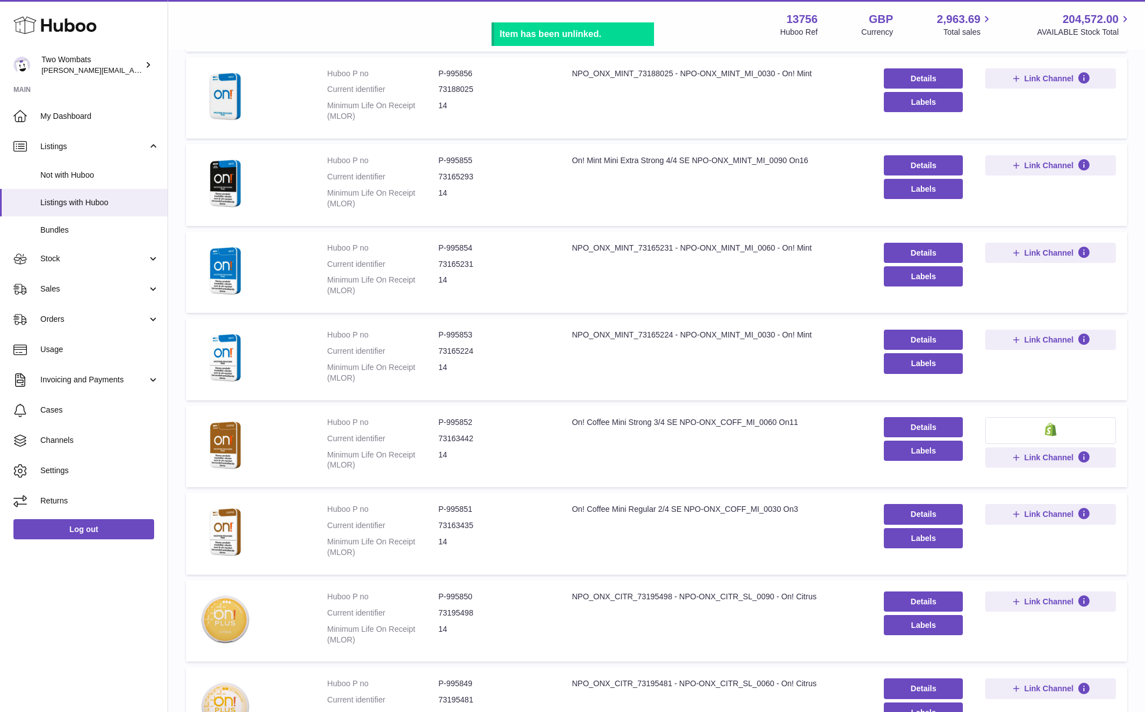
click at [1047, 434] on img at bounding box center [1050, 428] width 12 height 13
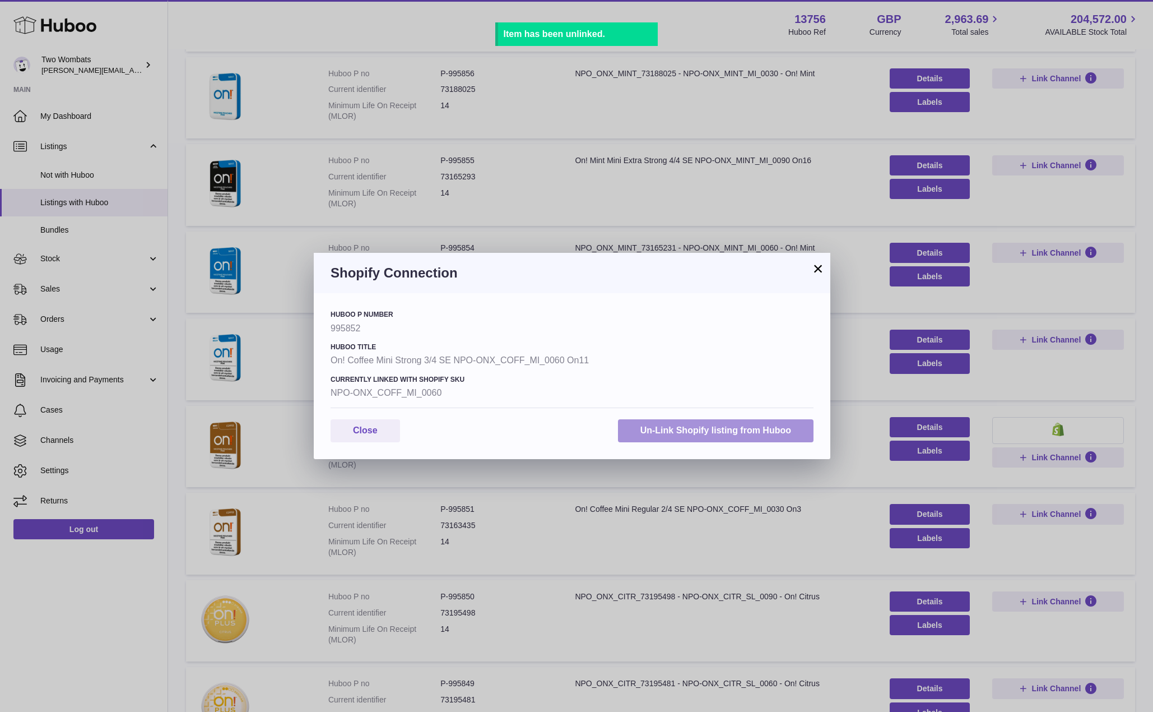
click at [773, 422] on button "Un-Link Shopify listing from Huboo" at bounding box center [716, 430] width 196 height 23
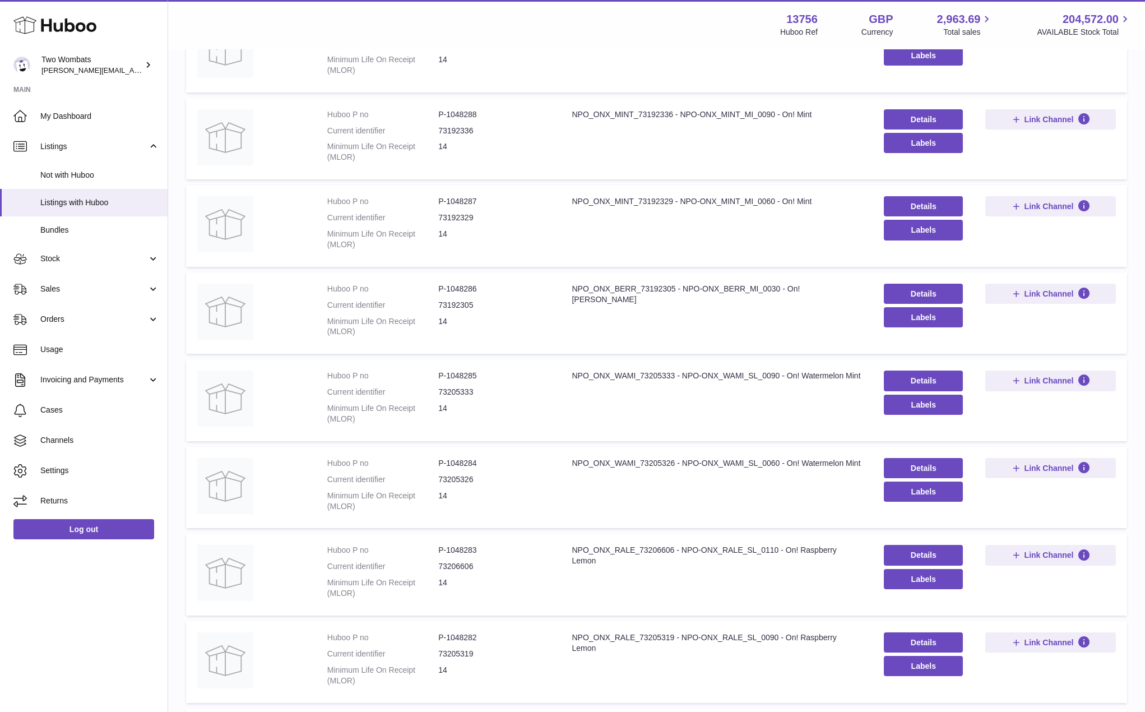
scroll to position [0, 0]
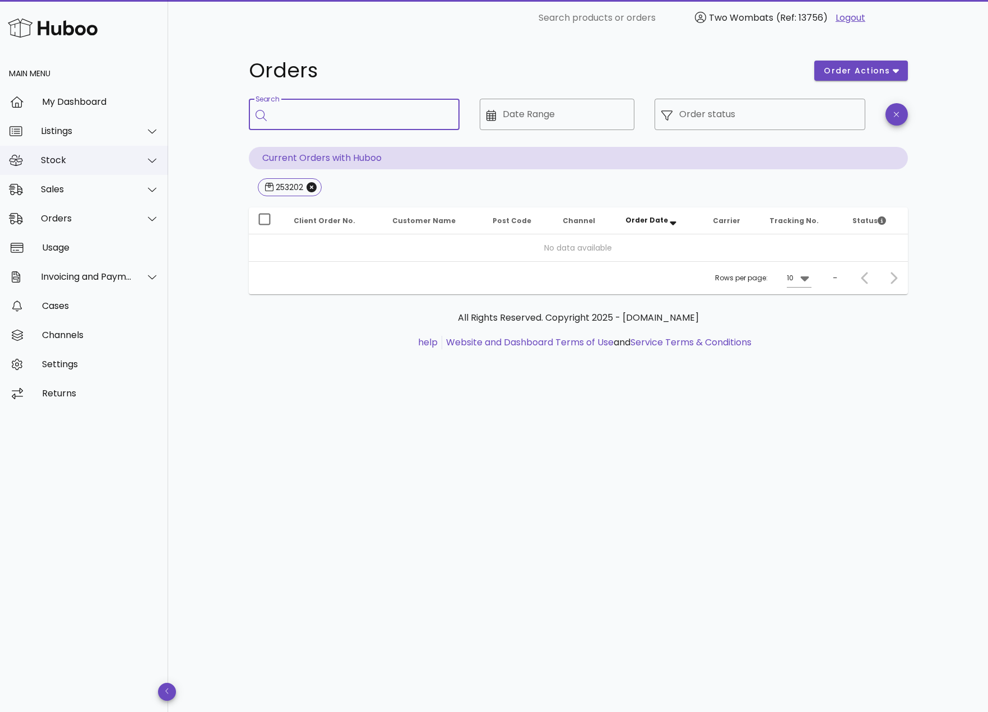
click at [62, 165] on div "Stock" at bounding box center [86, 160] width 91 height 11
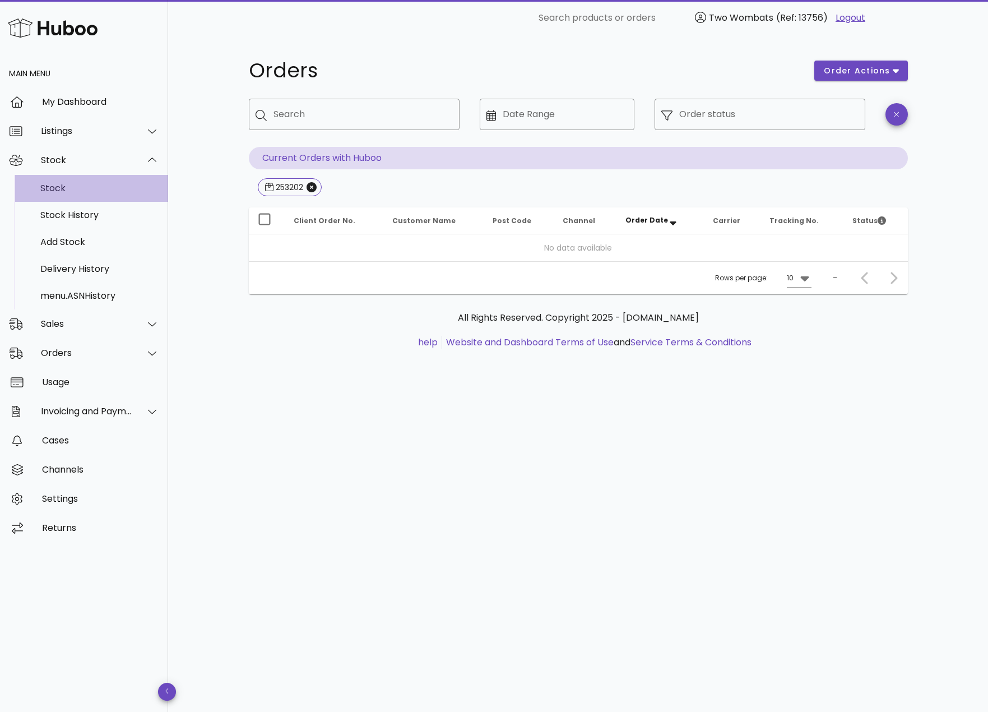
click at [75, 188] on div "Stock" at bounding box center [99, 188] width 119 height 11
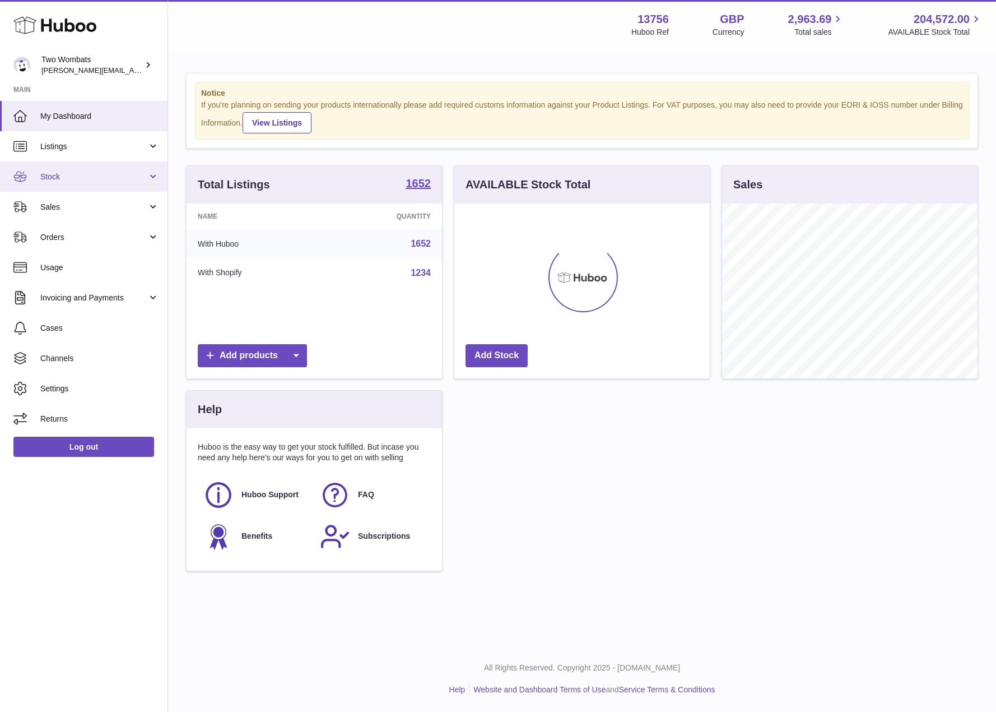
scroll to position [175, 256]
click at [97, 171] on span "Stock" at bounding box center [93, 176] width 107 height 11
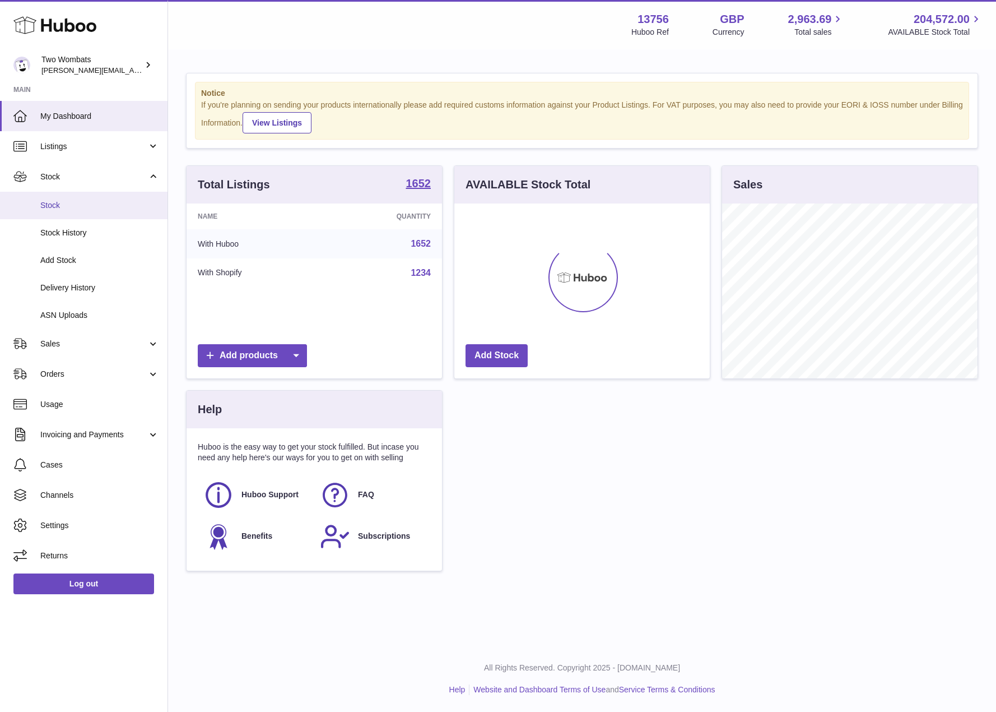
click at [90, 204] on span "Stock" at bounding box center [99, 205] width 119 height 11
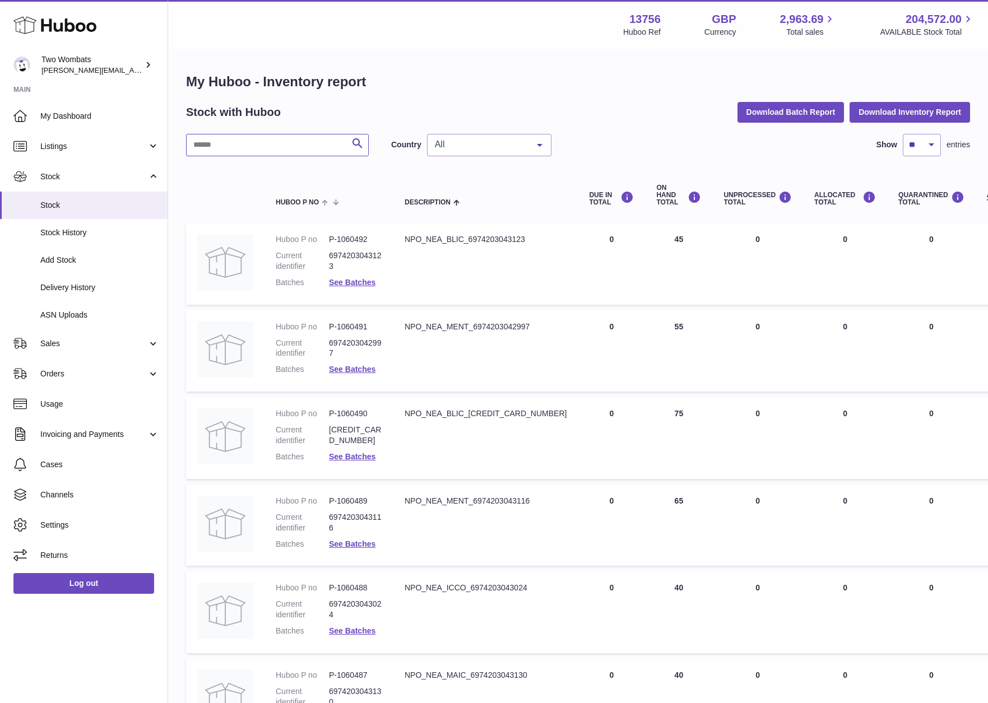
click at [306, 152] on input "text" at bounding box center [277, 145] width 183 height 22
paste input "*******"
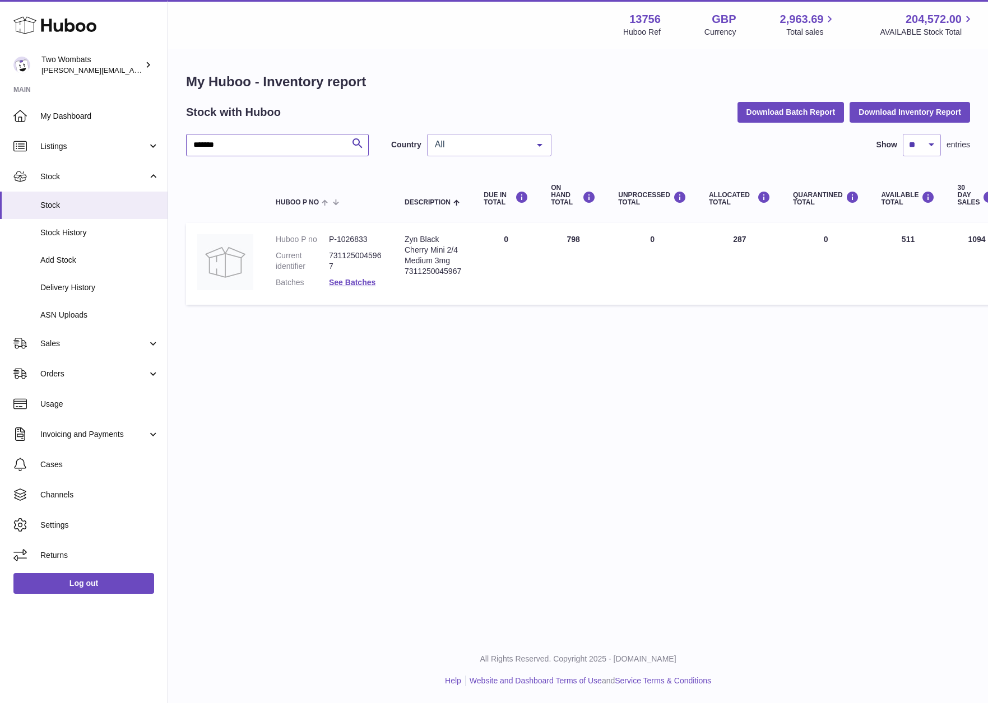
type input "*******"
